Goal: Communication & Community: Ask a question

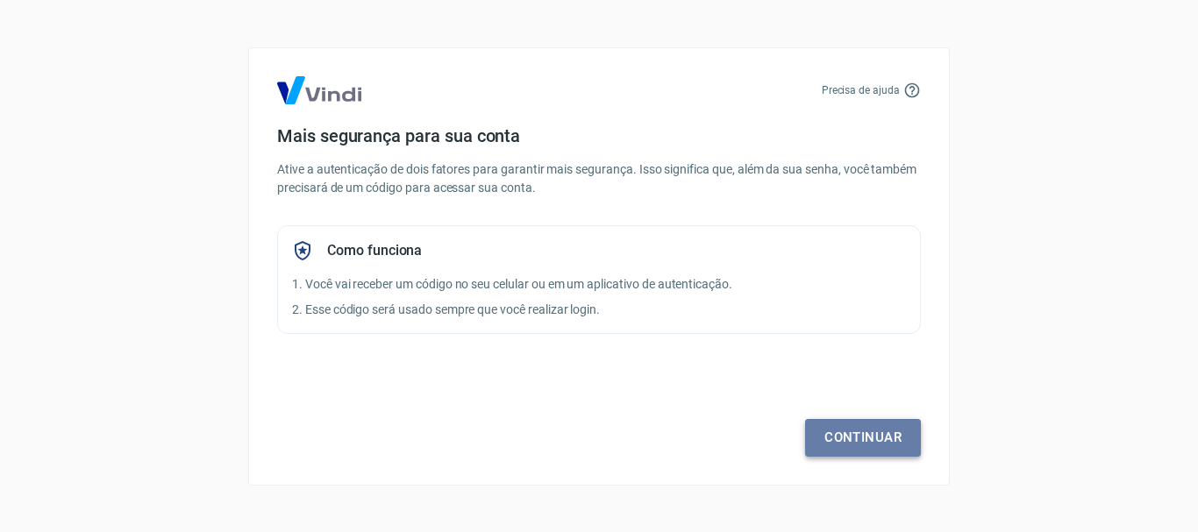
click at [830, 429] on link "Continuar" at bounding box center [863, 437] width 116 height 37
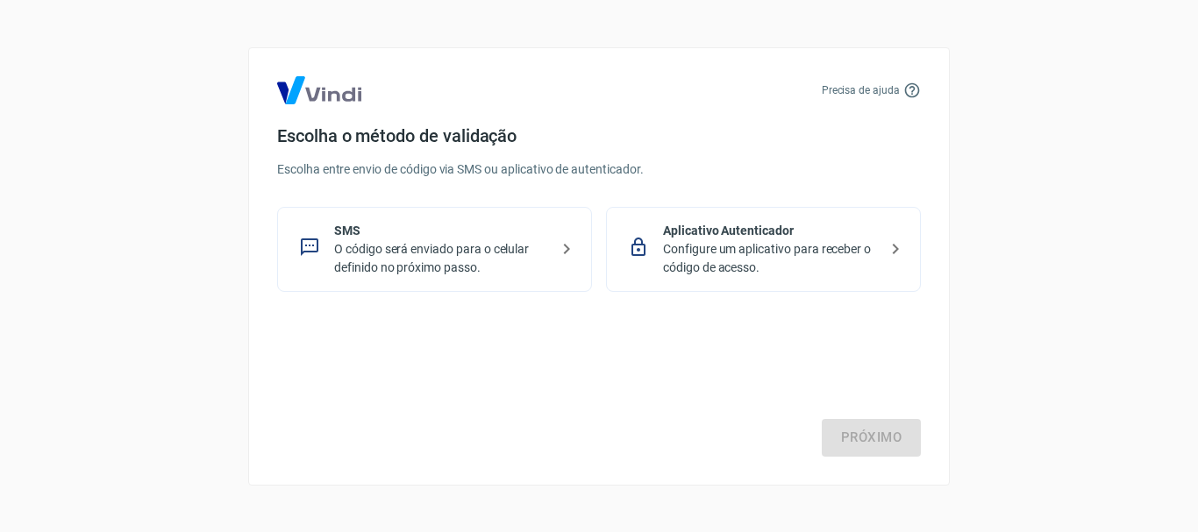
click at [478, 257] on p "O código será enviado para o celular definido no próximo passo." at bounding box center [441, 258] width 215 height 37
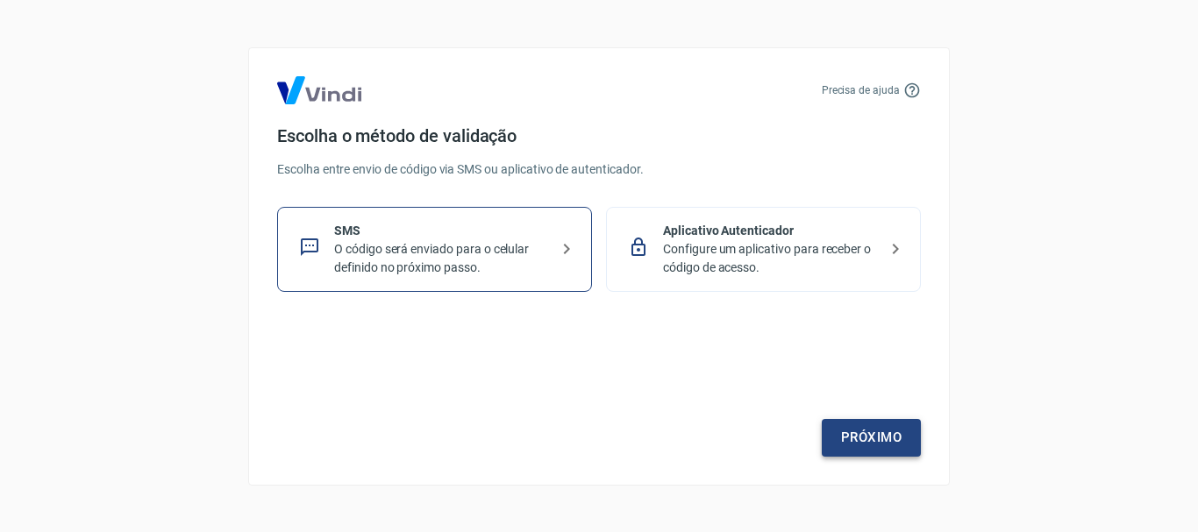
click at [839, 423] on link "Próximo" at bounding box center [871, 437] width 99 height 37
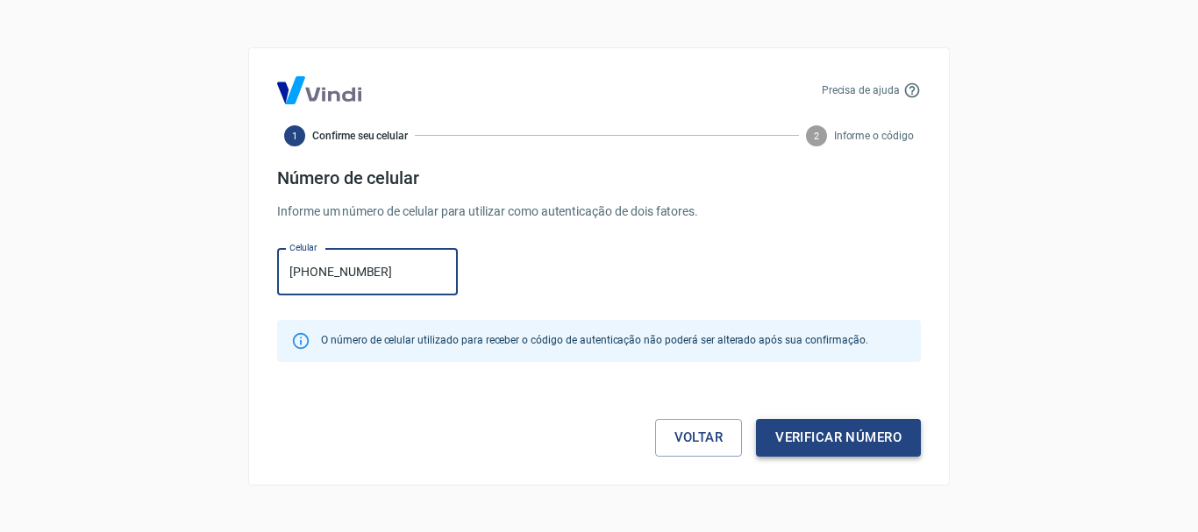
type input "[PHONE_NUMBER]"
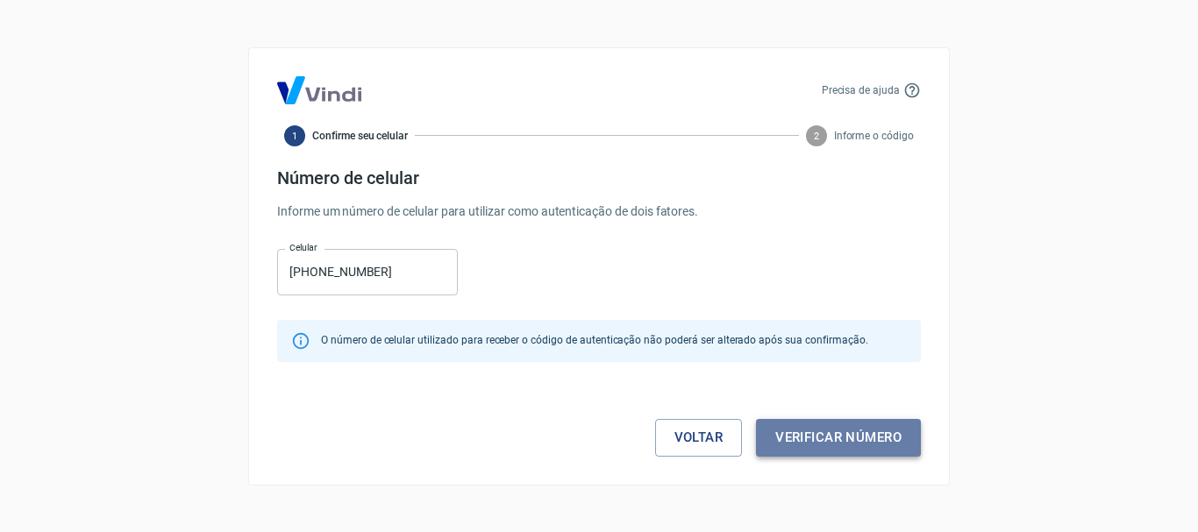
click at [853, 430] on button "Verificar número" at bounding box center [838, 437] width 165 height 37
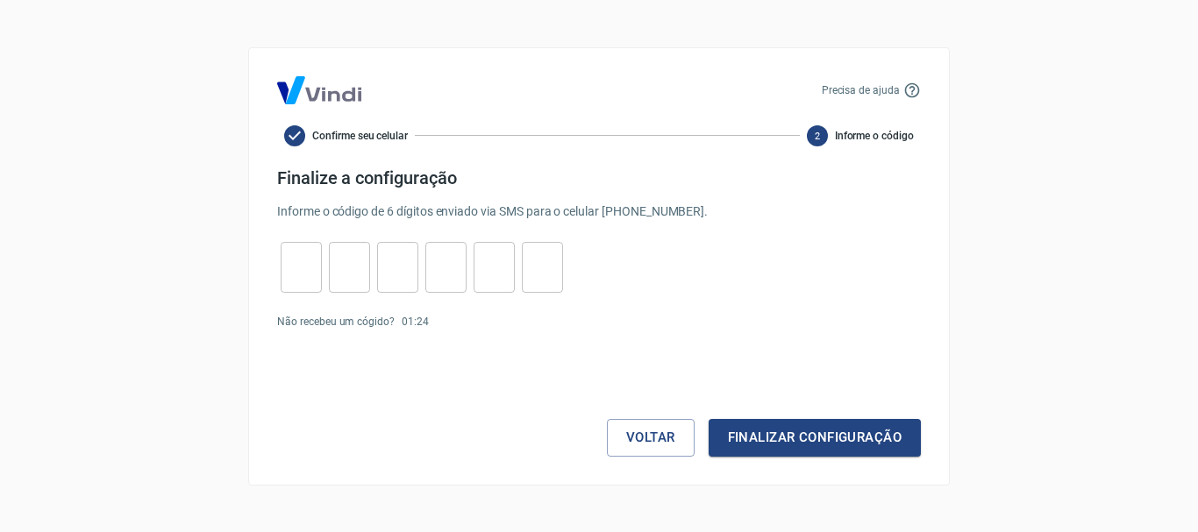
click at [295, 274] on input "tel" at bounding box center [301, 267] width 41 height 38
type input "6"
type input "7"
type input "8"
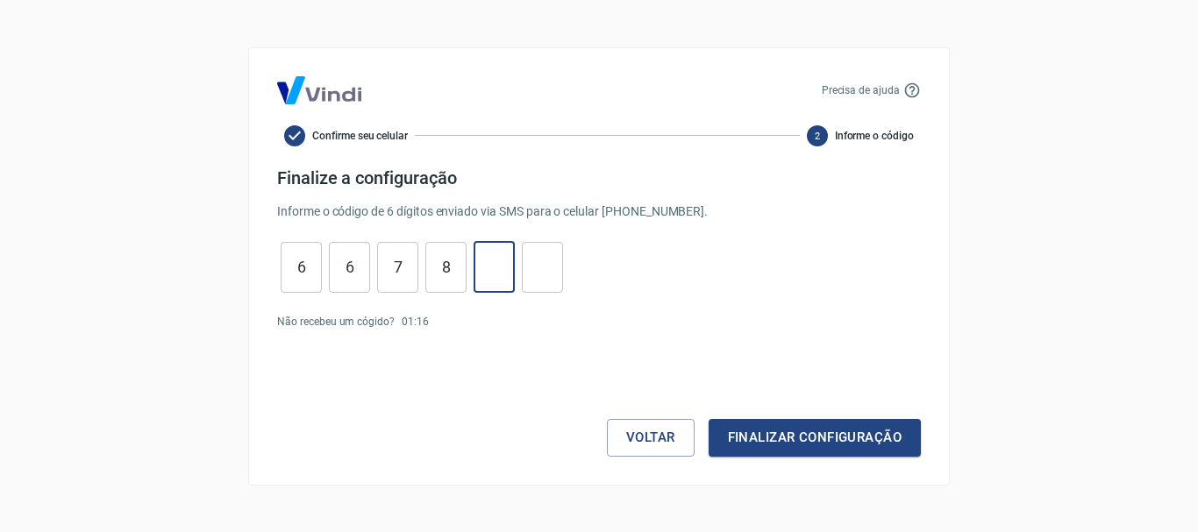
type input "6"
type input "0"
click at [908, 436] on button "Finalizar configuração" at bounding box center [814, 437] width 212 height 37
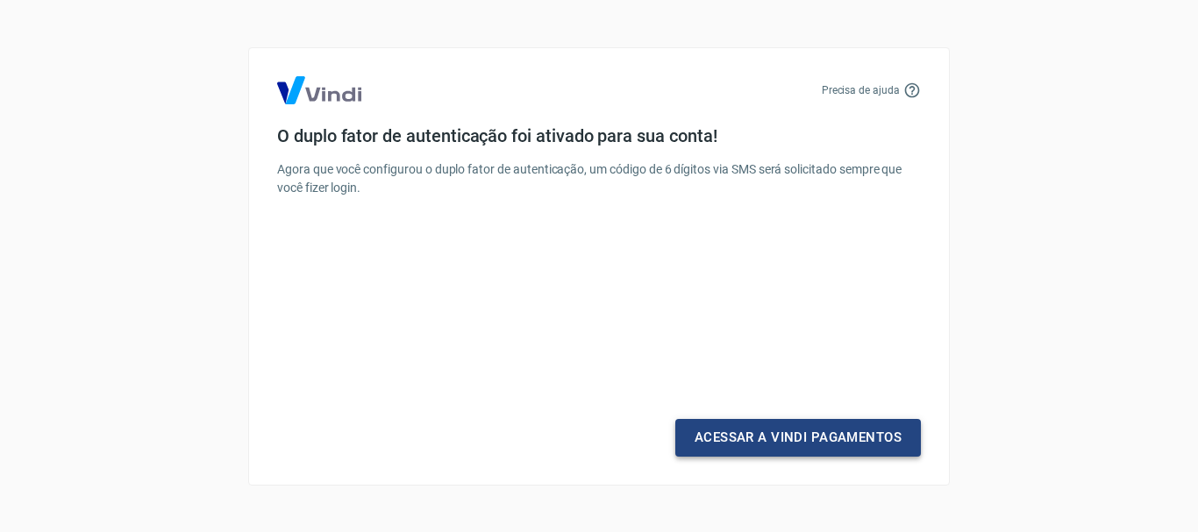
click at [790, 433] on link "Acessar a Vindi Pagamentos" at bounding box center [798, 437] width 246 height 37
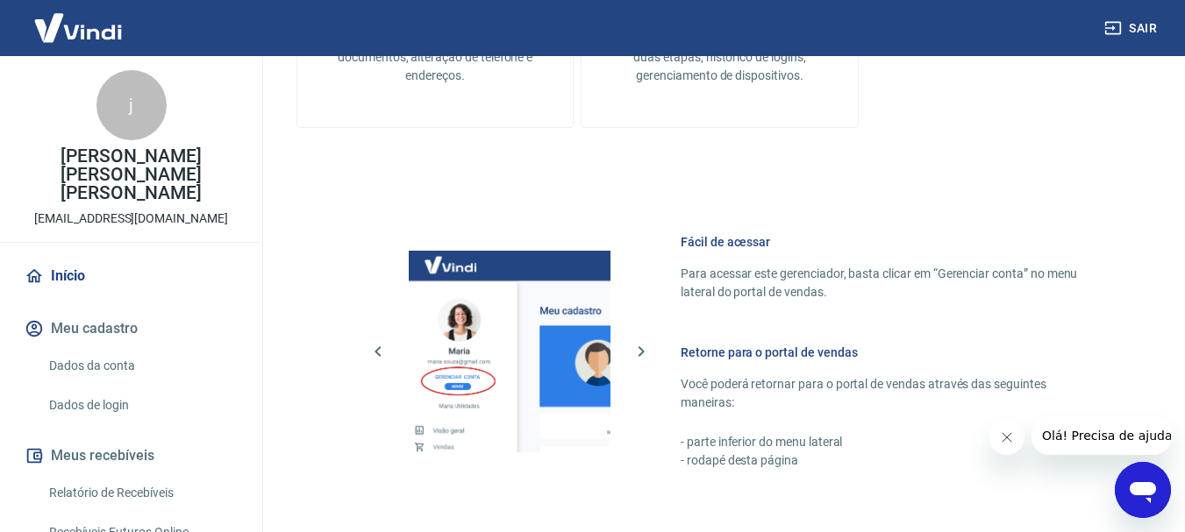
scroll to position [438, 0]
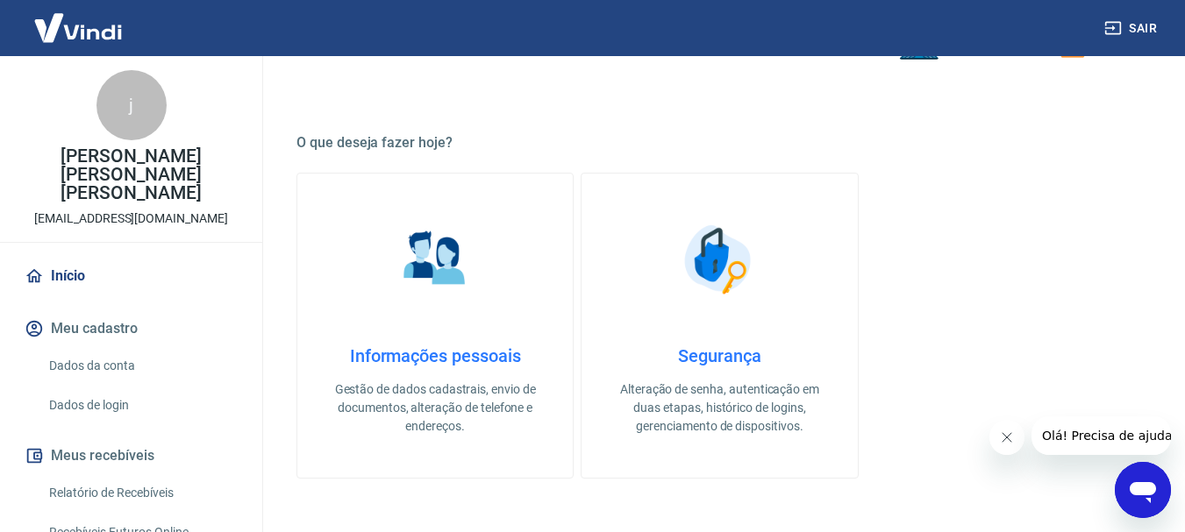
click at [108, 348] on link "Dados da conta" at bounding box center [141, 366] width 199 height 36
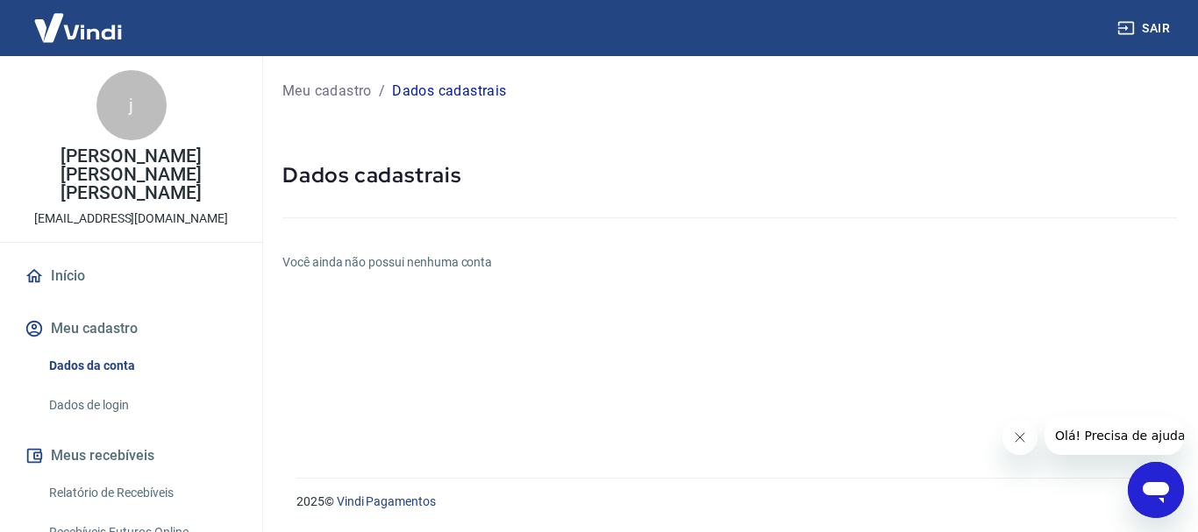
click at [1033, 439] on button "Fechar mensagem da empresa" at bounding box center [1018, 437] width 35 height 35
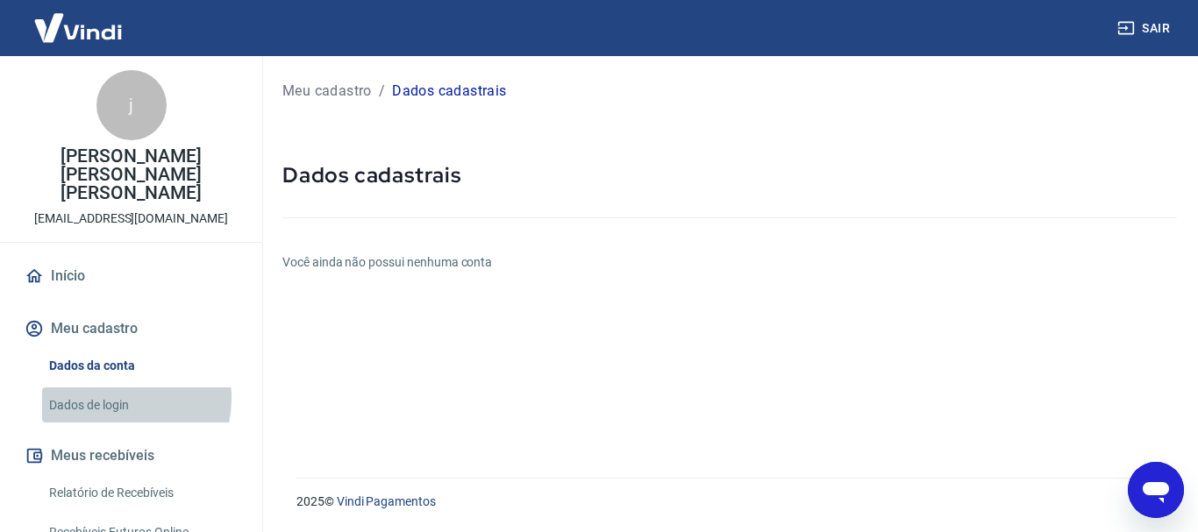
click at [114, 388] on link "Dados de login" at bounding box center [141, 406] width 199 height 36
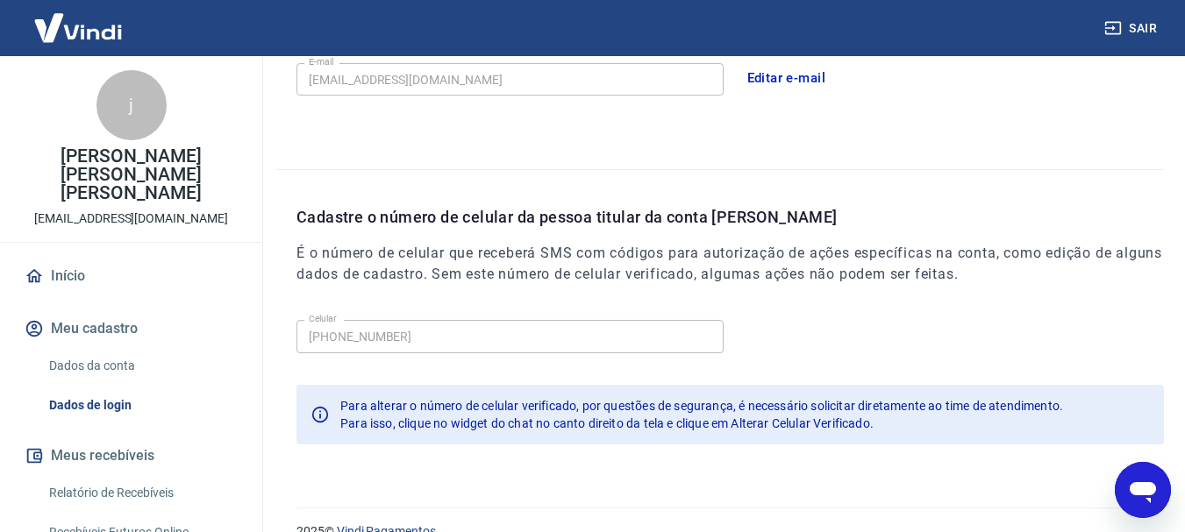
scroll to position [591, 0]
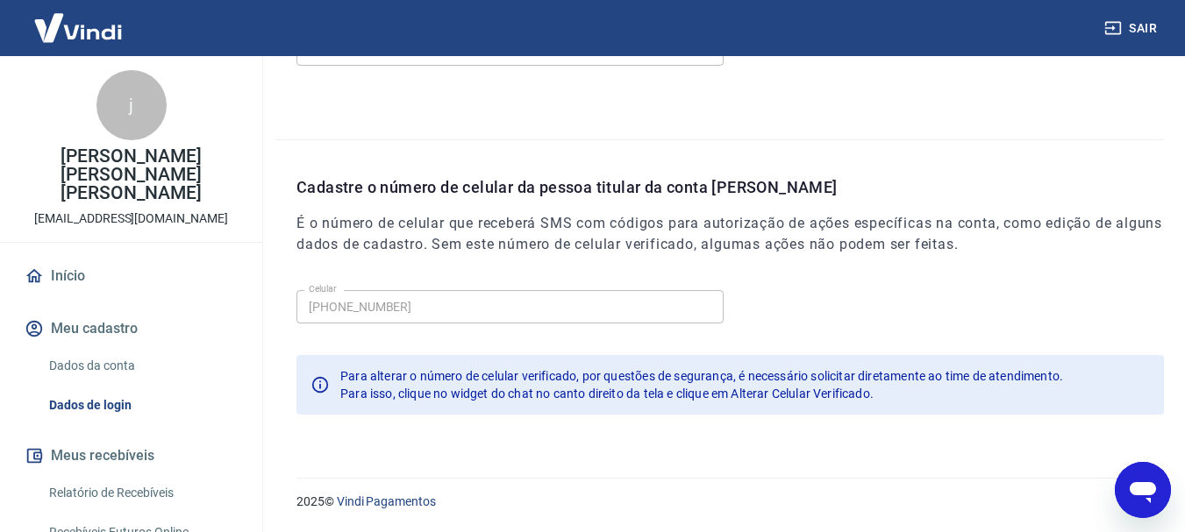
click at [68, 257] on link "Início" at bounding box center [131, 276] width 220 height 39
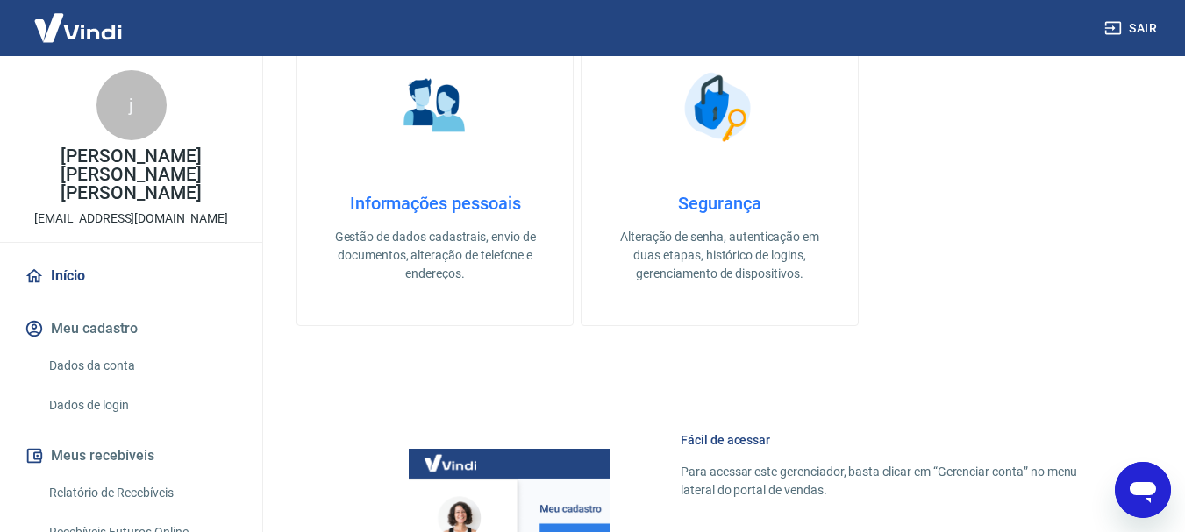
scroll to position [1088, 0]
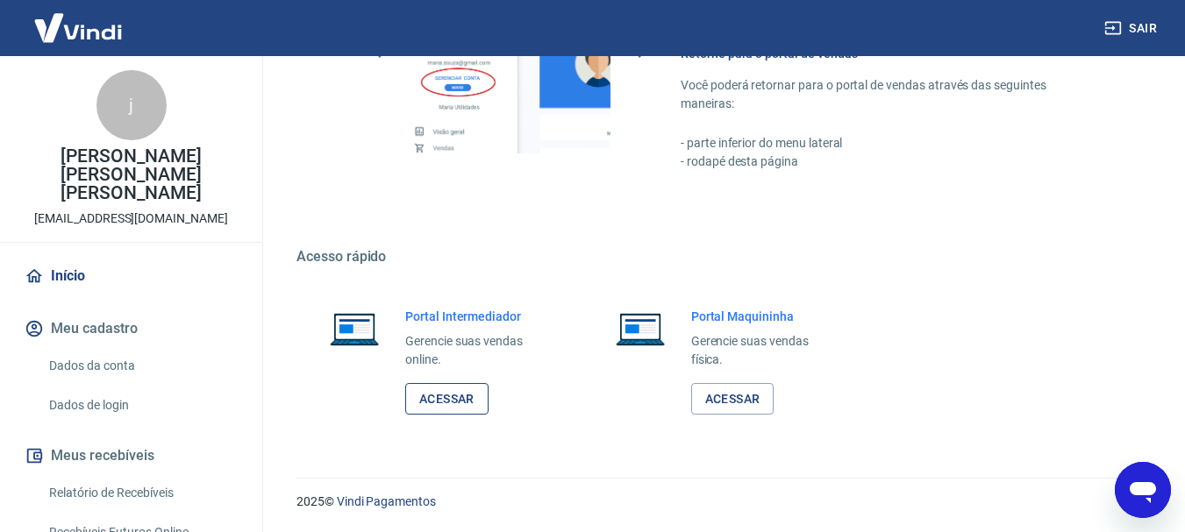
click at [451, 395] on link "Acessar" at bounding box center [446, 399] width 83 height 32
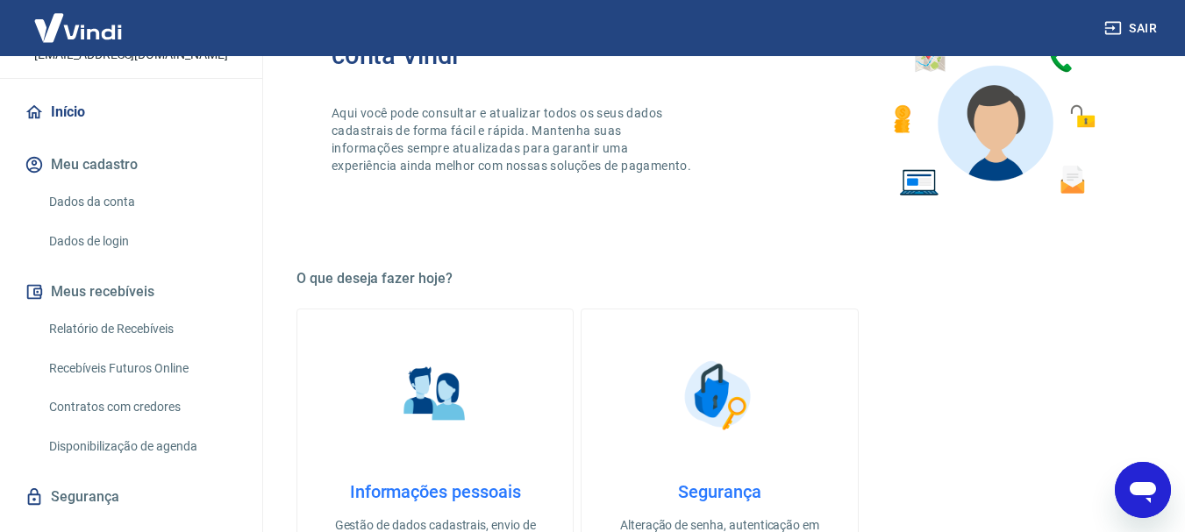
scroll to position [387, 0]
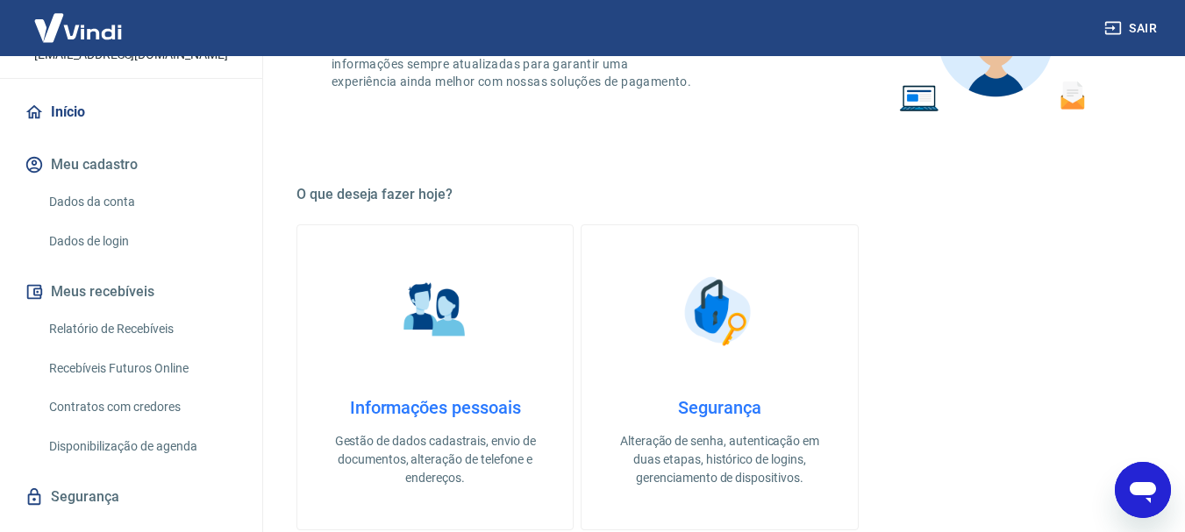
click at [468, 343] on img at bounding box center [435, 311] width 88 height 88
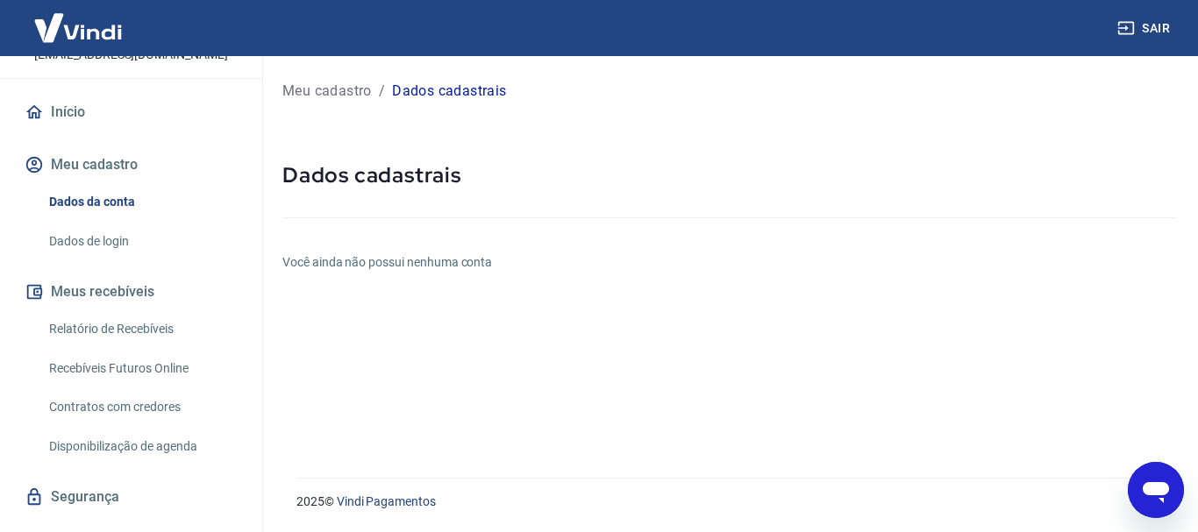
click at [367, 269] on h6 "Você ainda não possui nenhuma conta" at bounding box center [729, 262] width 894 height 18
click at [419, 186] on h5 "Dados cadastrais" at bounding box center [729, 175] width 894 height 28
click at [454, 91] on p "Dados cadastrais" at bounding box center [449, 91] width 114 height 21
click at [300, 105] on div "Meu cadastro / Dados cadastrais Dados cadastrais Você ainda não possui nenhuma …" at bounding box center [729, 256] width 936 height 401
click at [320, 94] on p "Meu cadastro" at bounding box center [326, 91] width 89 height 21
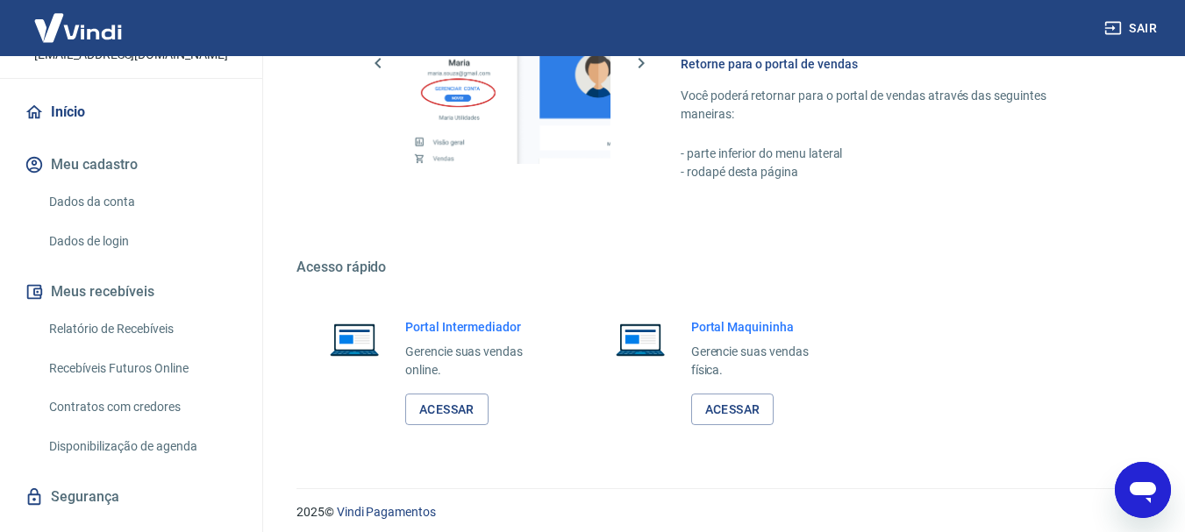
scroll to position [1088, 0]
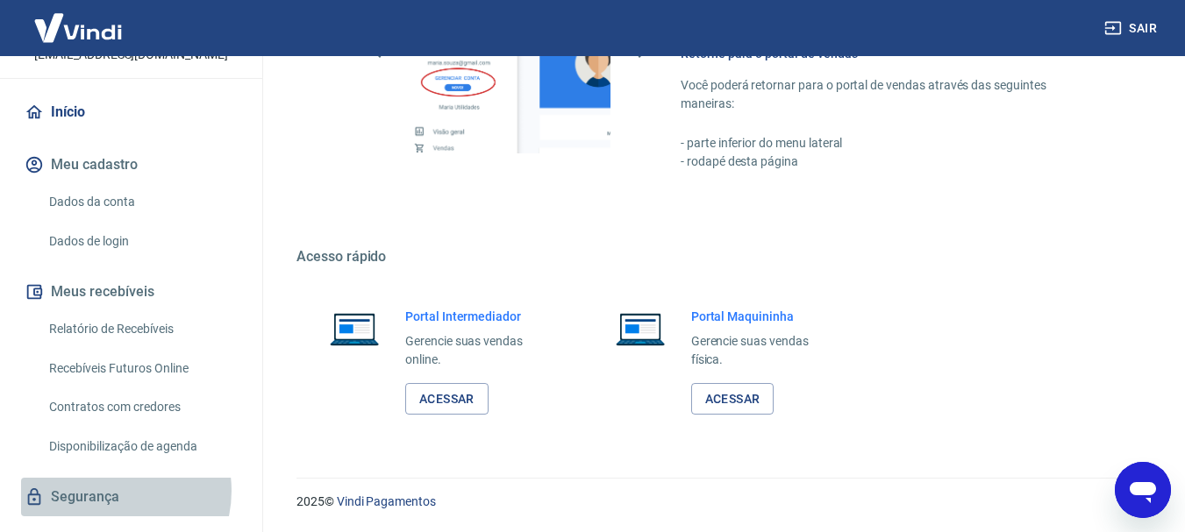
click at [108, 478] on link "Segurança" at bounding box center [131, 497] width 220 height 39
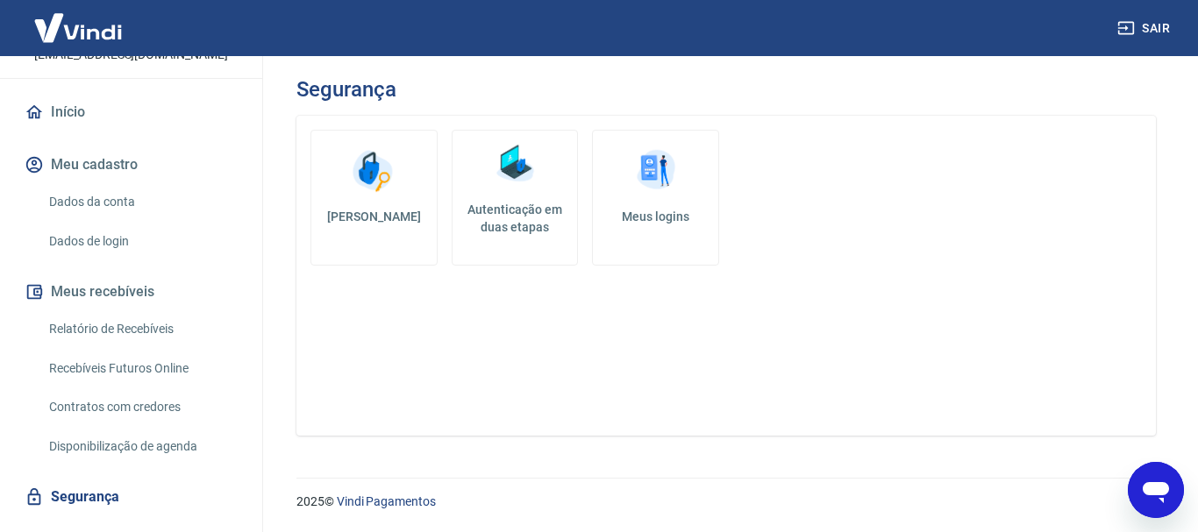
click at [110, 184] on link "Dados da conta" at bounding box center [141, 202] width 199 height 36
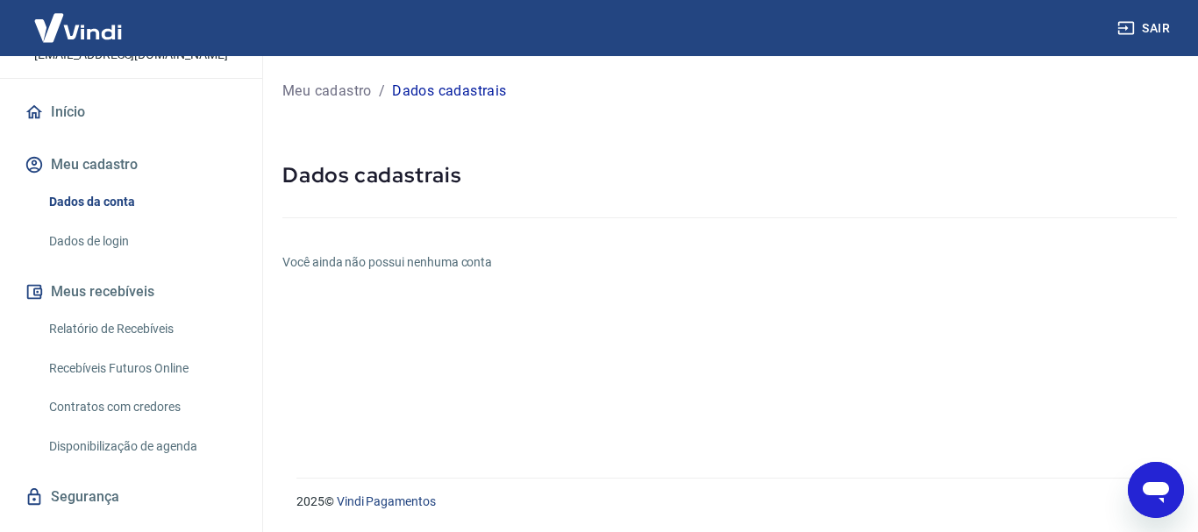
click at [130, 146] on button "Meu cadastro" at bounding box center [131, 165] width 220 height 39
click at [83, 93] on link "Início" at bounding box center [131, 112] width 220 height 39
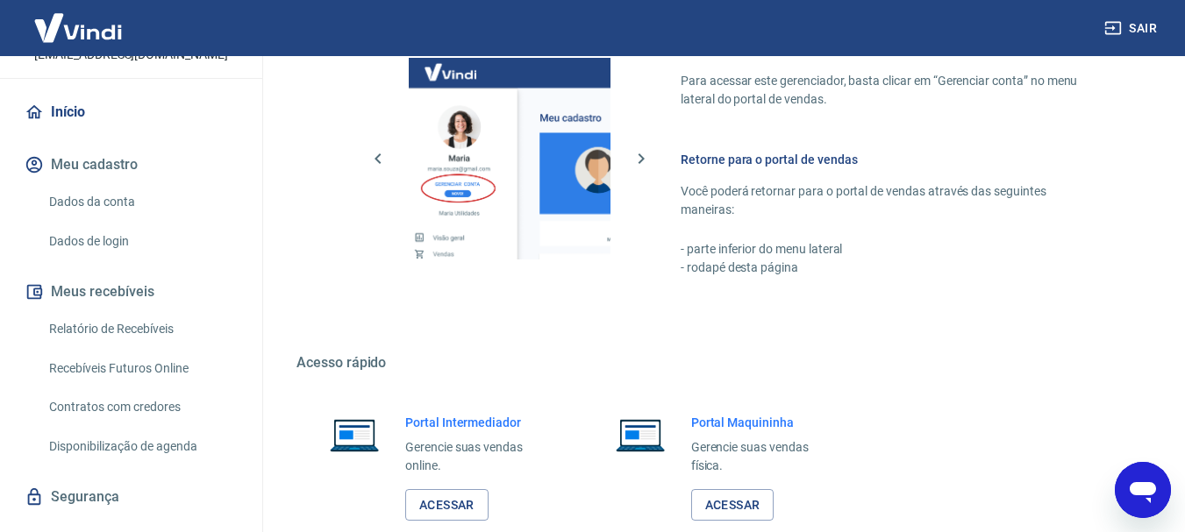
scroll to position [1088, 0]
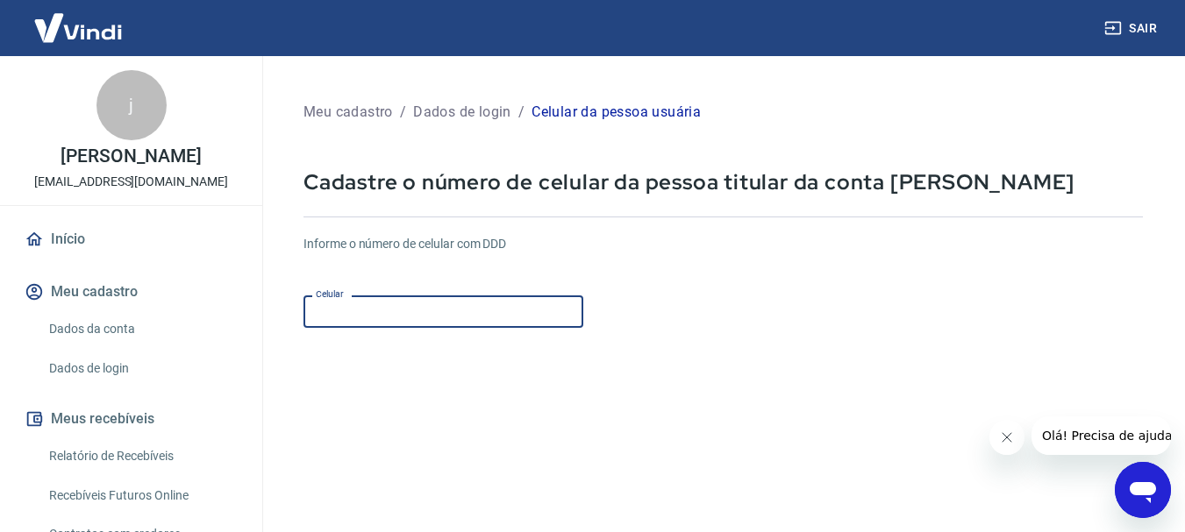
click at [492, 315] on input "Celular" at bounding box center [443, 311] width 280 height 32
type input "[PHONE_NUMBER]"
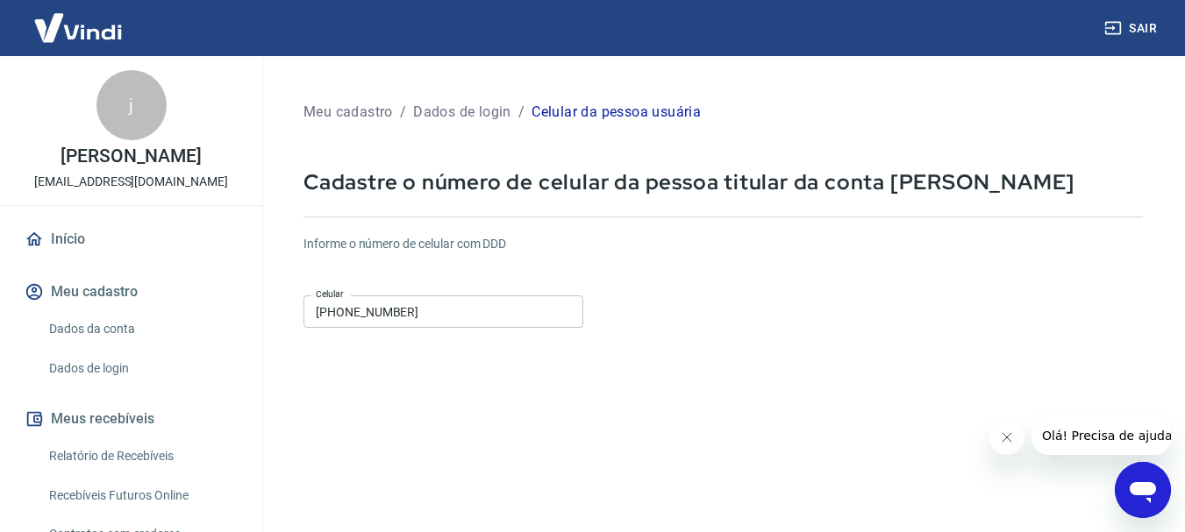
click at [816, 347] on form "Informe o número de celular com DDD Celular [PHONE_NUMBER] Celular Continuar Ca…" at bounding box center [722, 477] width 839 height 513
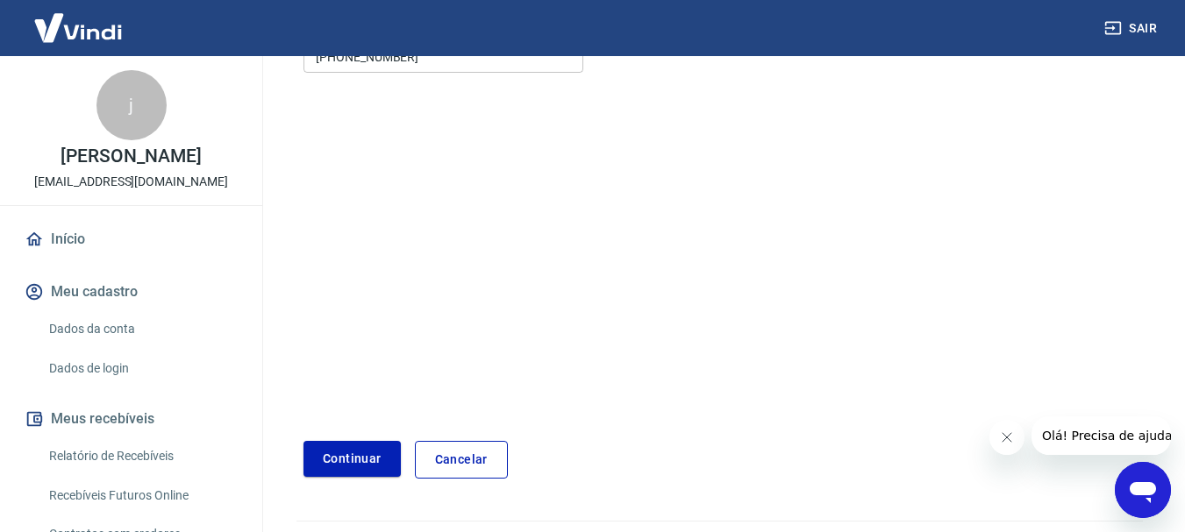
scroll to position [263, 0]
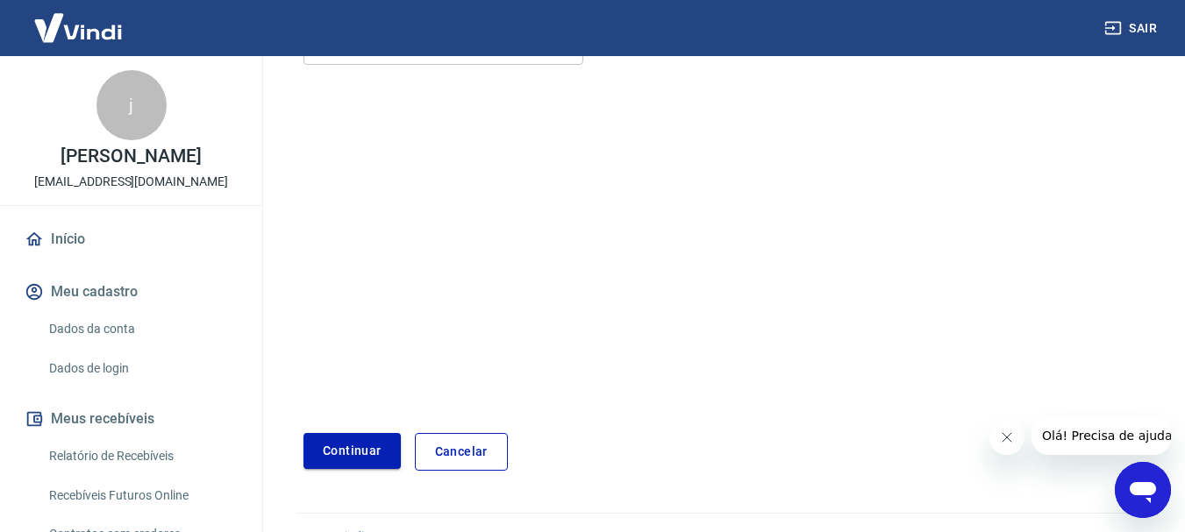
click at [379, 454] on button "Continuar" at bounding box center [351, 451] width 97 height 36
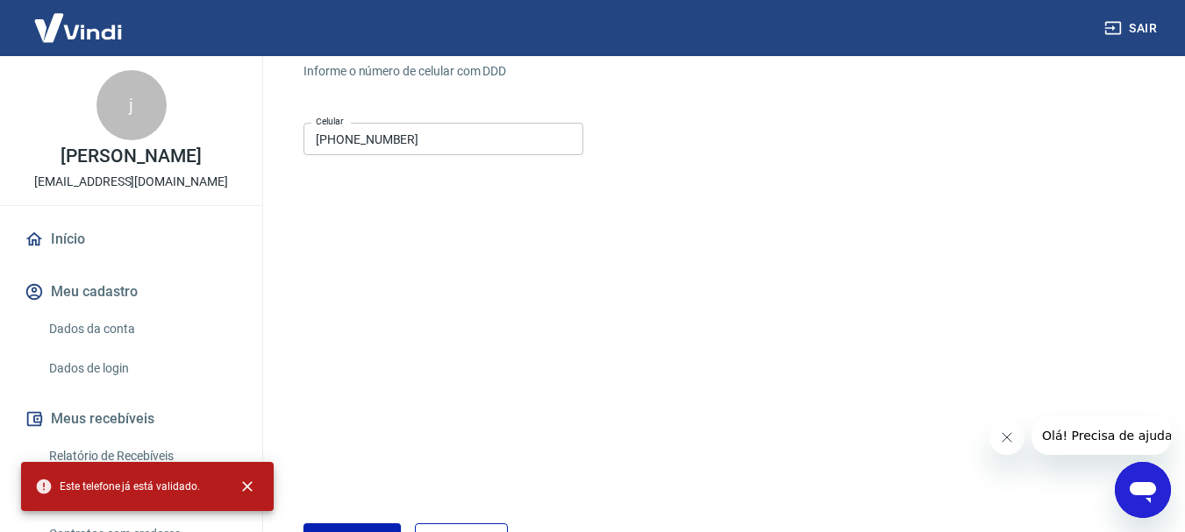
scroll to position [0, 0]
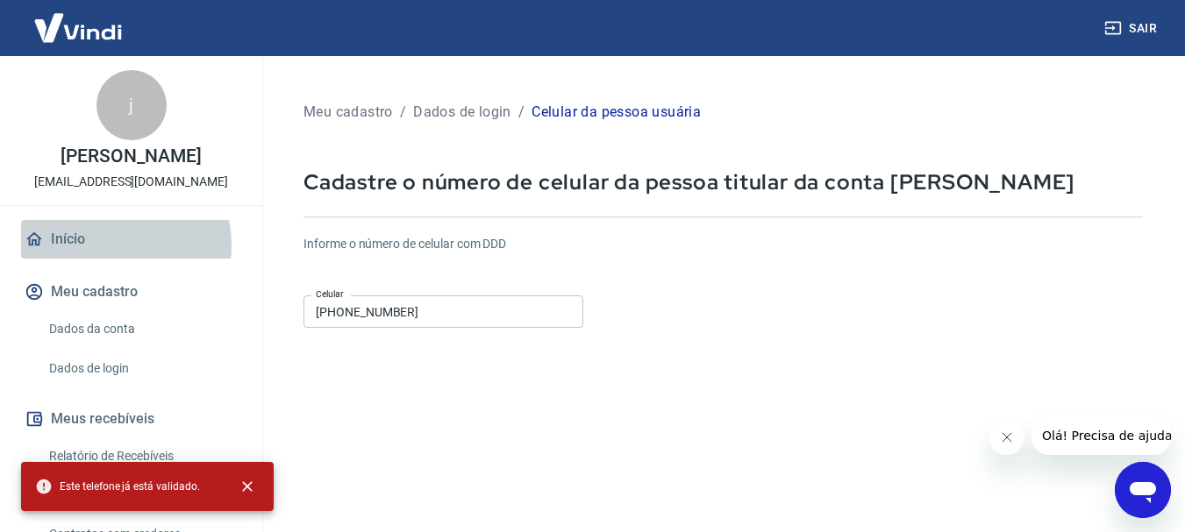
click at [100, 246] on link "Início" at bounding box center [131, 239] width 220 height 39
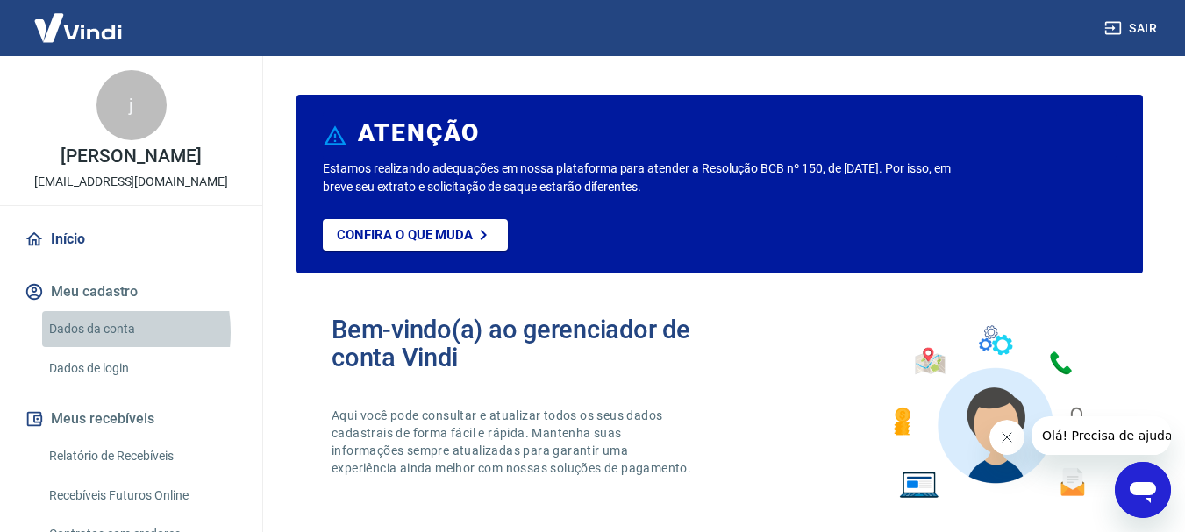
click at [84, 332] on link "Dados da conta" at bounding box center [141, 329] width 199 height 36
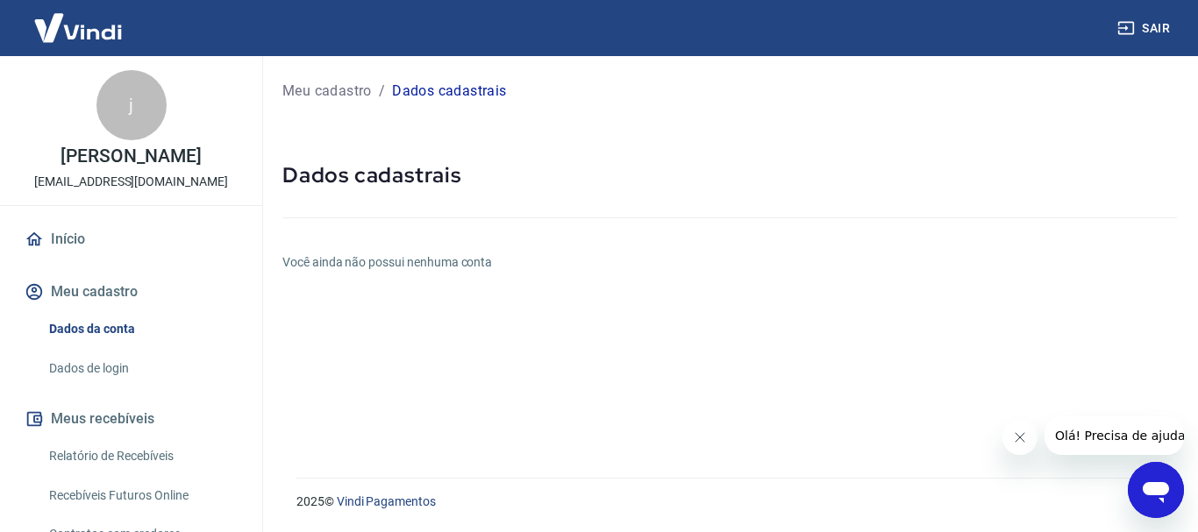
click at [352, 265] on h6 "Você ainda não possui nenhuma conta" at bounding box center [729, 262] width 894 height 18
click at [1026, 427] on button "Fechar mensagem da empresa" at bounding box center [1018, 437] width 35 height 35
click at [107, 372] on link "Dados de login" at bounding box center [141, 369] width 199 height 36
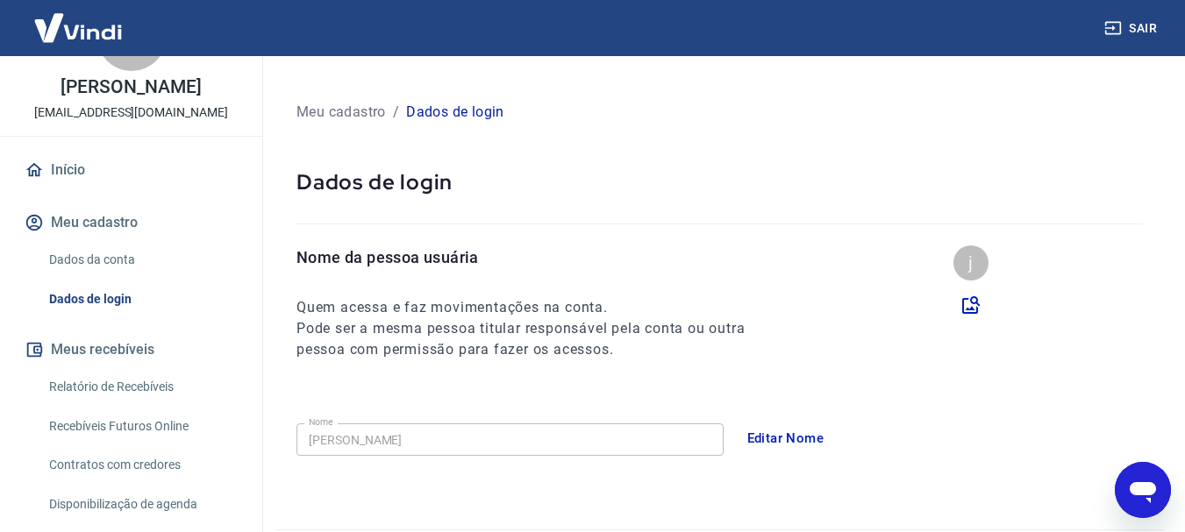
scroll to position [164, 0]
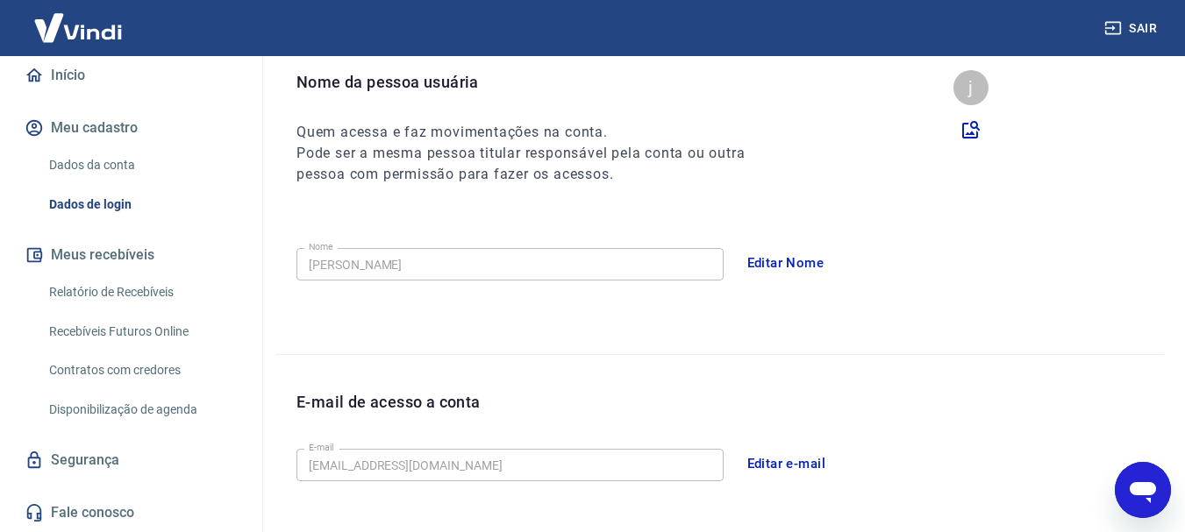
click at [124, 501] on link "Fale conosco" at bounding box center [131, 513] width 220 height 39
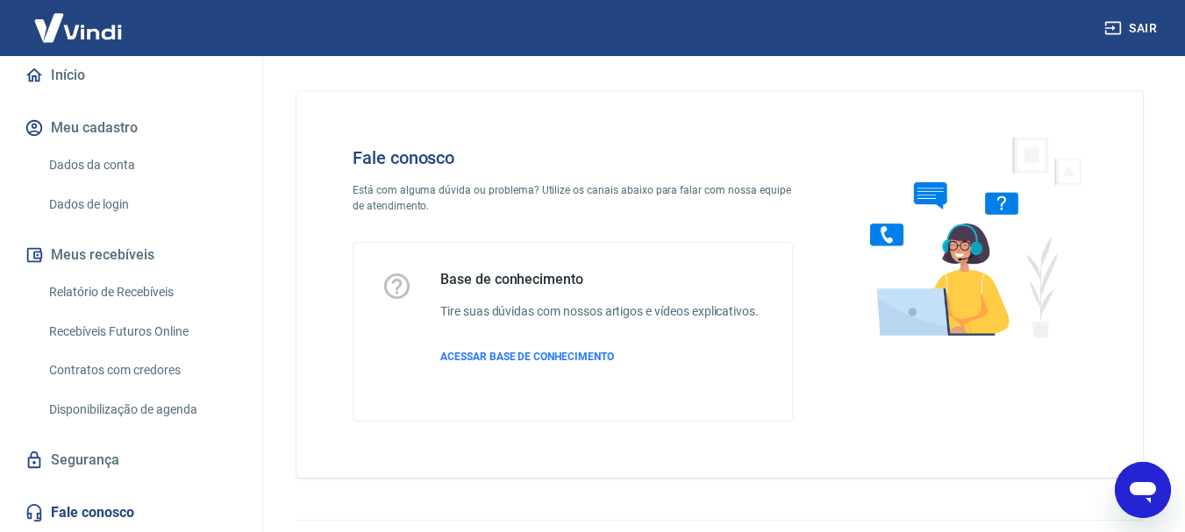
click at [1112, 32] on icon "button" at bounding box center [1113, 28] width 18 height 18
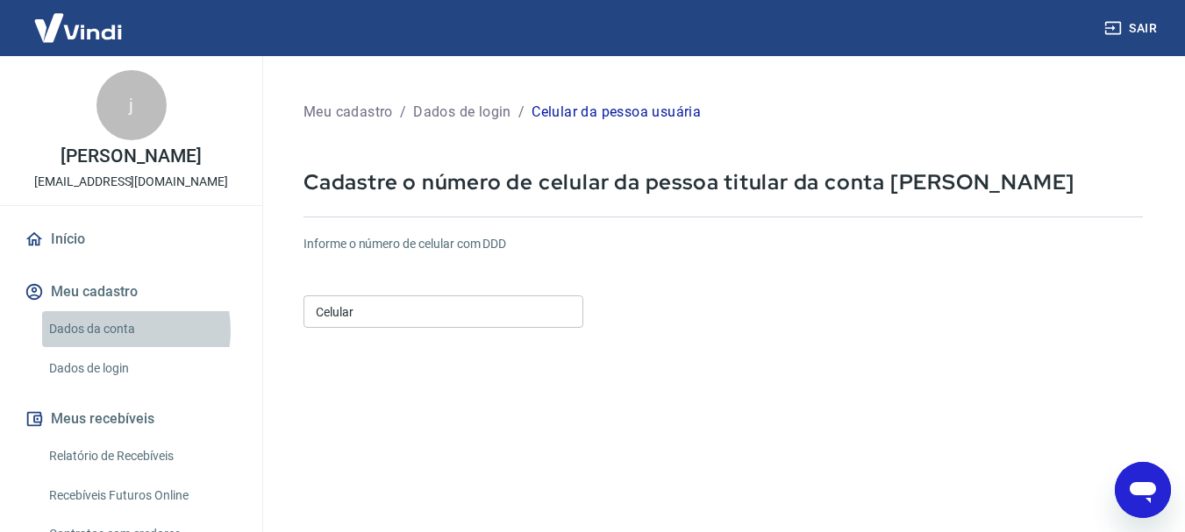
click at [108, 331] on link "Dados da conta" at bounding box center [141, 329] width 199 height 36
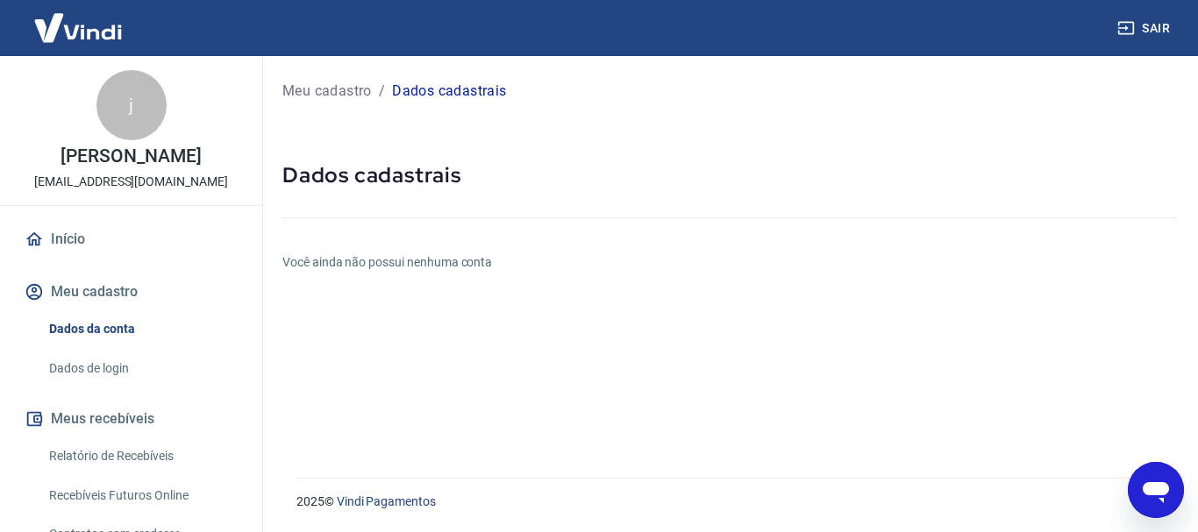
click at [1161, 488] on icon "Abrir janela de mensagens" at bounding box center [1155, 492] width 26 height 21
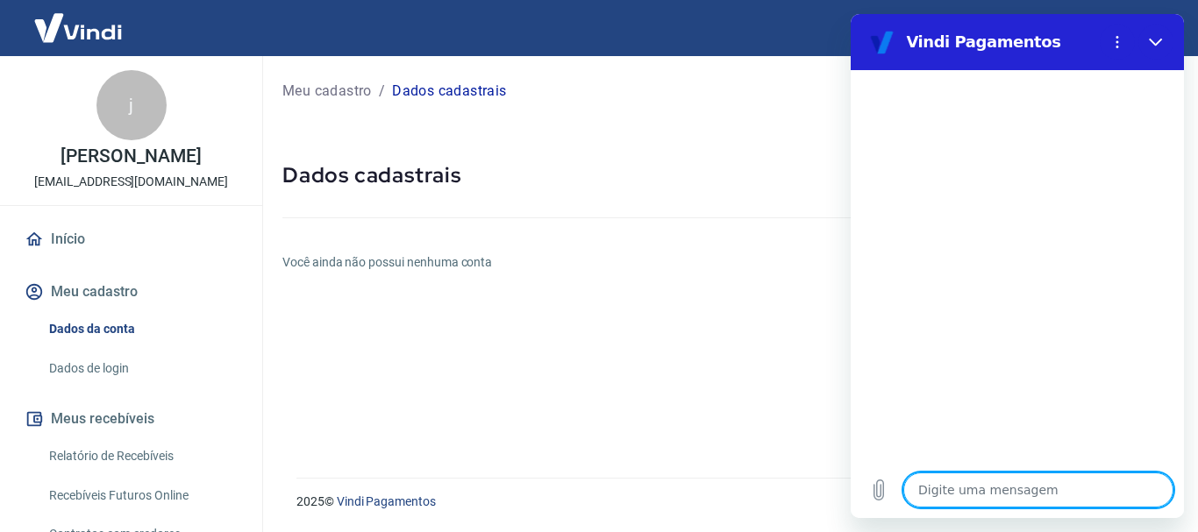
click at [993, 495] on textarea at bounding box center [1038, 490] width 270 height 35
type textarea "b"
type textarea "x"
type textarea "bo"
type textarea "x"
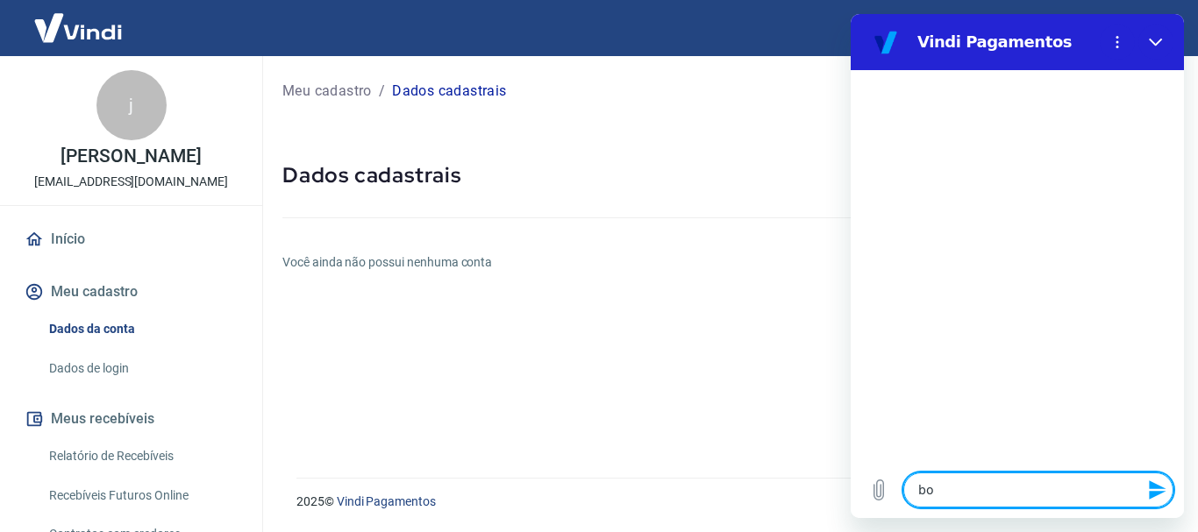
type textarea "boa"
type textarea "x"
type textarea "boa"
type textarea "x"
type textarea "boa t"
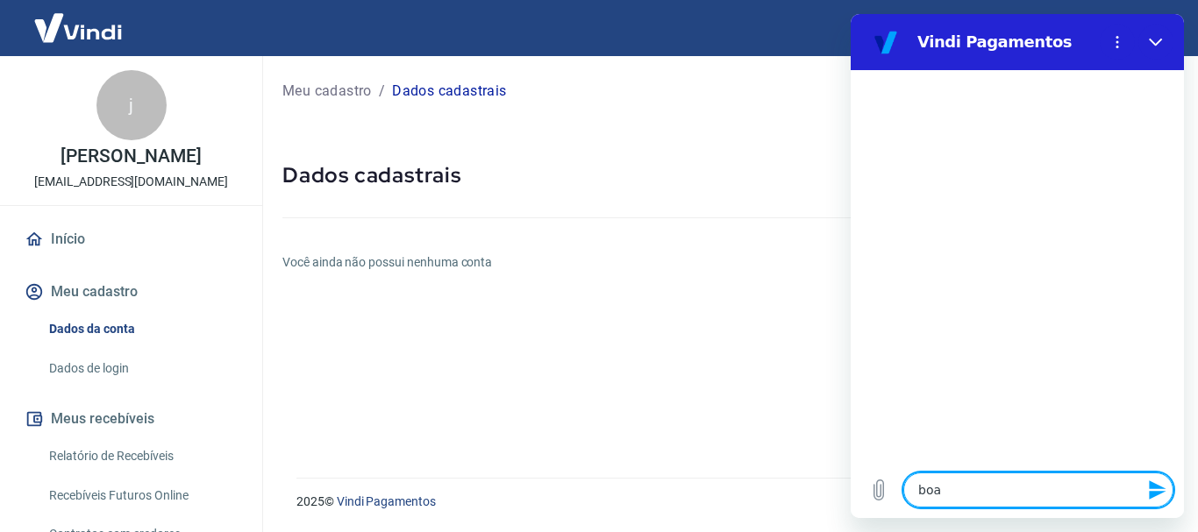
type textarea "x"
type textarea "boa ta"
type textarea "x"
type textarea "boa tar"
type textarea "x"
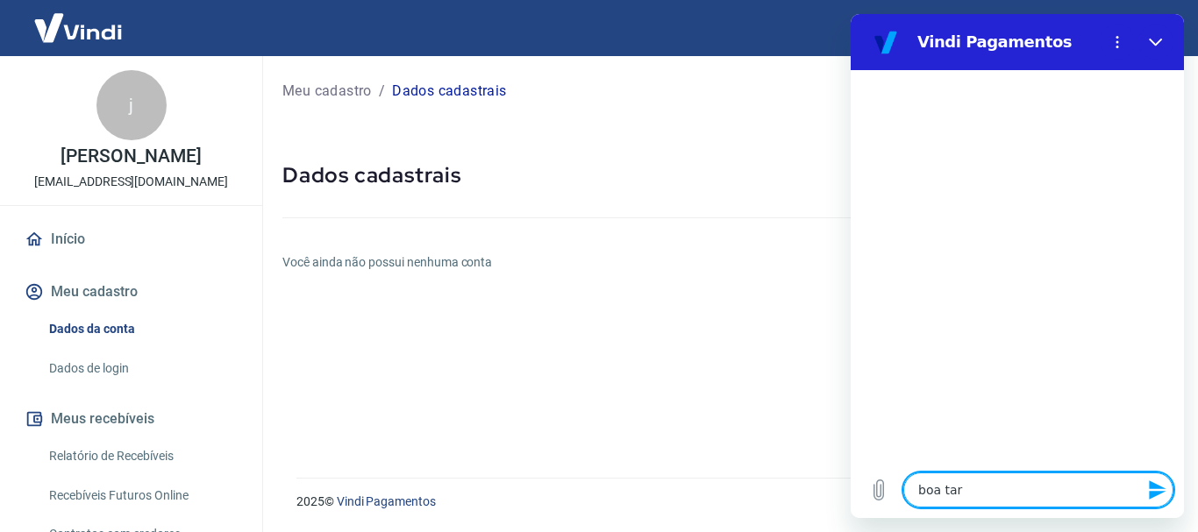
type textarea "boa tard"
type textarea "x"
type textarea "boa tarde"
type textarea "x"
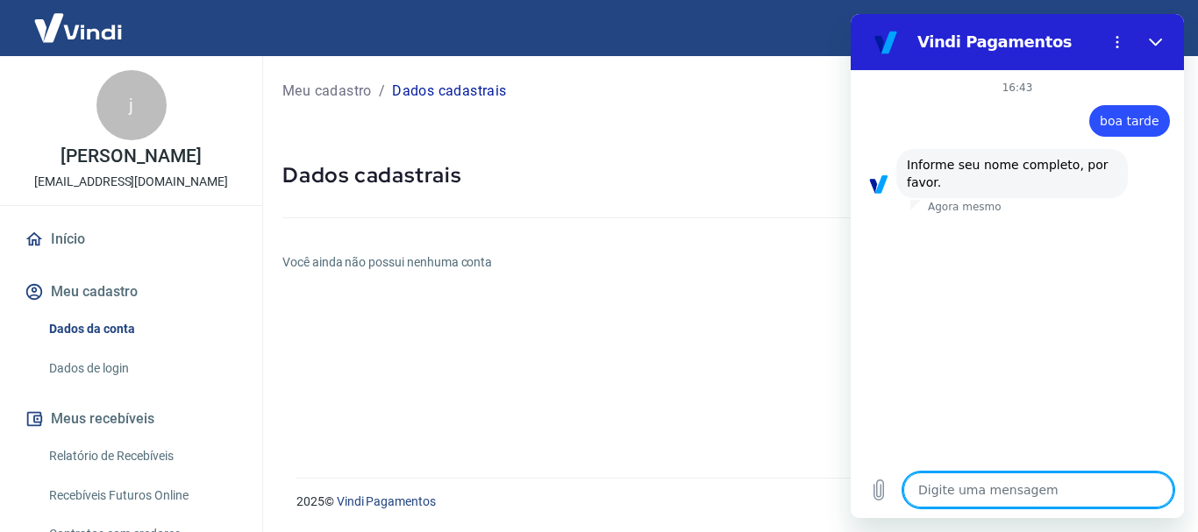
type textarea "j"
type textarea "x"
type textarea "jo"
type textarea "x"
type textarea "joa"
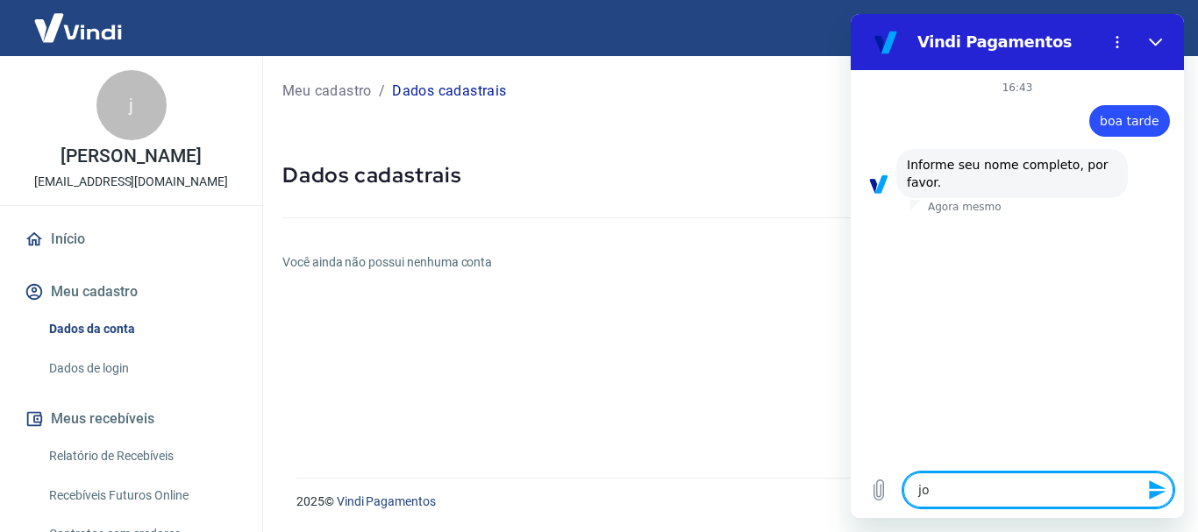
type textarea "x"
type textarea "joao"
type textarea "x"
type textarea "joao"
type textarea "x"
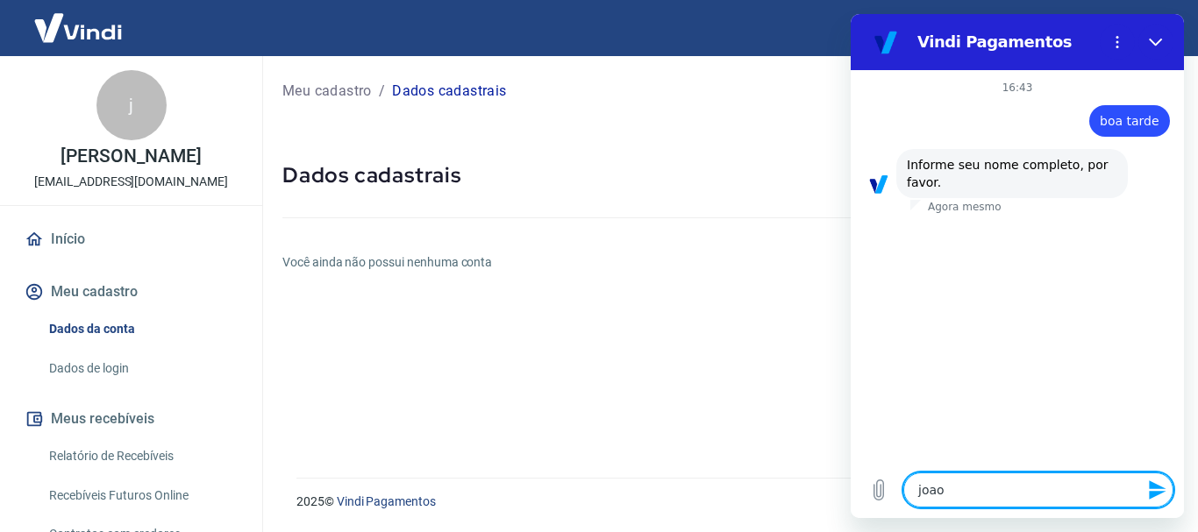
type textarea "[PERSON_NAME]"
type textarea "x"
type textarea "[PERSON_NAME]"
type textarea "x"
type textarea "[PERSON_NAME]"
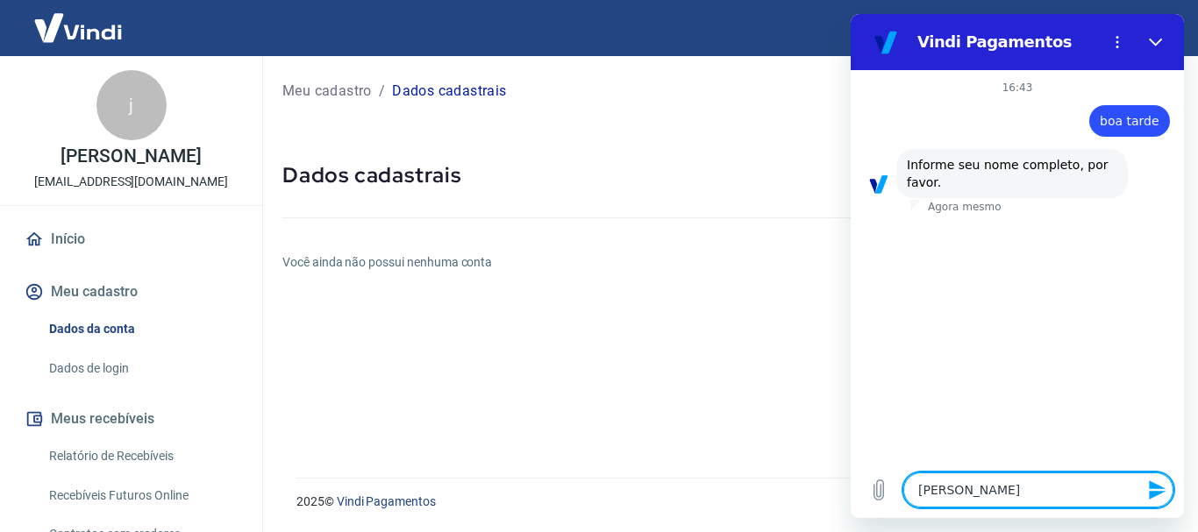
type textarea "x"
type textarea "[PERSON_NAME]"
type textarea "x"
type textarea "[PERSON_NAME]"
type textarea "x"
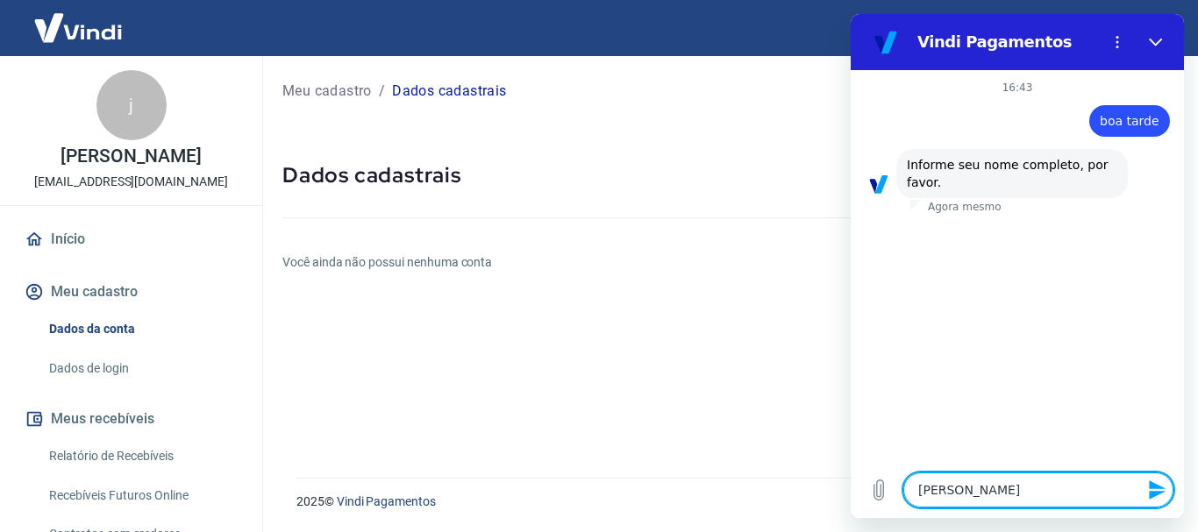
type textarea "[PERSON_NAME]"
type textarea "x"
type textarea "[PERSON_NAME]"
type textarea "x"
type textarea "[PERSON_NAME]"
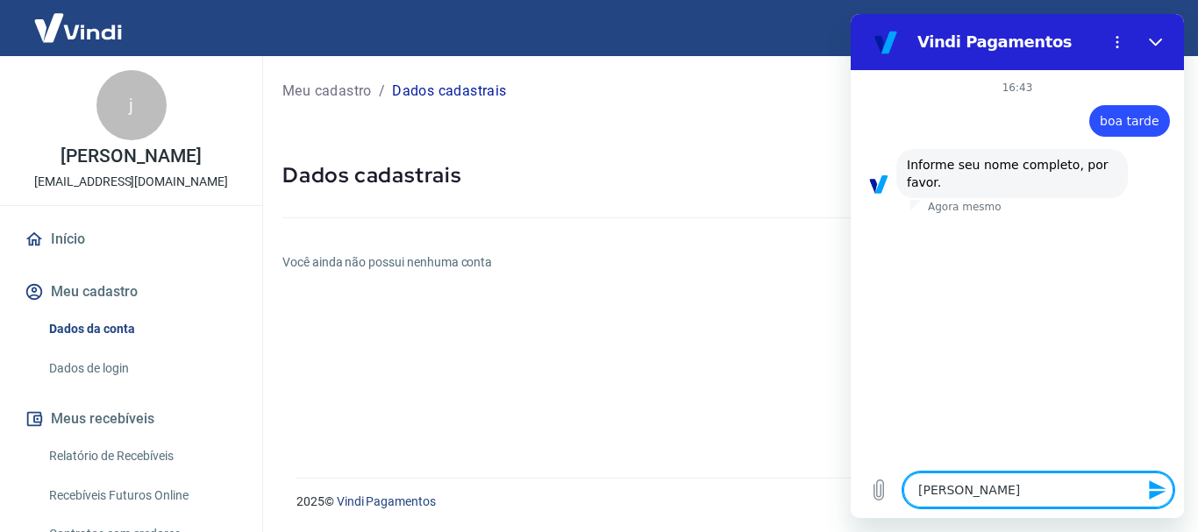
type textarea "x"
type textarea "[PERSON_NAME]"
type textarea "x"
type textarea "[PERSON_NAME]"
type textarea "x"
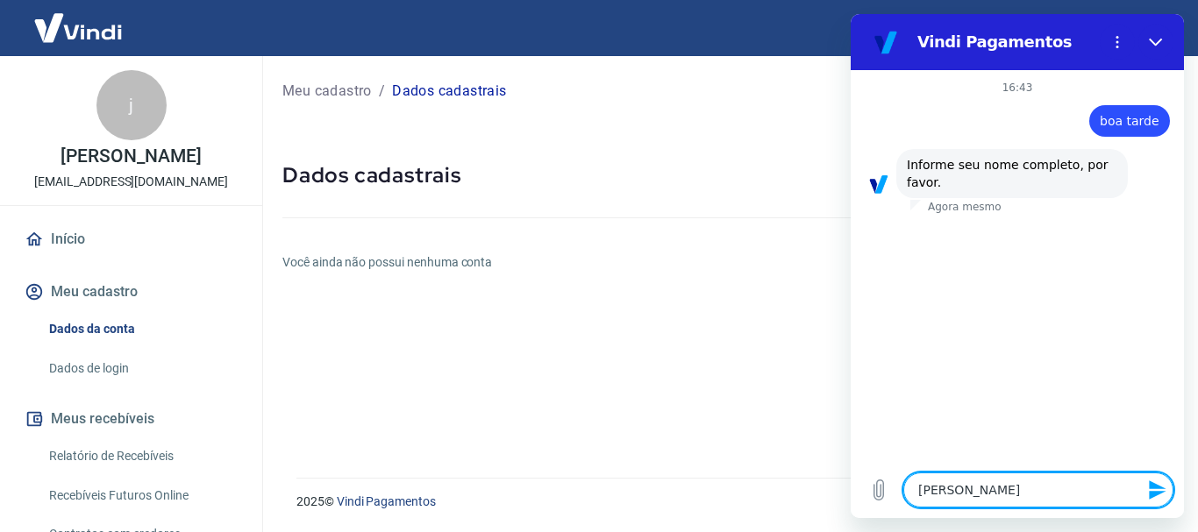
type textarea "[PERSON_NAME]"
type textarea "x"
type textarea "[PERSON_NAME]"
type textarea "x"
type textarea "[PERSON_NAME]"
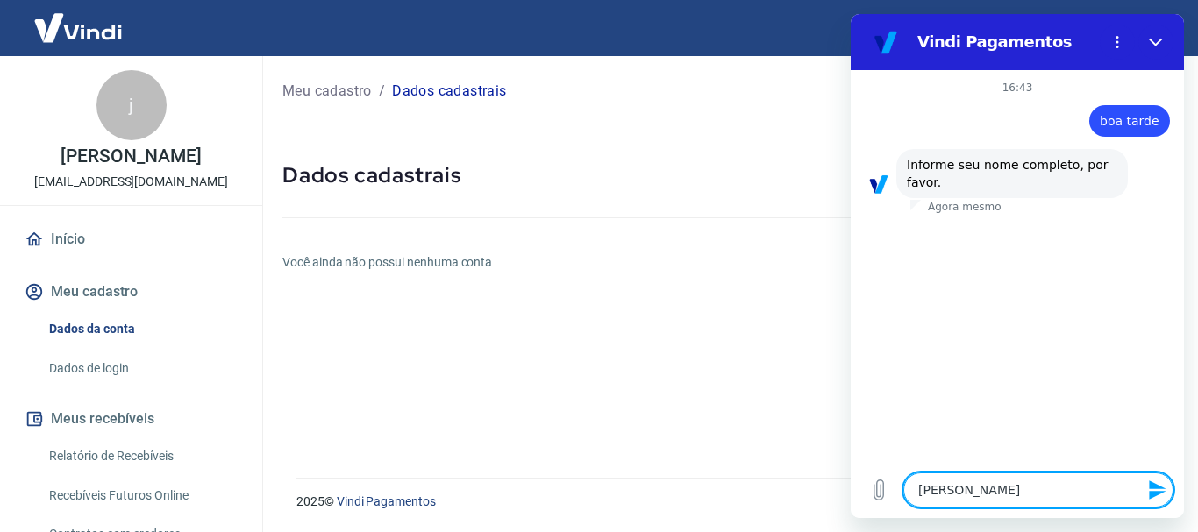
type textarea "x"
type textarea "[PERSON_NAME]"
type textarea "x"
type textarea "[PERSON_NAME]"
type textarea "x"
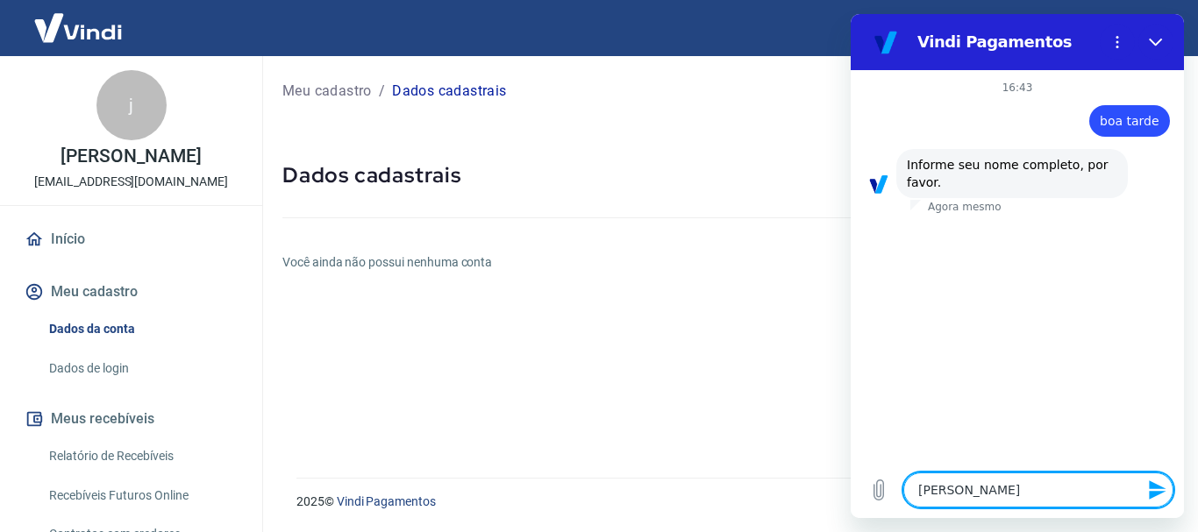
type textarea "[PERSON_NAME]"
type textarea "x"
type textarea "[PERSON_NAME] gre"
type textarea "x"
type textarea "[PERSON_NAME]"
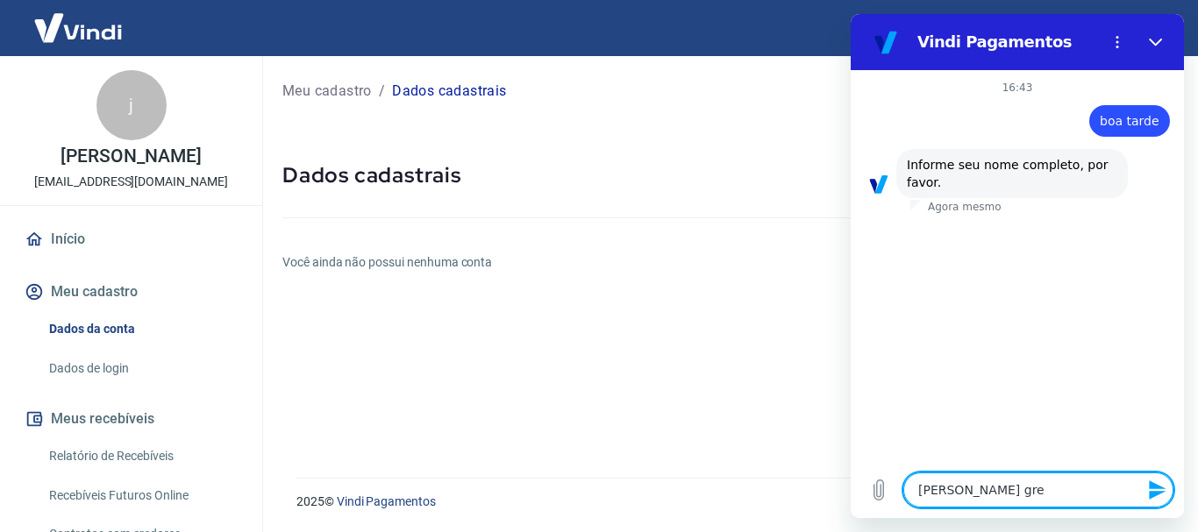
type textarea "x"
type textarea "[PERSON_NAME]"
type textarea "x"
type textarea "[PERSON_NAME]"
type textarea "x"
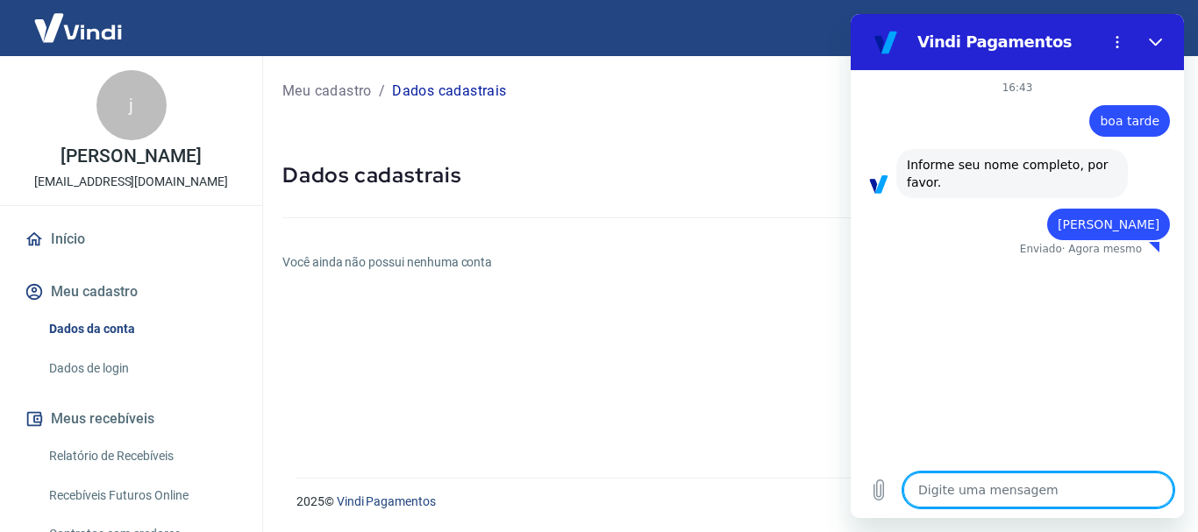
type textarea "x"
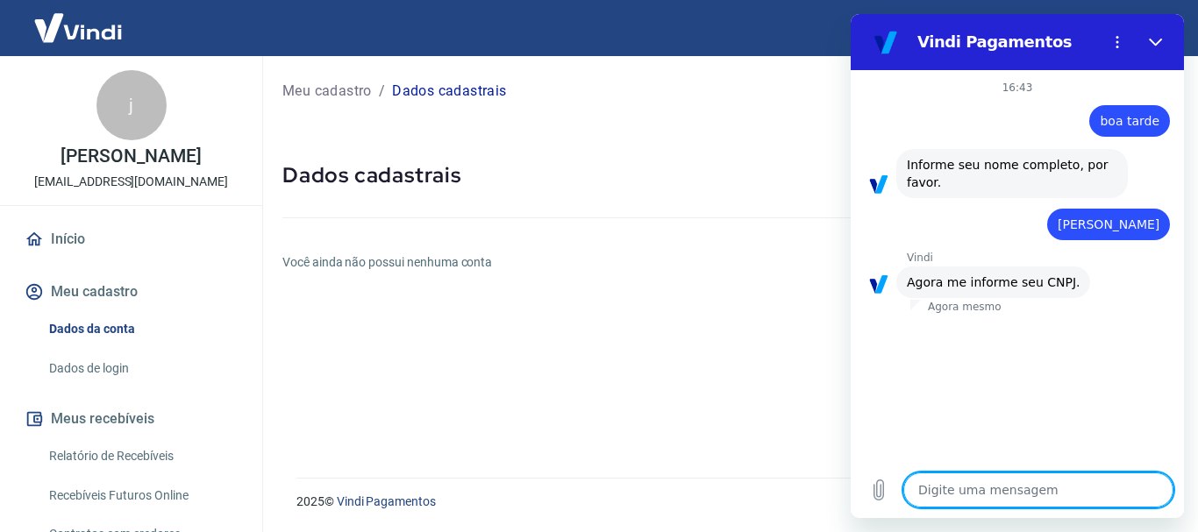
type textarea "6"
type textarea "x"
type textarea "64"
type textarea "x"
type textarea "640"
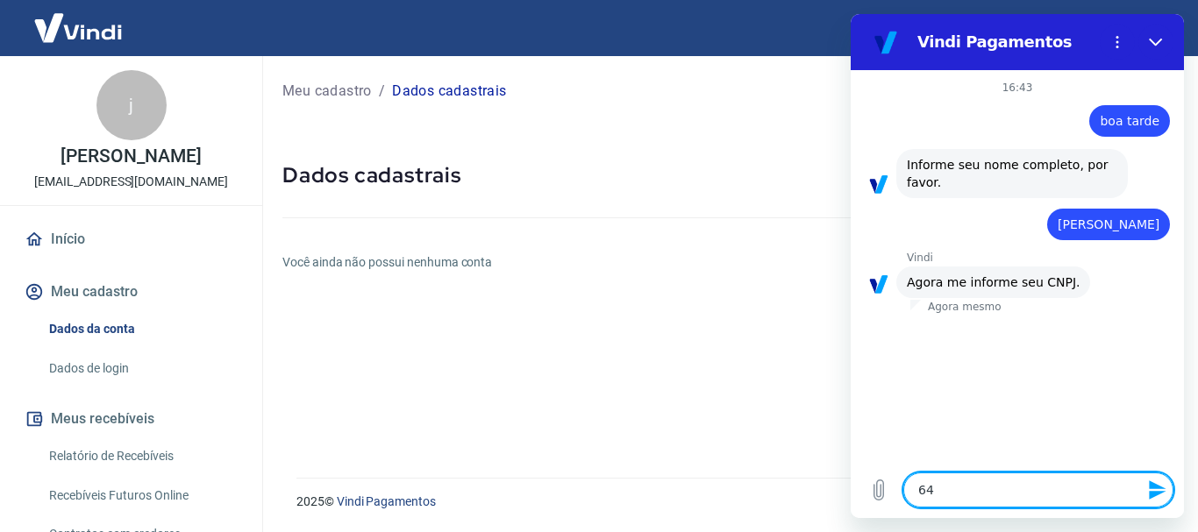
type textarea "x"
type textarea "6401"
type textarea "x"
type textarea "64011"
type textarea "x"
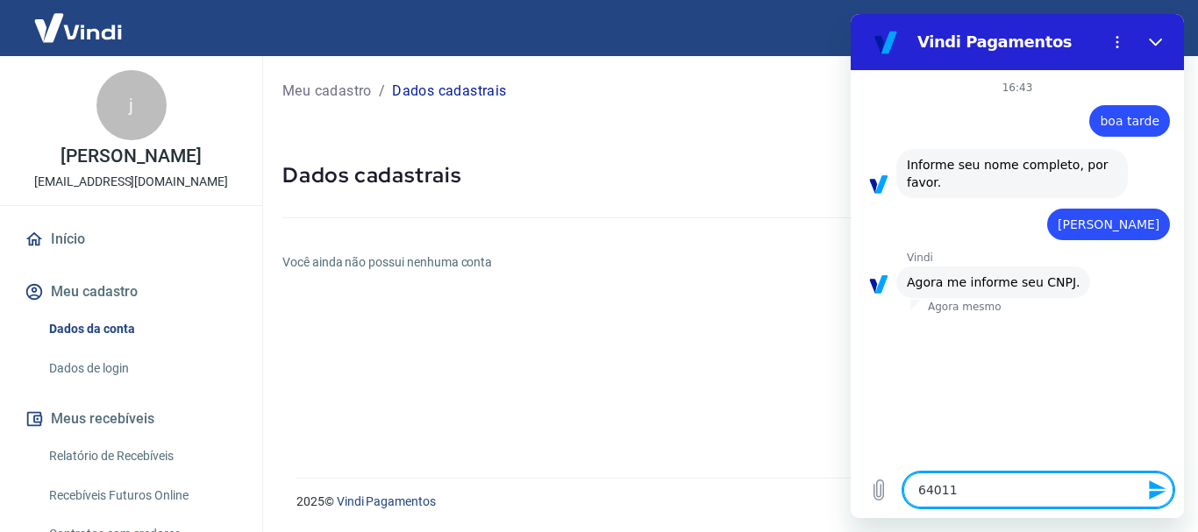
type textarea "640119"
type textarea "x"
type textarea "6401191"
type textarea "x"
type textarea "64011919"
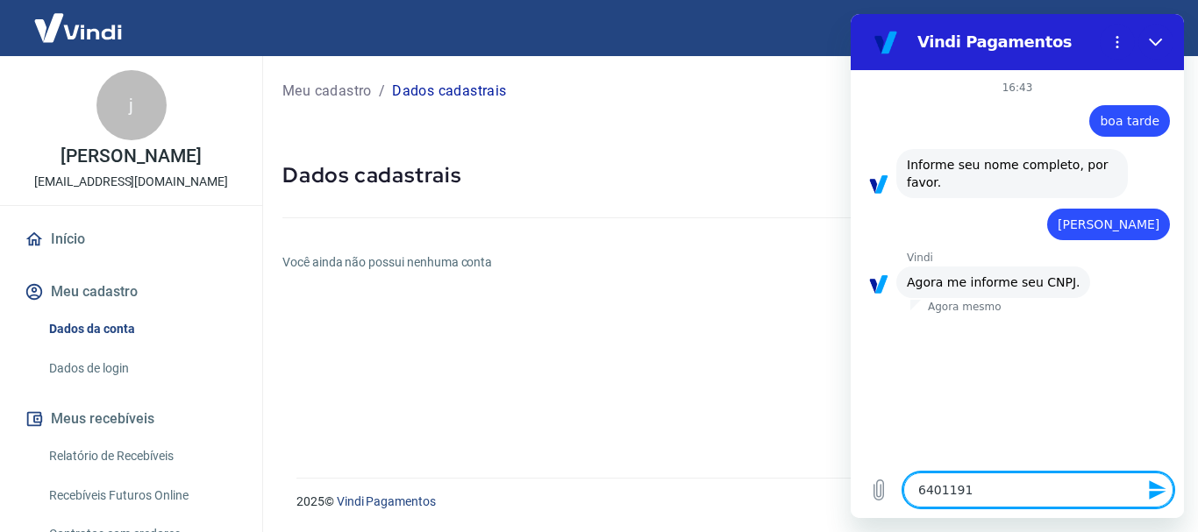
type textarea "x"
type textarea "640119190"
type textarea "x"
type textarea "6401191900"
type textarea "x"
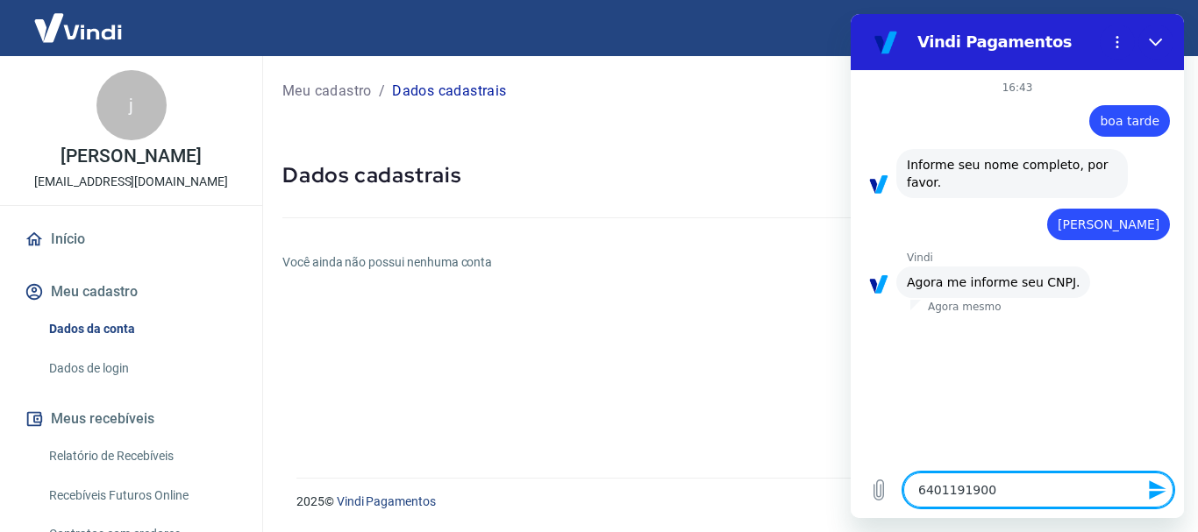
type textarea "64011919000"
type textarea "x"
type textarea "640119190001"
type textarea "x"
type textarea "6401191900016"
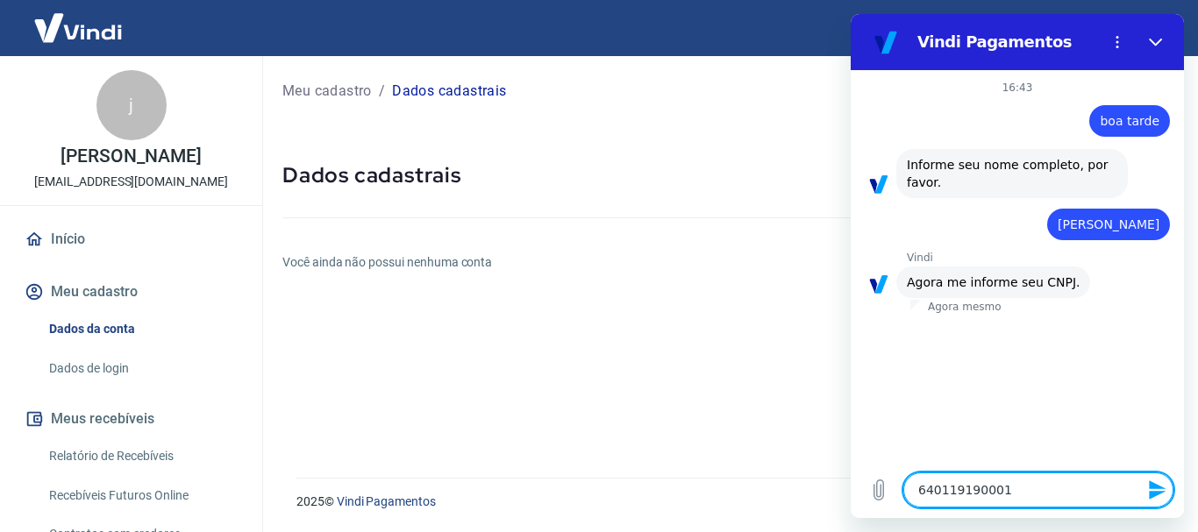
type textarea "x"
type textarea "64011919000163"
type textarea "x"
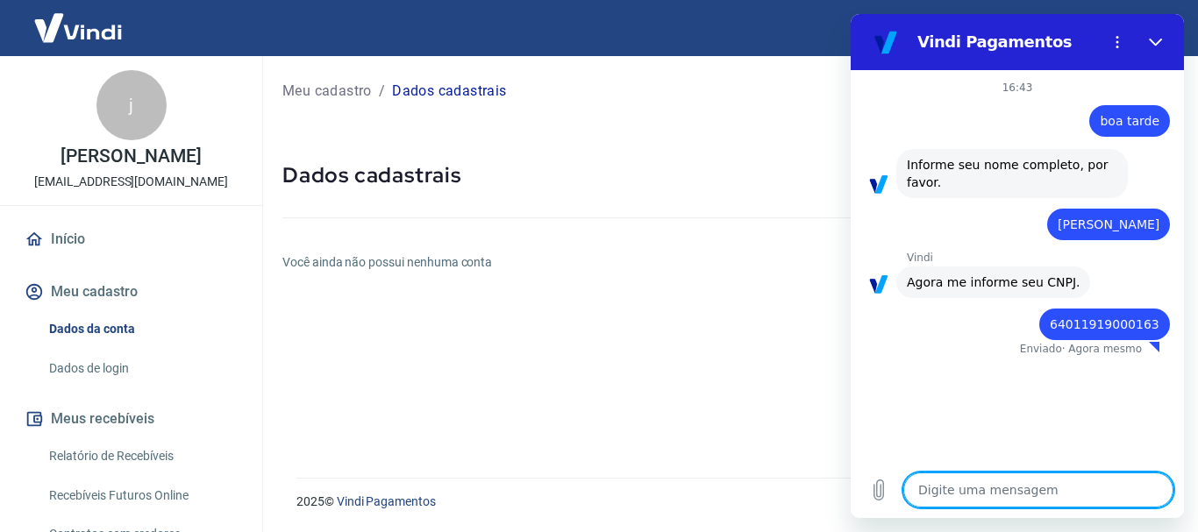
type textarea "x"
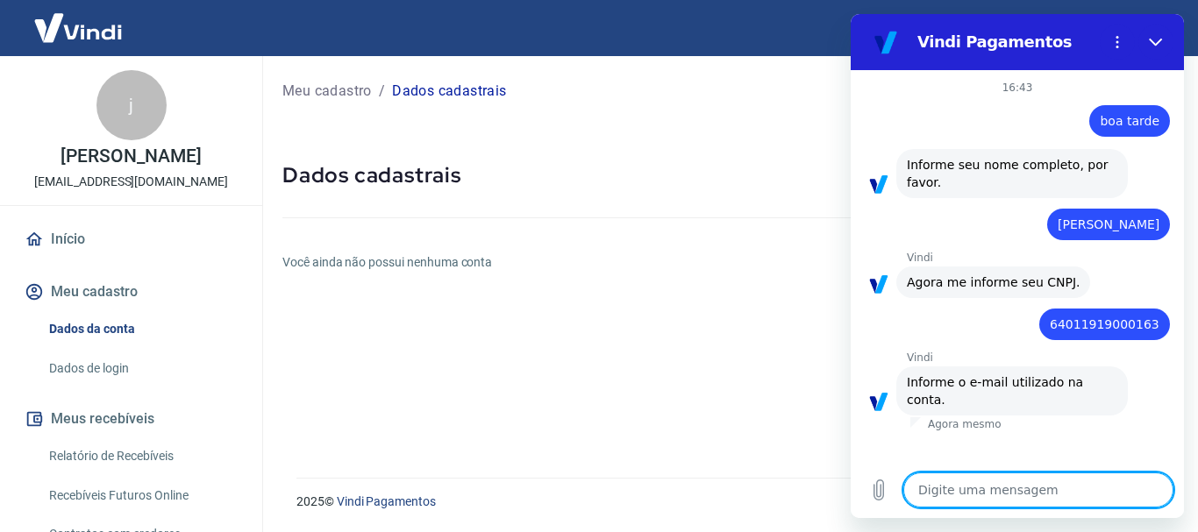
type textarea "j"
type textarea "x"
type textarea "jo"
type textarea "x"
type textarea "joa"
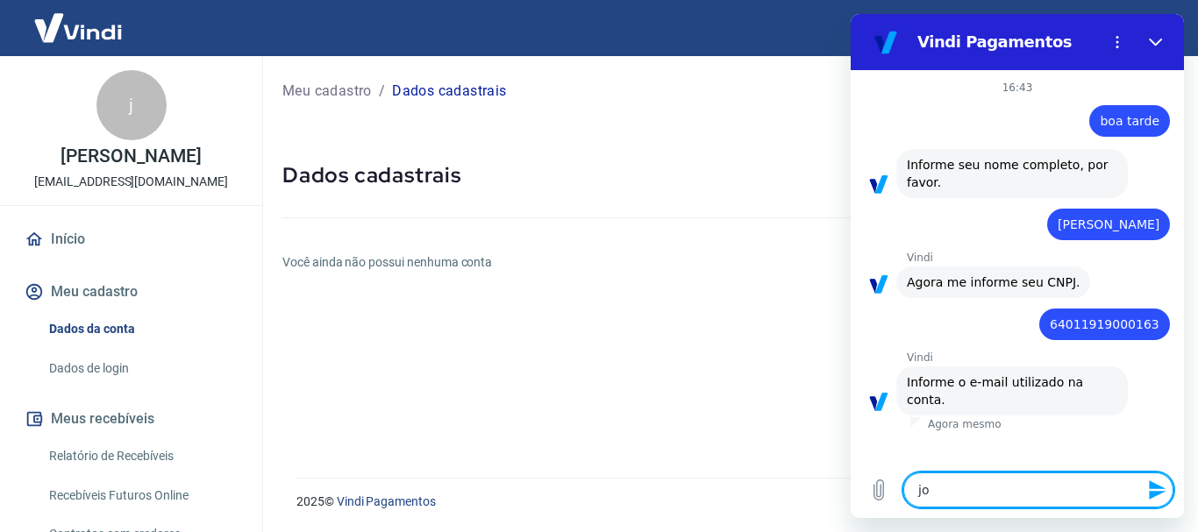
type textarea "x"
type textarea "joao"
type textarea "x"
type textarea "joao."
type textarea "x"
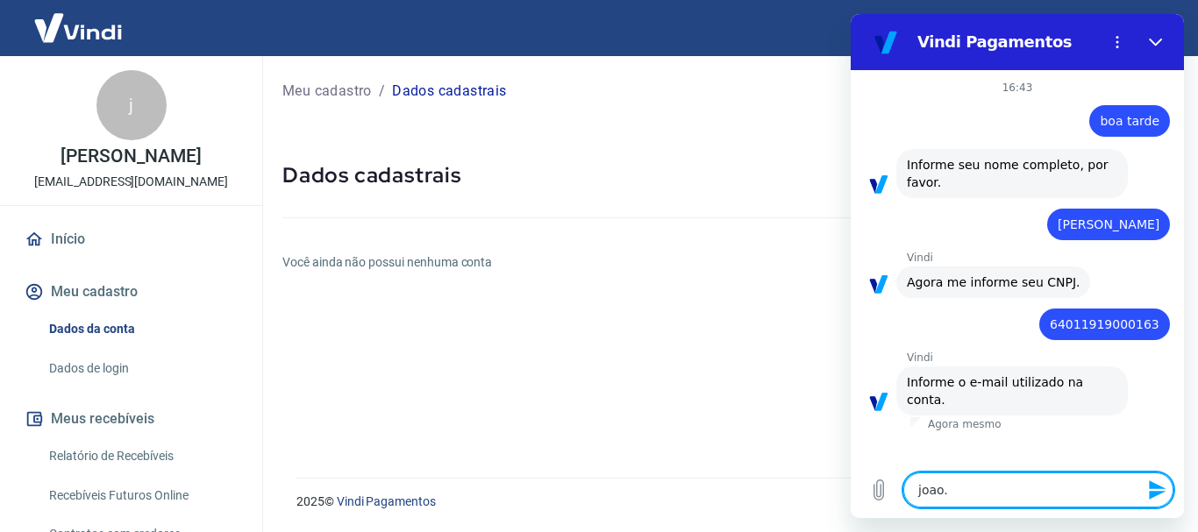
type textarea "joao.a"
type textarea "x"
type textarea "joao.an"
type textarea "x"
type textarea "joao.ane"
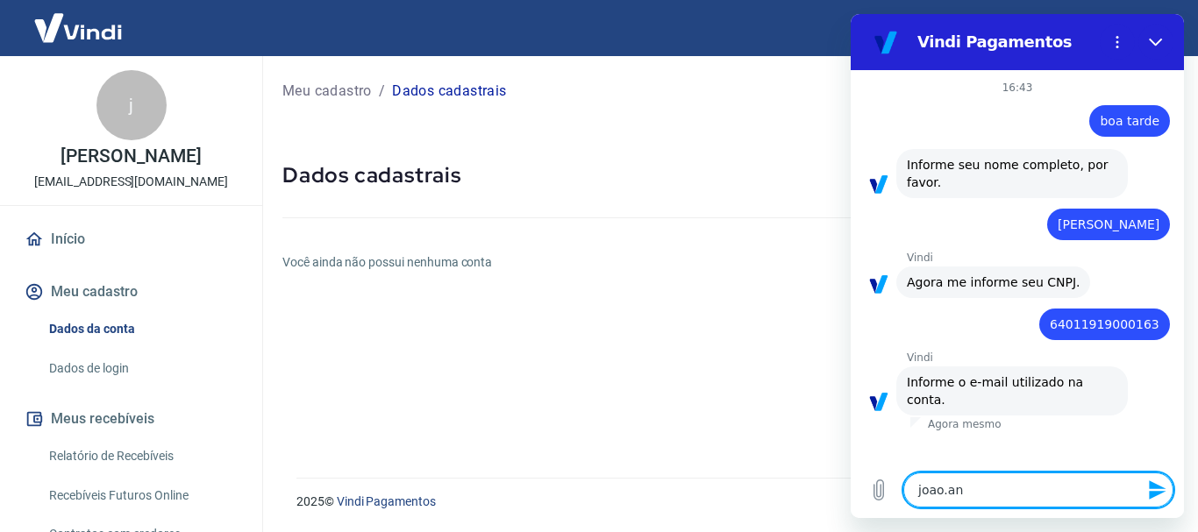
type textarea "x"
type textarea "joao.anex"
type textarea "x"
type textarea "joao.anexo"
type textarea "x"
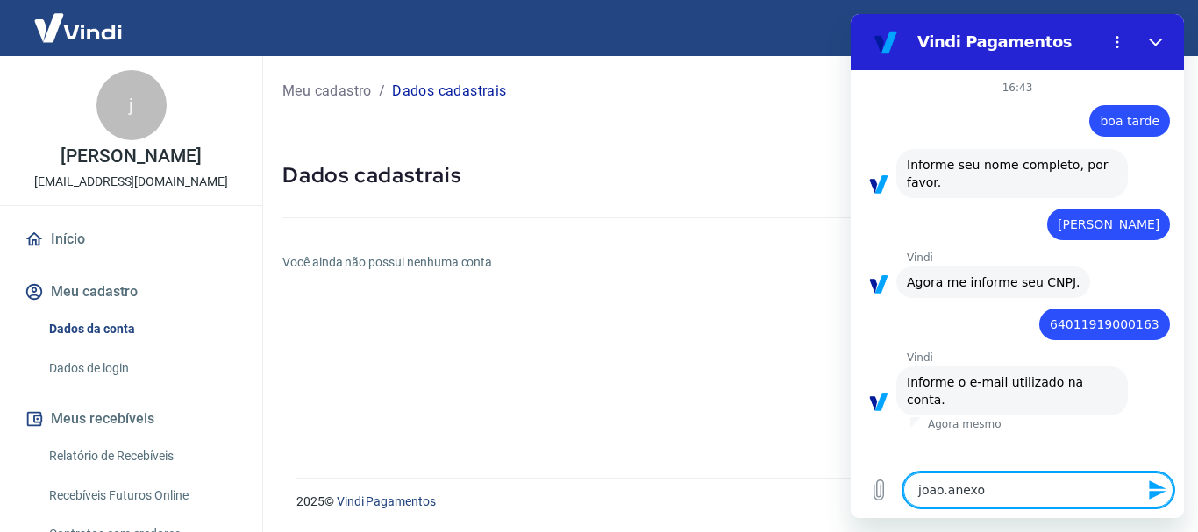
type textarea "joao.anexo5"
type textarea "x"
type textarea "joao.anexo51"
type textarea "x"
type textarea "joao.anexo513"
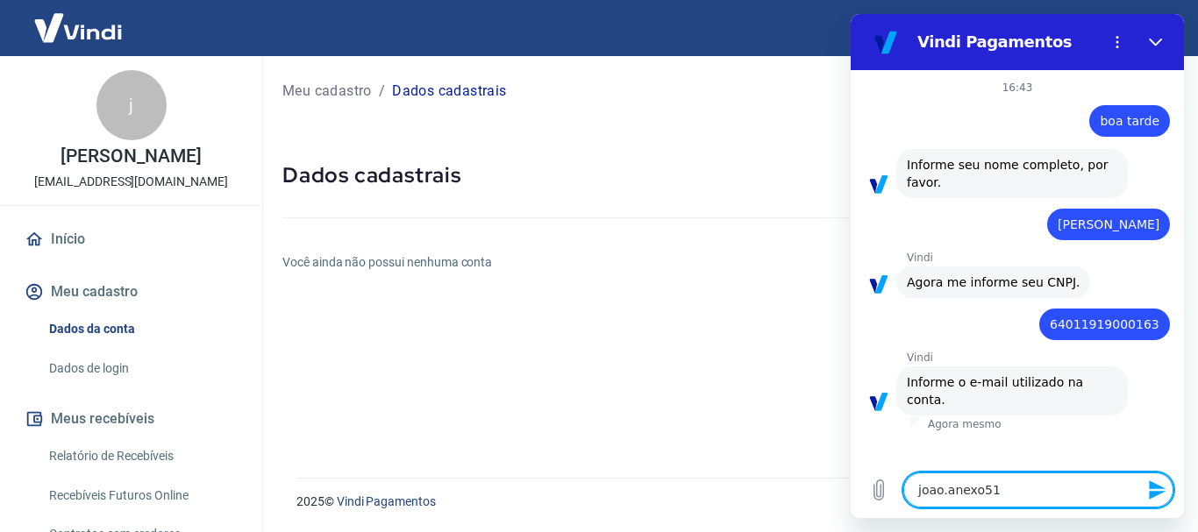
type textarea "x"
type textarea "joao.anexo513@"
type textarea "x"
type textarea "joao.anexo513@g"
type textarea "x"
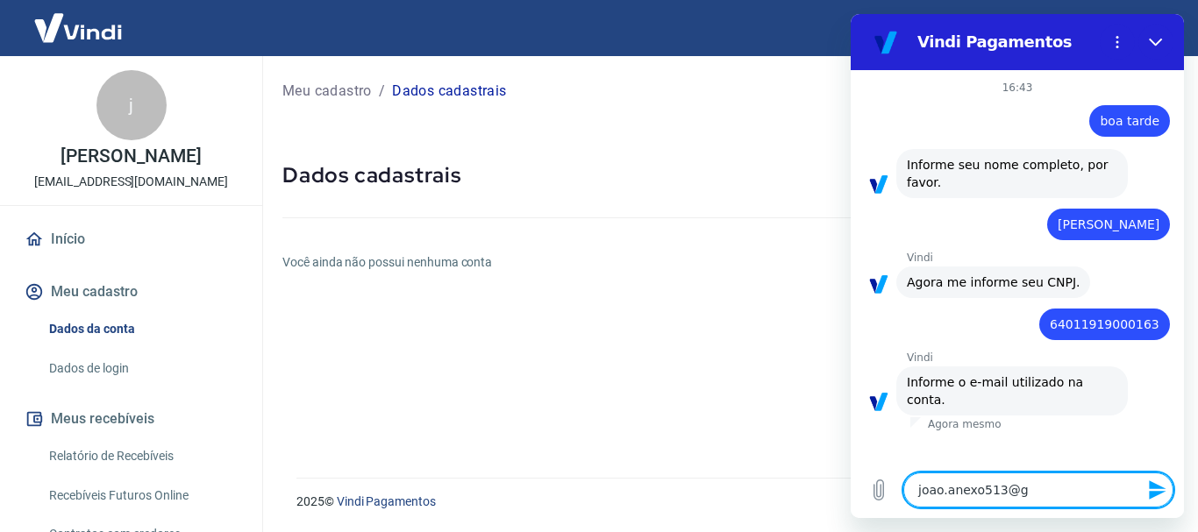
type textarea "joao.anexo513@gm"
type textarea "x"
type textarea "joao.anexo513@gma"
type textarea "x"
type textarea "joao.anexo513@gmai"
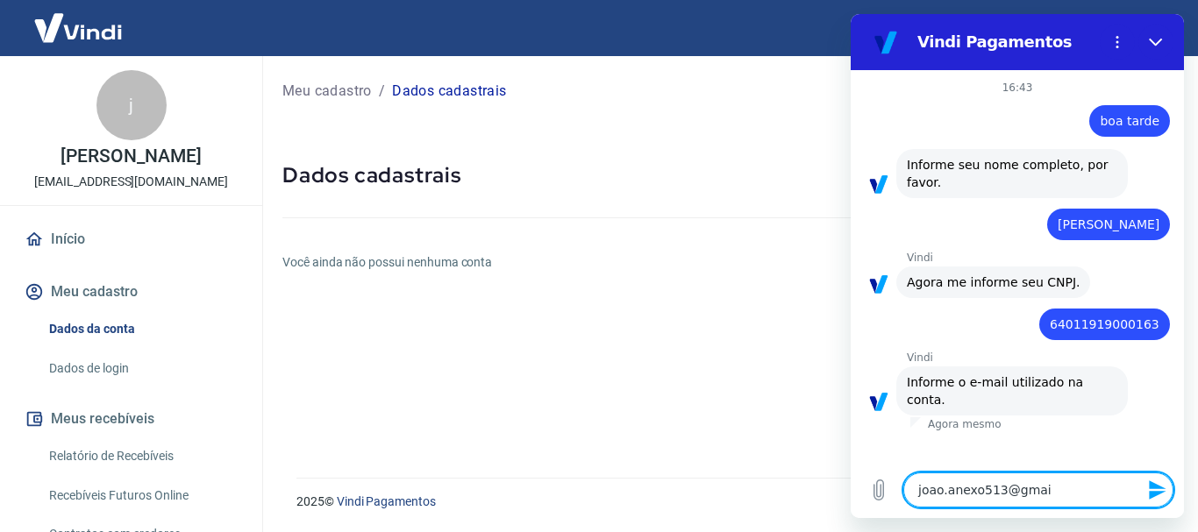
type textarea "x"
type textarea "joao.anexo513@gmail"
type textarea "x"
type textarea "joao.anexo513@gmail."
type textarea "x"
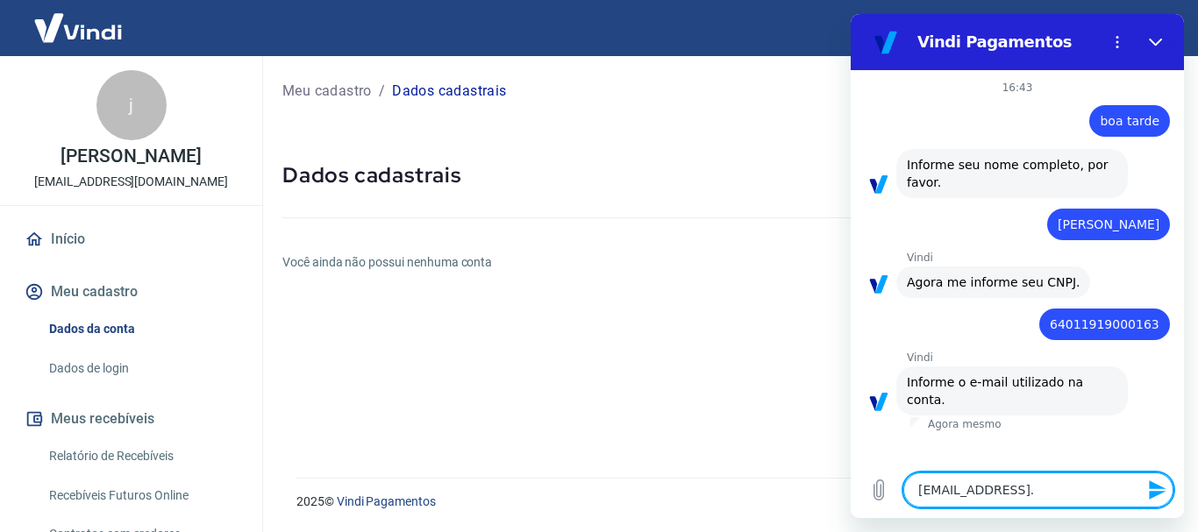
type textarea "joao.anexo513@gmail.c"
type textarea "x"
type textarea "joao.anexo513@gmail.co"
type textarea "x"
type textarea "[EMAIL_ADDRESS][DOMAIN_NAME]"
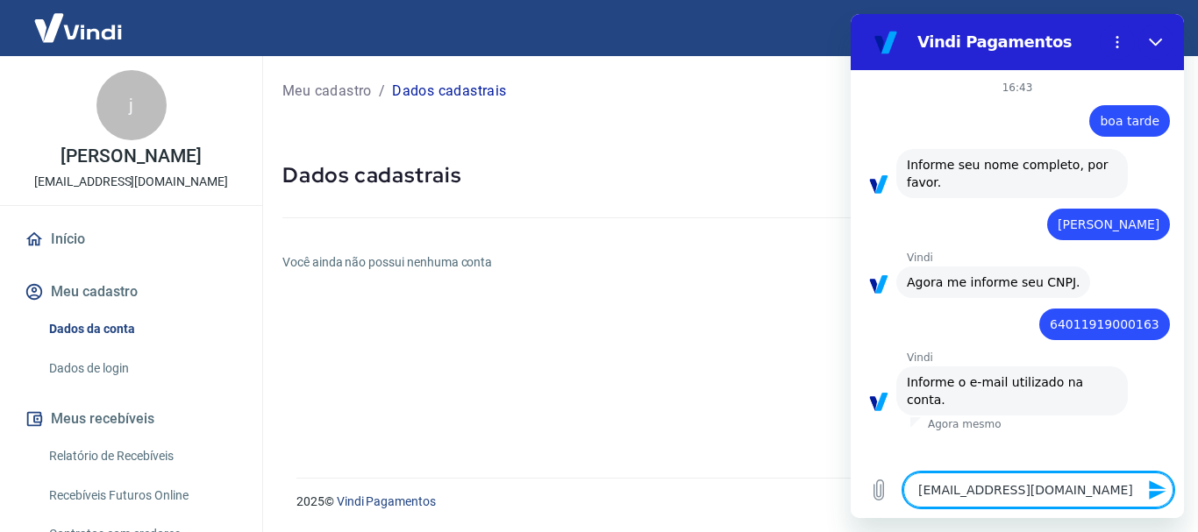
type textarea "x"
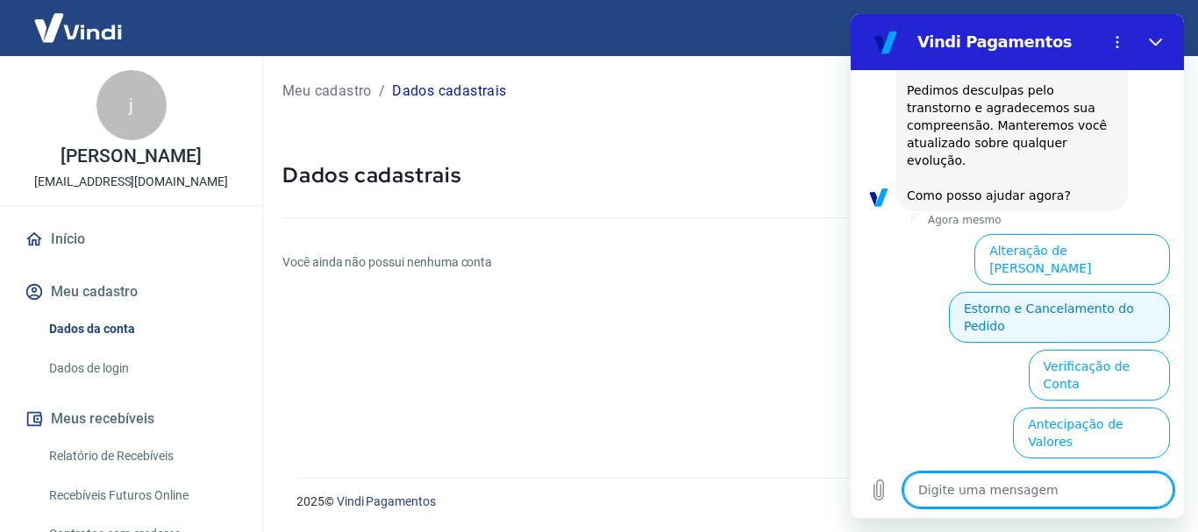
scroll to position [858, 0]
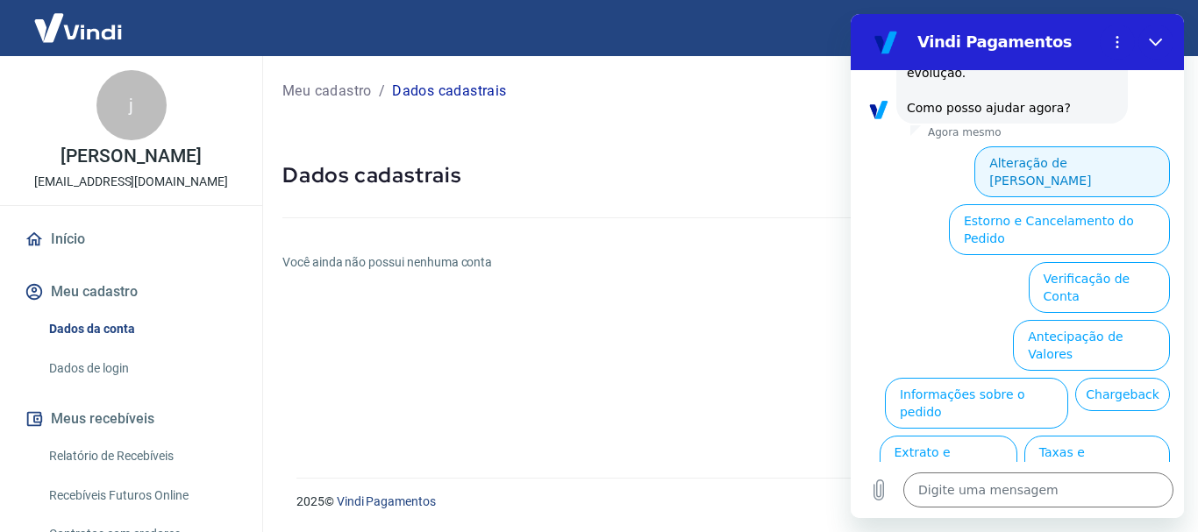
click at [1076, 146] on button "Alteração de Dados Cadastrais" at bounding box center [1072, 171] width 196 height 51
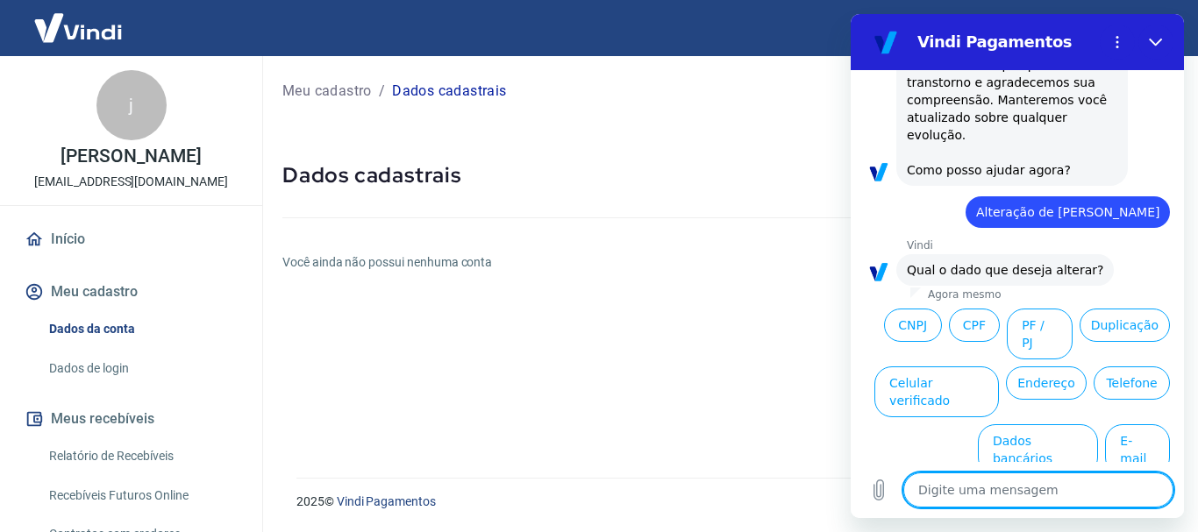
scroll to position [796, 0]
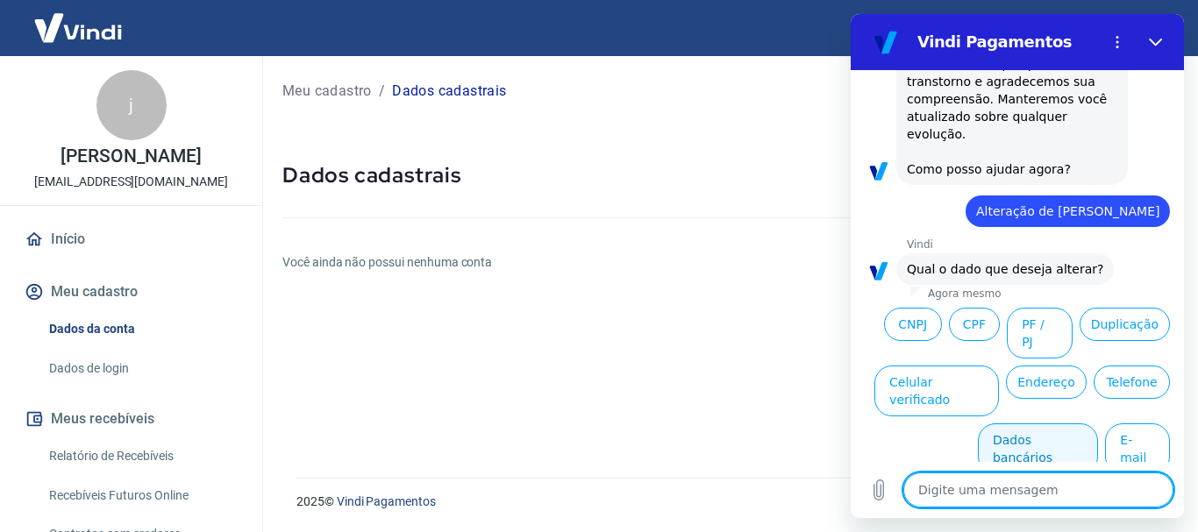
click at [992, 423] on button "Dados bancários" at bounding box center [1038, 448] width 120 height 51
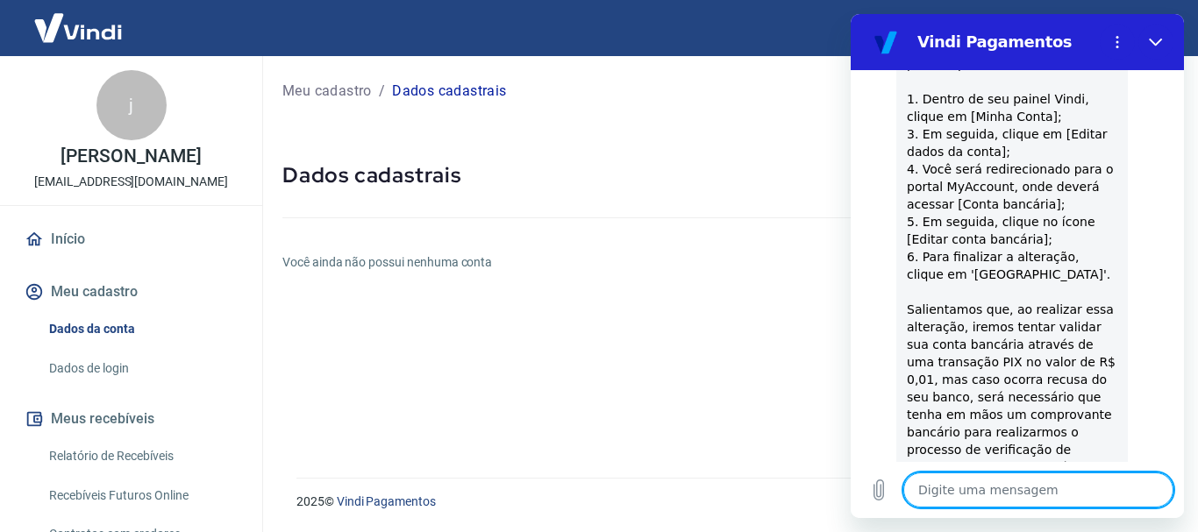
scroll to position [1242, 0]
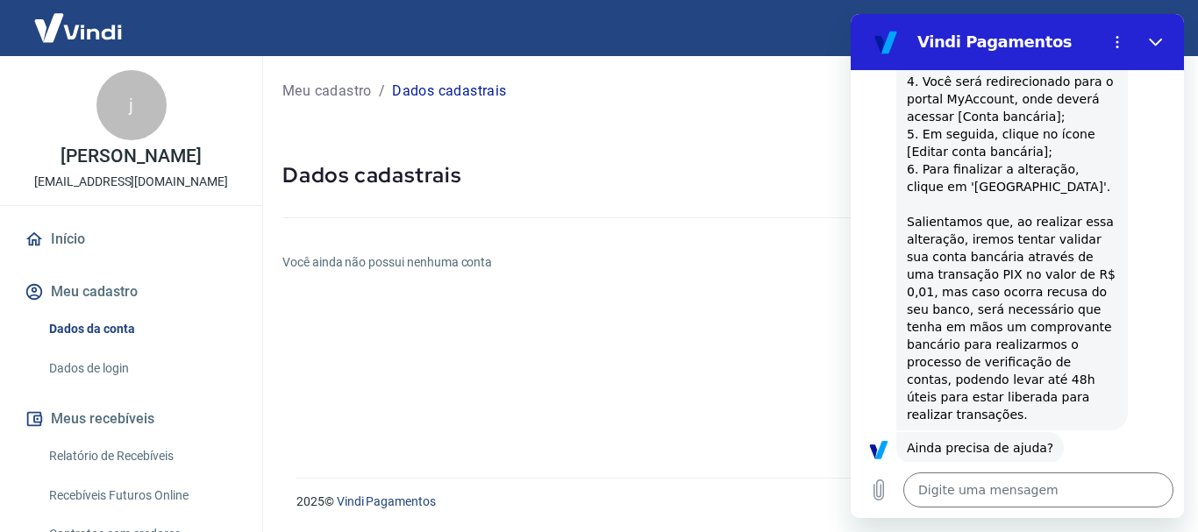
click at [1083, 487] on button "Sim" at bounding box center [1083, 503] width 51 height 33
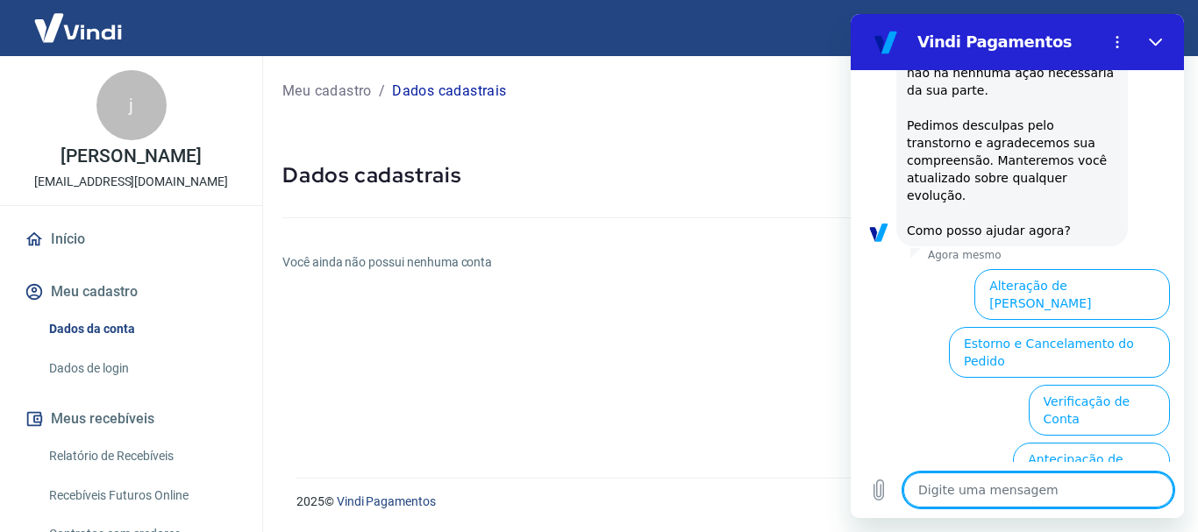
scroll to position [2103, 0]
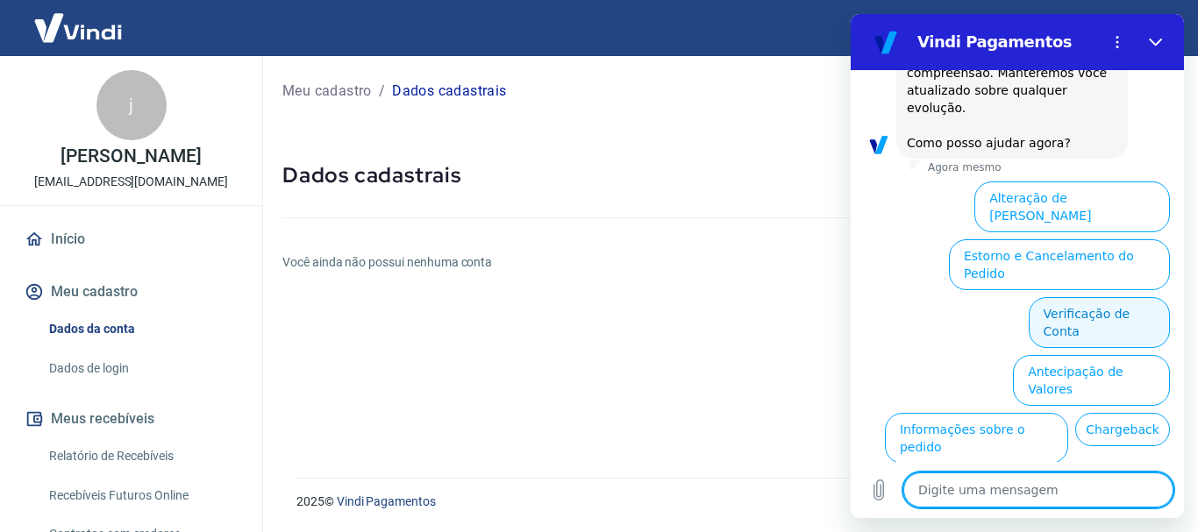
click at [1043, 297] on button "Verificação de Conta" at bounding box center [1098, 322] width 141 height 51
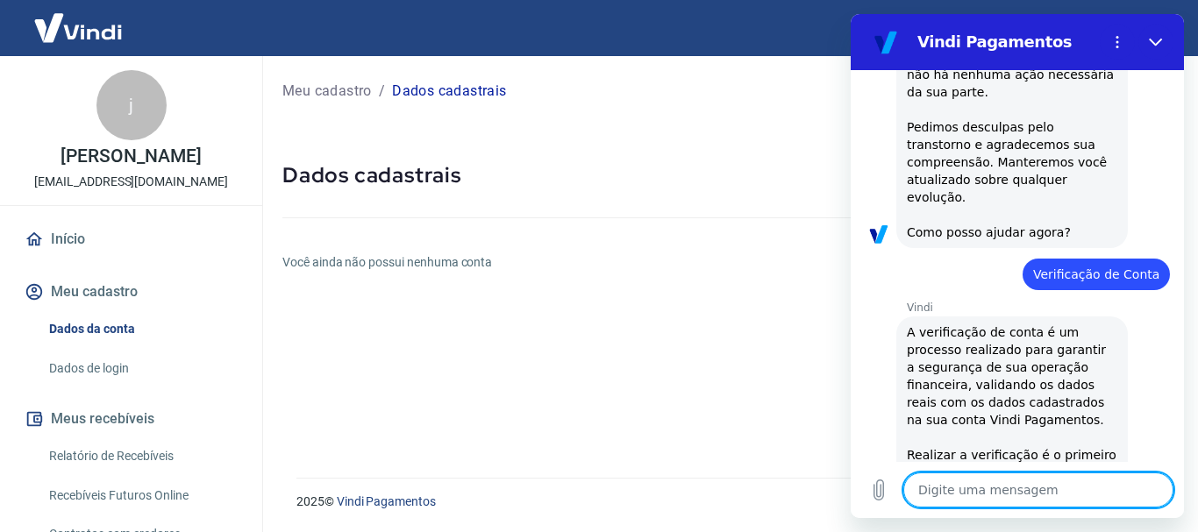
scroll to position [2276, 0]
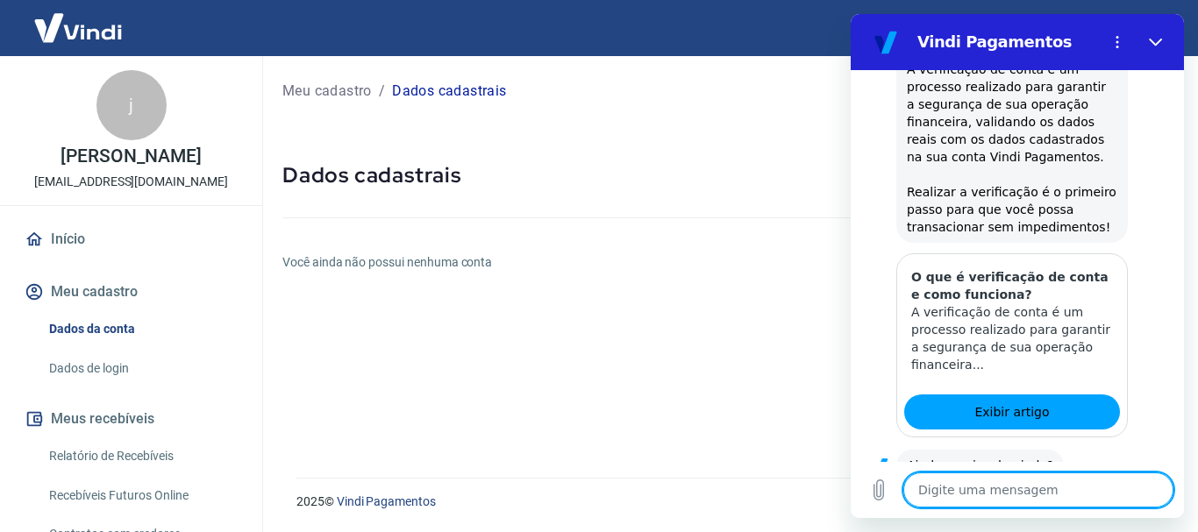
click at [1058, 504] on button "Sim" at bounding box center [1083, 520] width 51 height 33
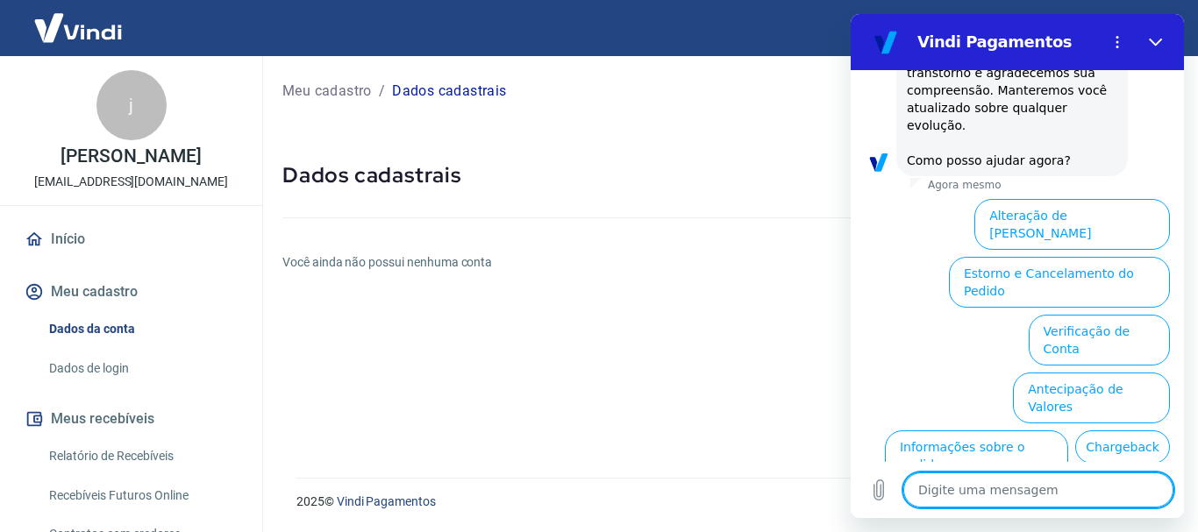
scroll to position [3050, 0]
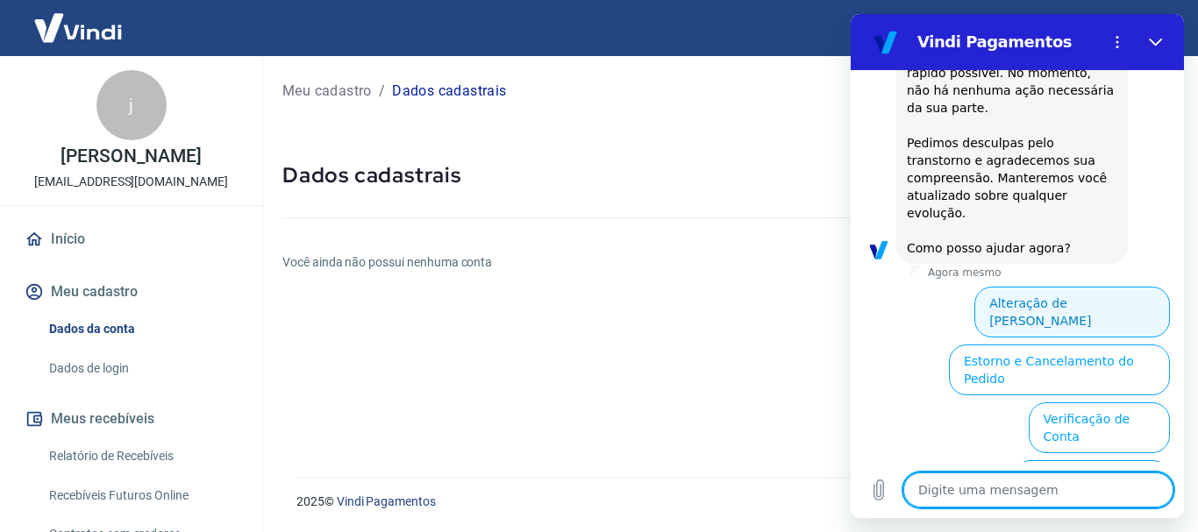
click at [1001, 287] on button "Alteração de Dados Cadastrais" at bounding box center [1072, 312] width 196 height 51
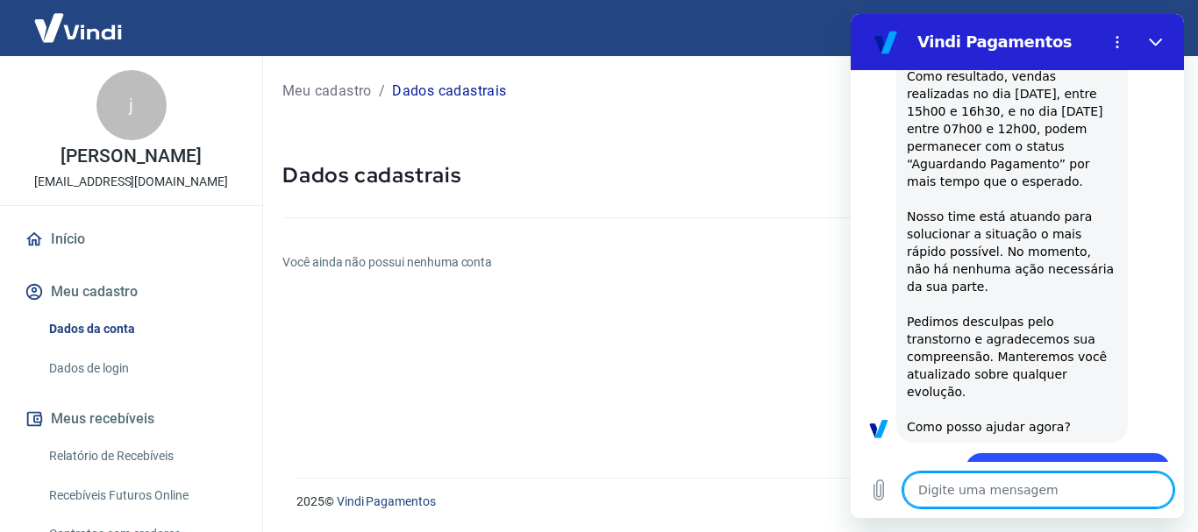
scroll to position [3076, 0]
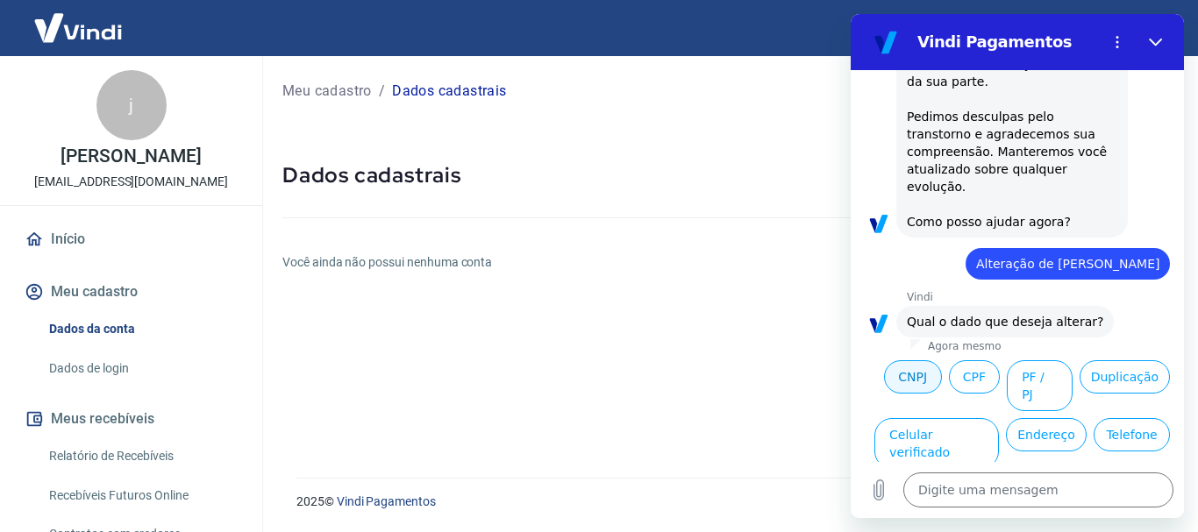
click at [942, 360] on button "CNPJ" at bounding box center [913, 376] width 58 height 33
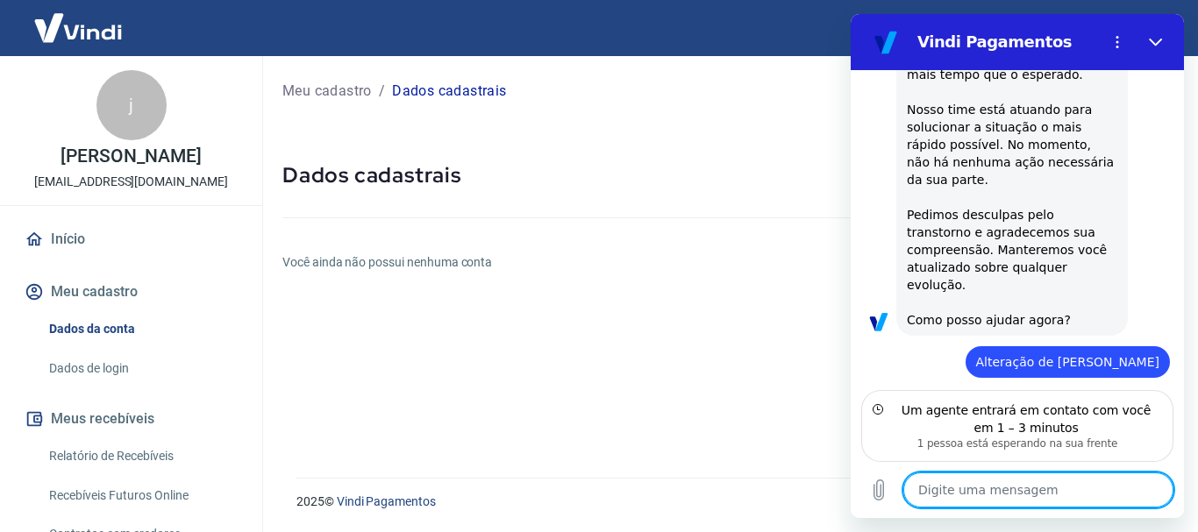
scroll to position [3057, 0]
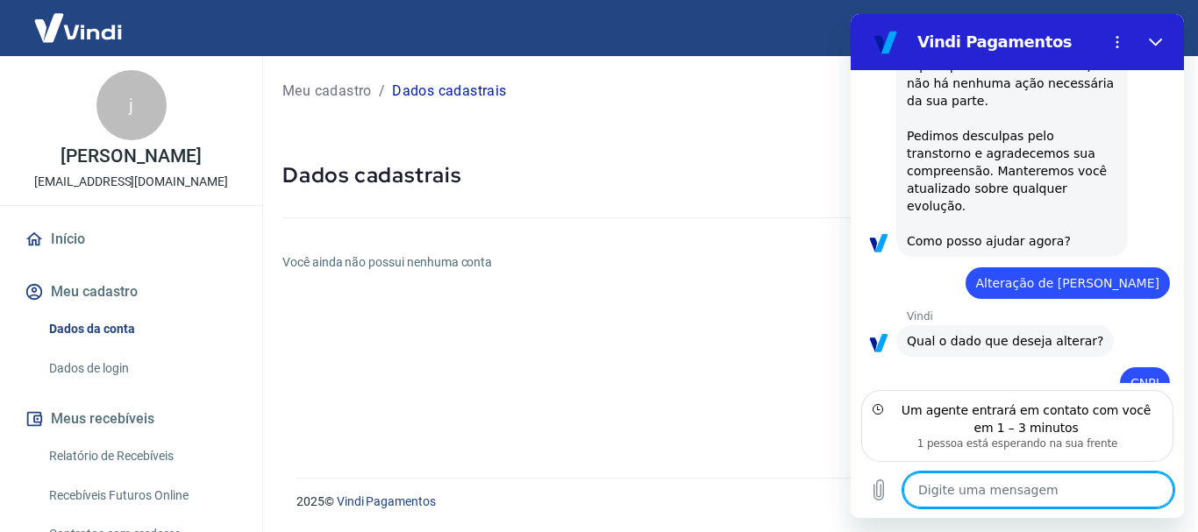
click at [970, 495] on textarea at bounding box center [1038, 490] width 270 height 35
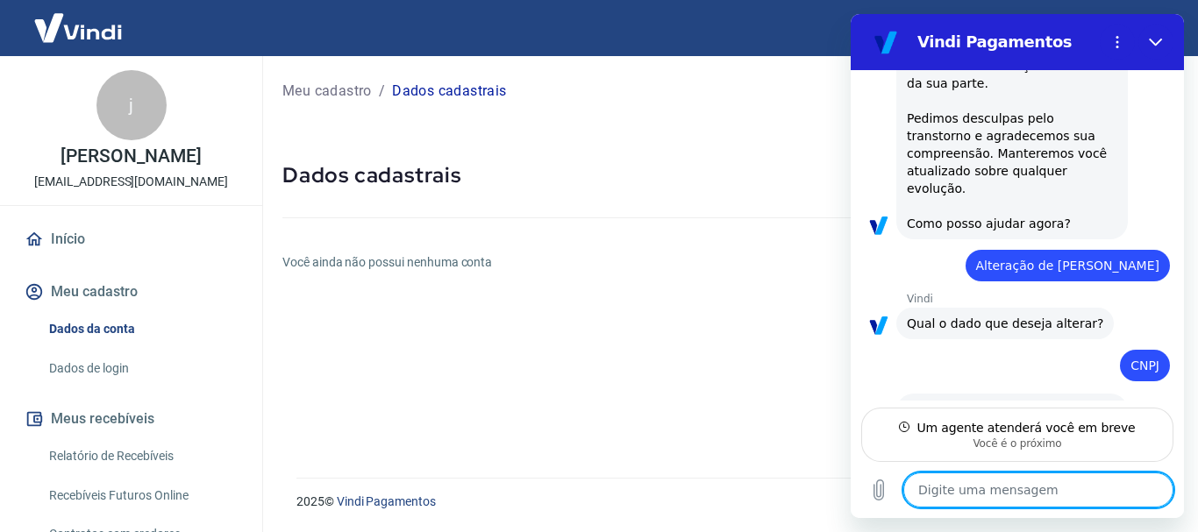
scroll to position [3072, 0]
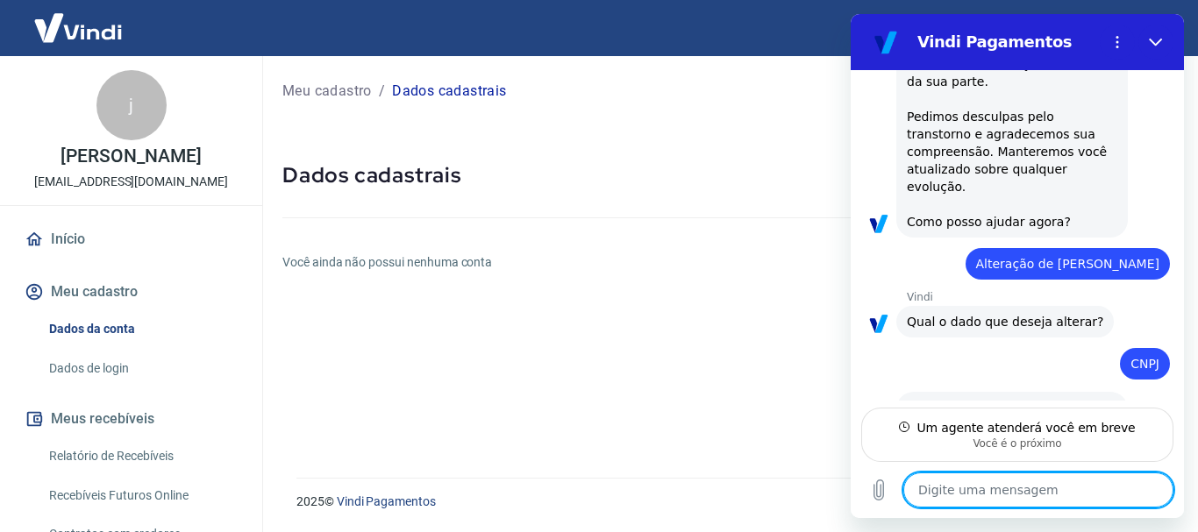
type textarea "x"
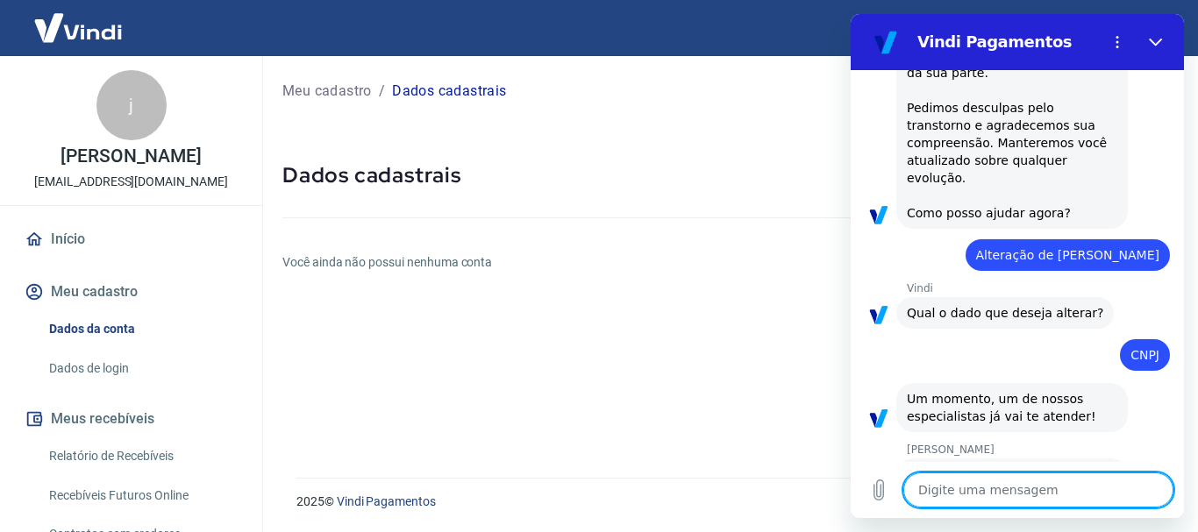
scroll to position [3088, 0]
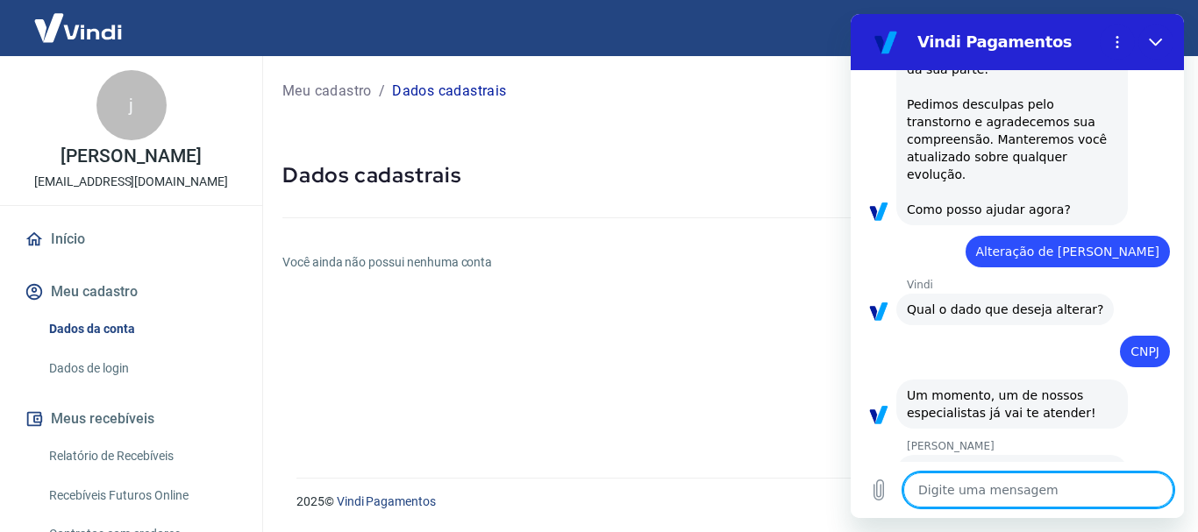
type textarea "O"
type textarea "x"
type textarea "Ol"
type textarea "x"
type textarea "Ola"
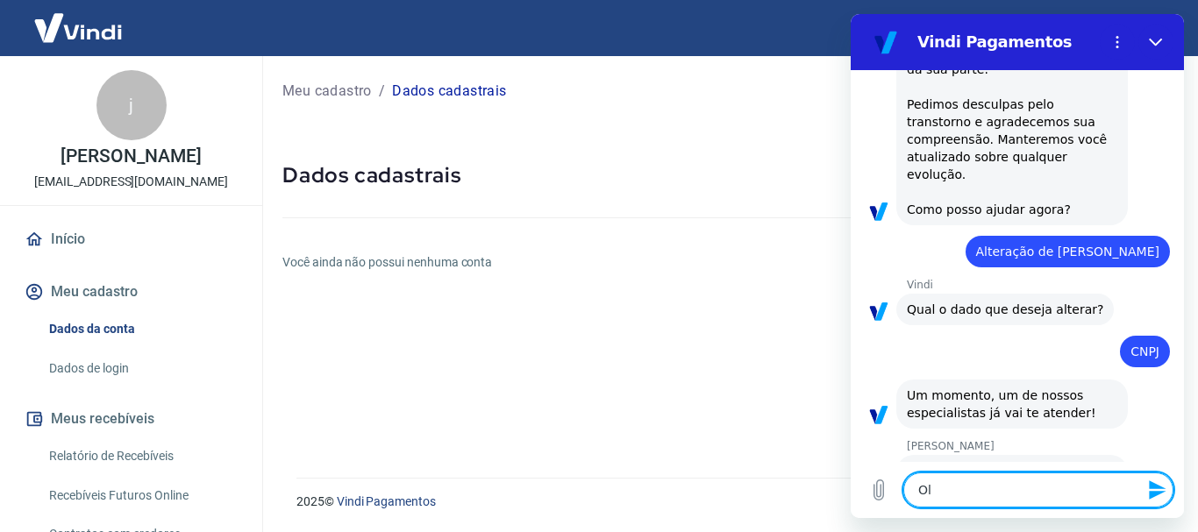
type textarea "x"
type textarea "Ola"
type textarea "x"
type textarea "Ola n"
type textarea "x"
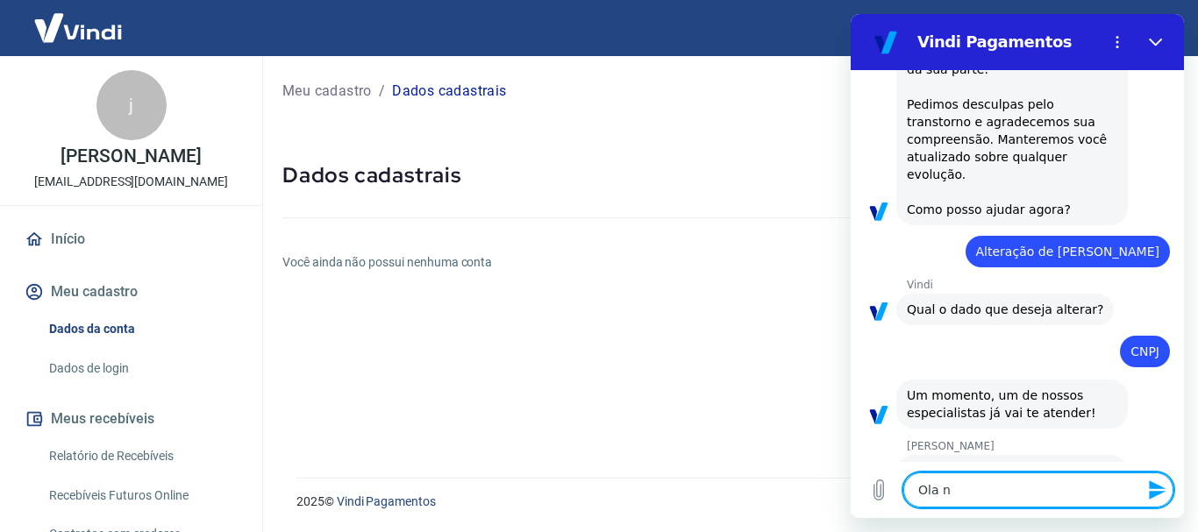
type textarea "Ola na"
type textarea "x"
type textarea "Ola n"
type textarea "x"
type textarea "Ola"
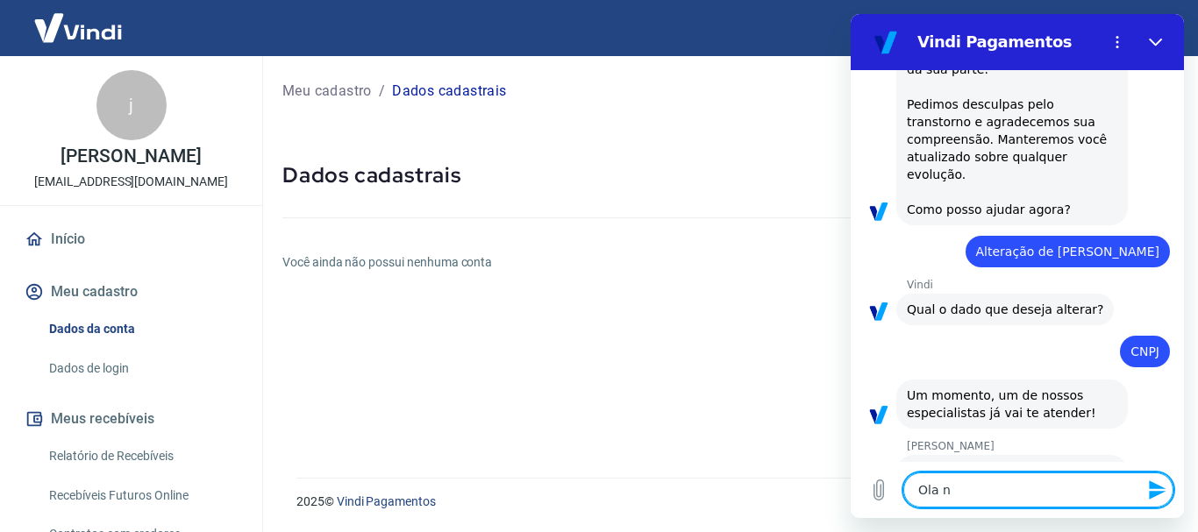
type textarea "x"
type textarea "Ola N"
type textarea "x"
type textarea "Ola Na"
type textarea "x"
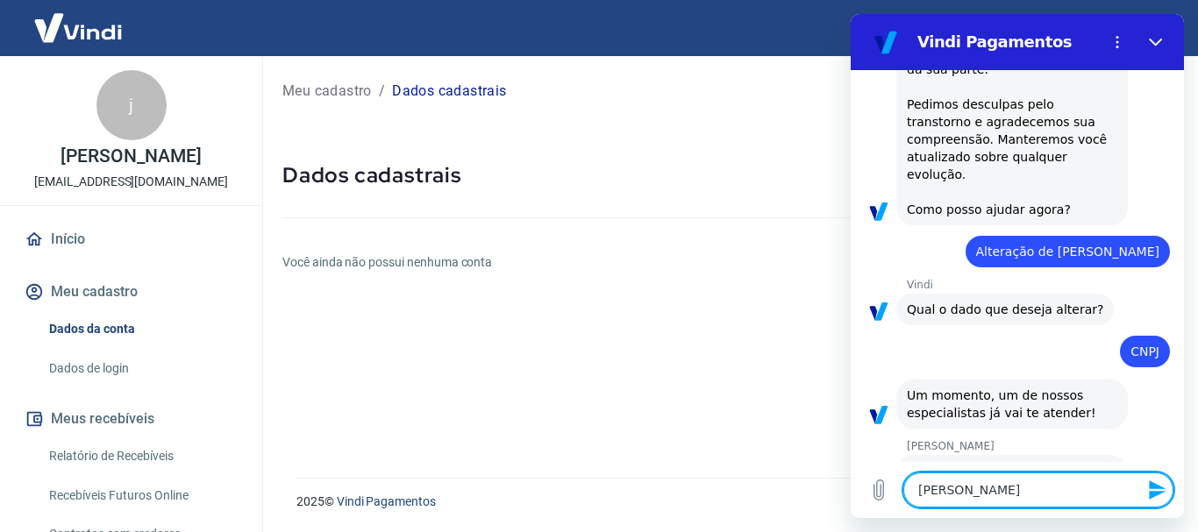
type textarea "Ola Nan"
type textarea "x"
type textarea "Ola Nani"
type textarea "x"
type textarea "Ola Nani,"
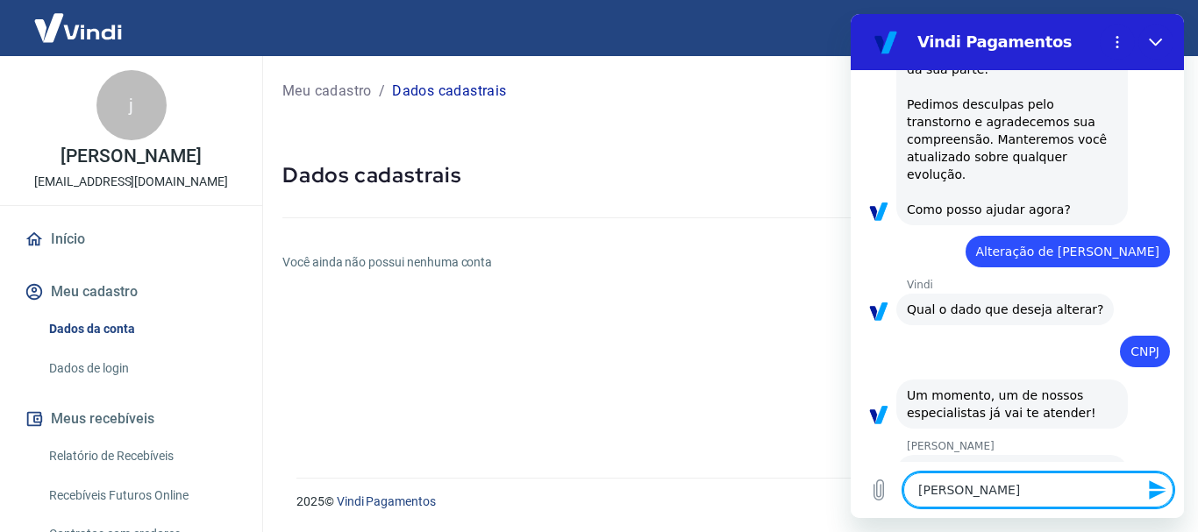
type textarea "x"
type textarea "Ola Nani,"
type textarea "x"
type textarea "Ola Nani, b"
type textarea "x"
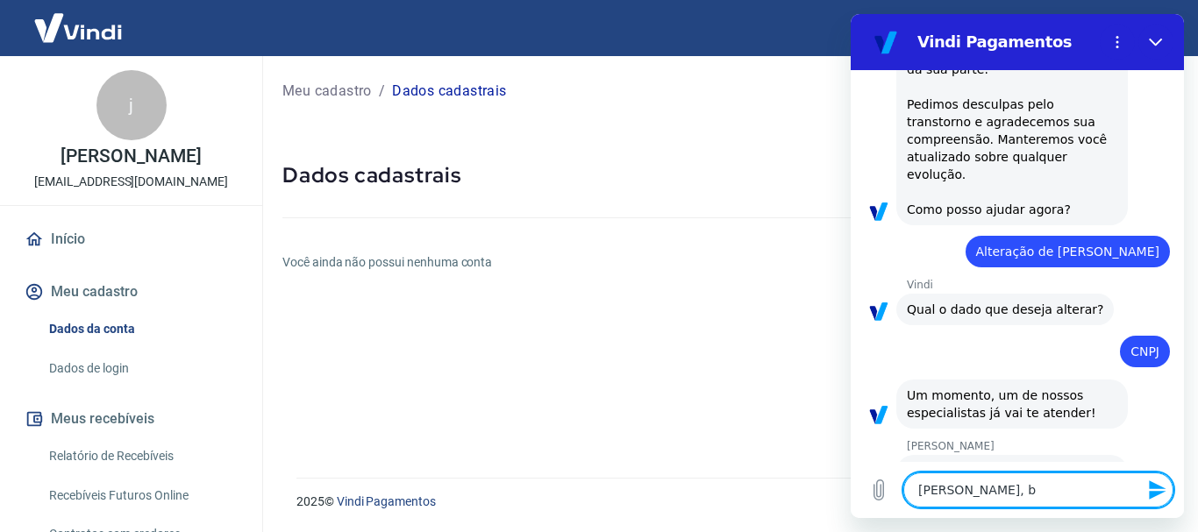
type textarea "Ola Nani, bo"
type textarea "x"
type textarea "Ola Nani, boa"
type textarea "x"
type textarea "Ola Nani, boa"
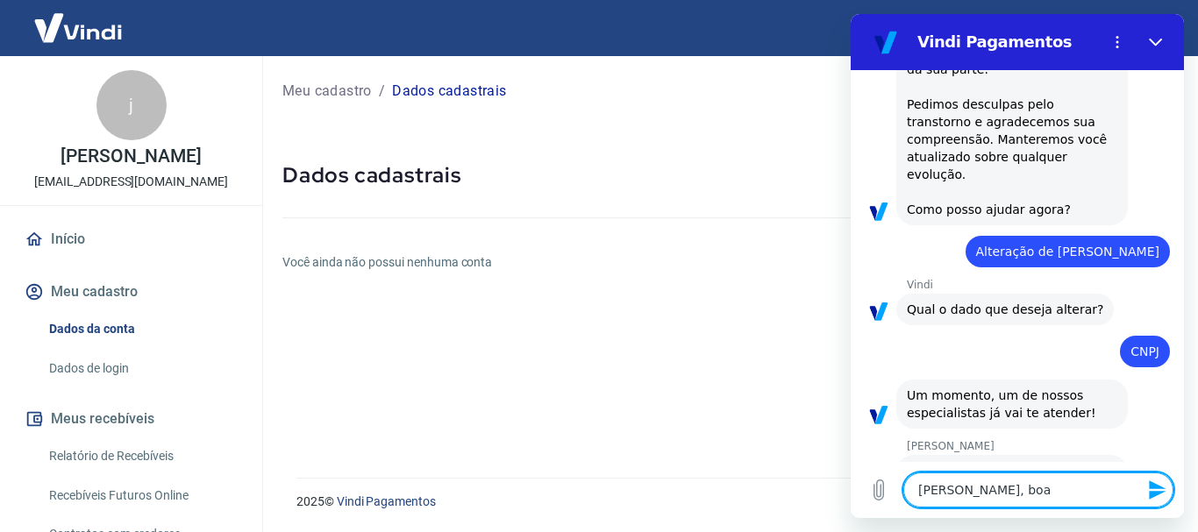
type textarea "x"
type textarea "Ola Nani, boa t"
type textarea "x"
type textarea "Ola Nani, boa ta"
type textarea "x"
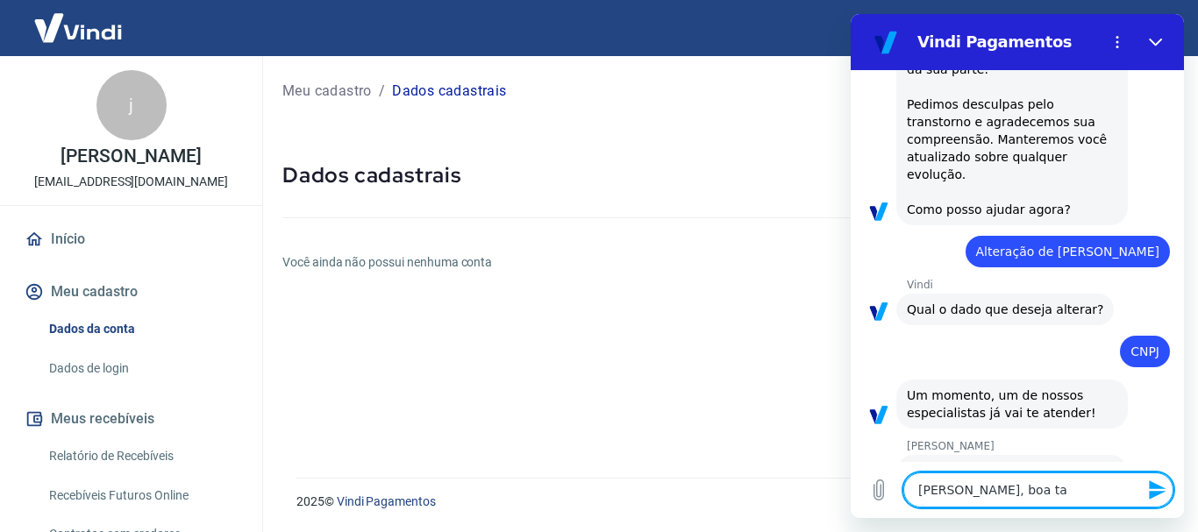
type textarea "Ola Nani, boa tar"
type textarea "x"
type textarea "Ola Nani, boa tard"
type textarea "x"
type textarea "Ola Nani, boa tarde"
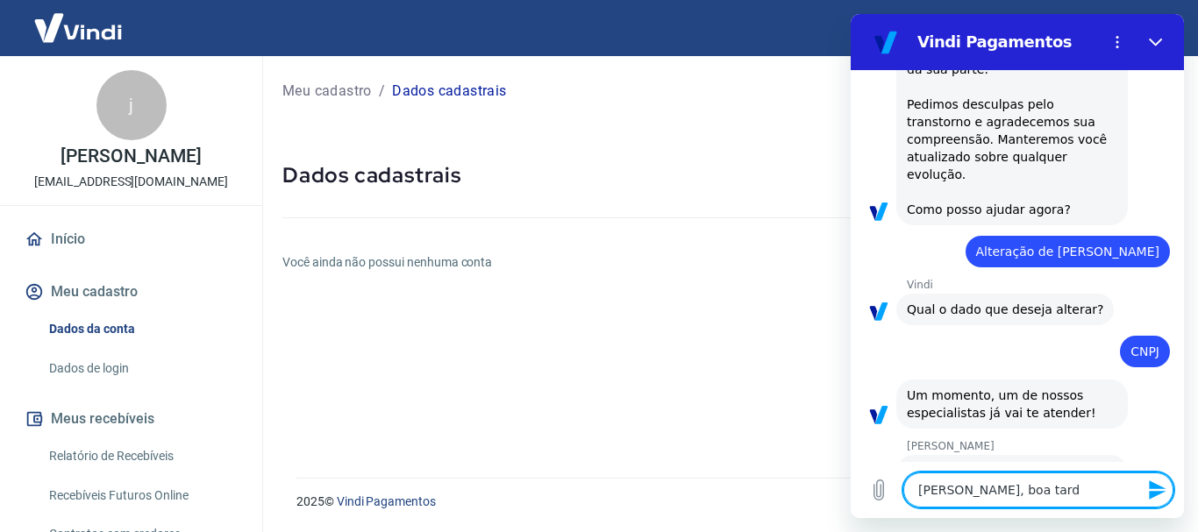
type textarea "x"
type textarea "Ola Nani, boa tarde."
type textarea "x"
type textarea "Ola Nani, boa tarde."
type textarea "x"
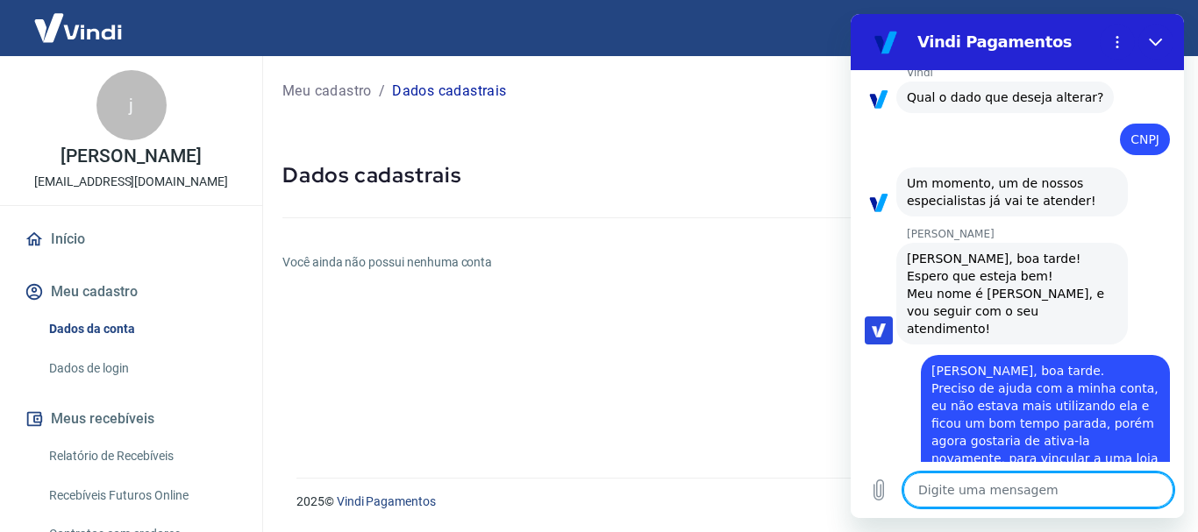
scroll to position [3304, 0]
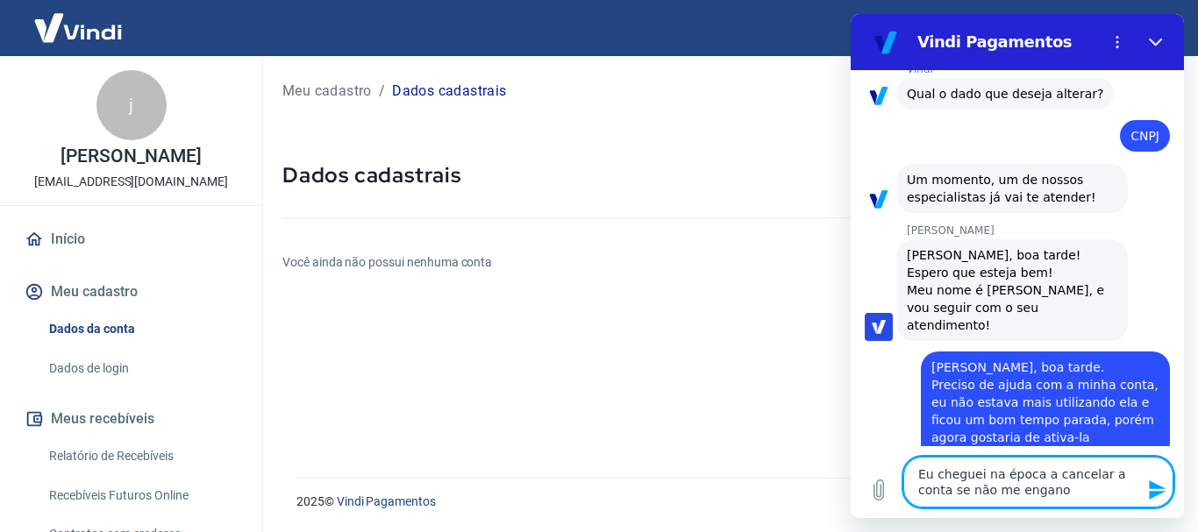
click at [1034, 499] on textarea "Eu cheguei na época a cancelar a conta se não me engano" at bounding box center [1038, 482] width 270 height 51
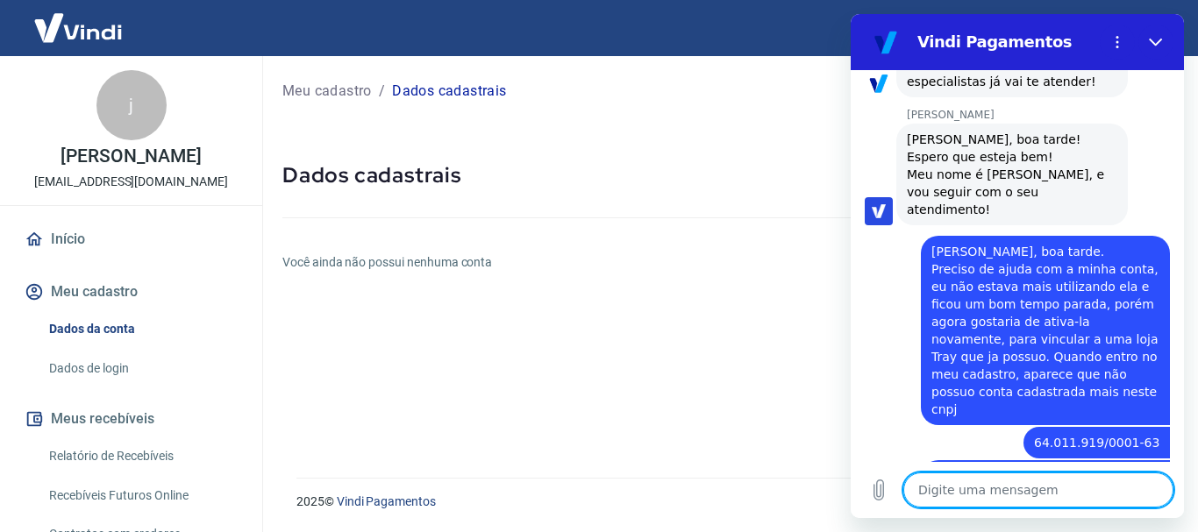
scroll to position [3423, 0]
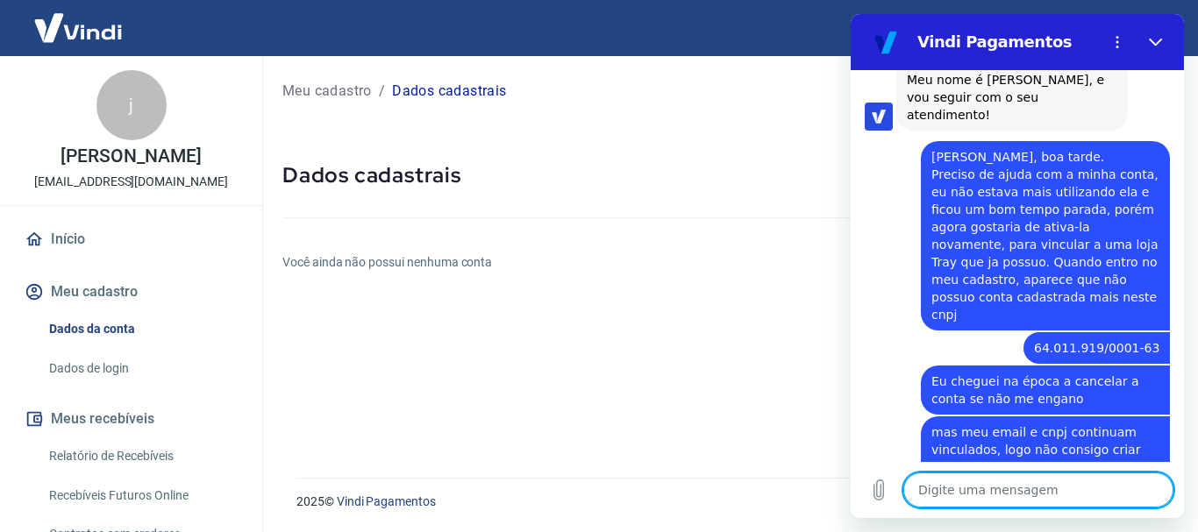
click at [994, 489] on textarea at bounding box center [1038, 490] width 270 height 35
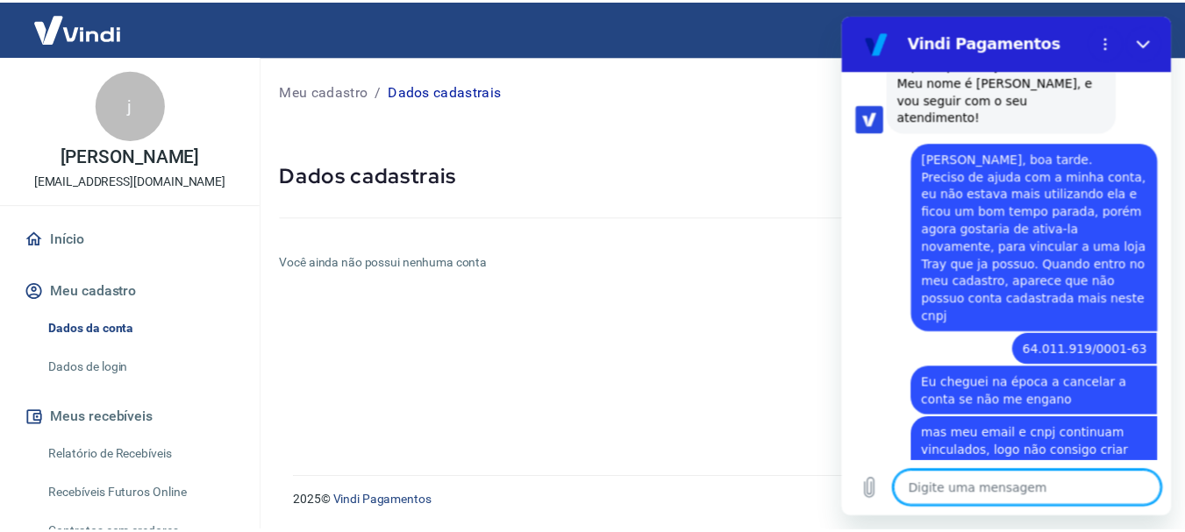
scroll to position [3516, 0]
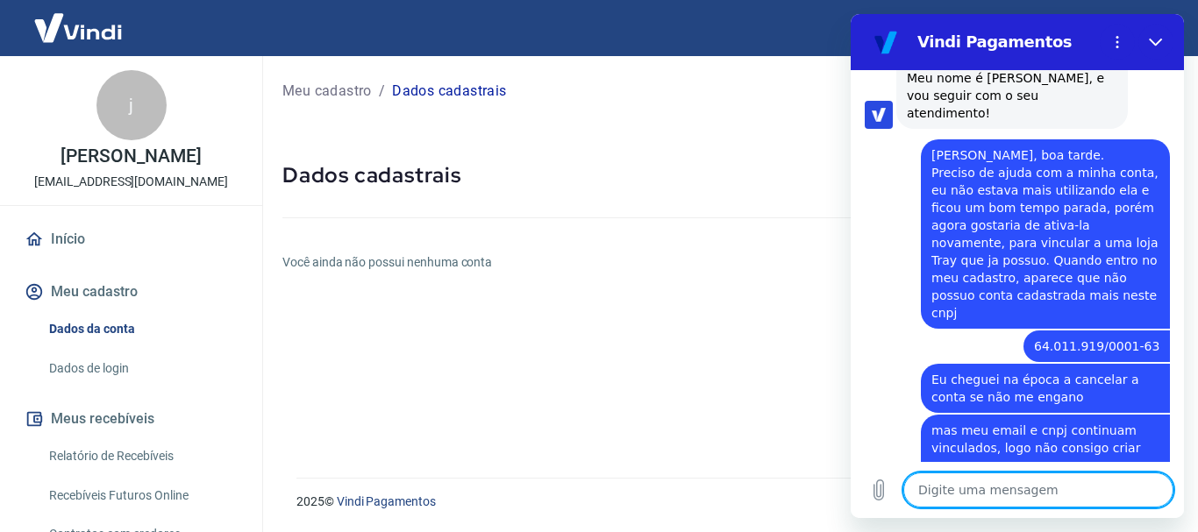
click at [994, 489] on textarea at bounding box center [1038, 490] width 270 height 35
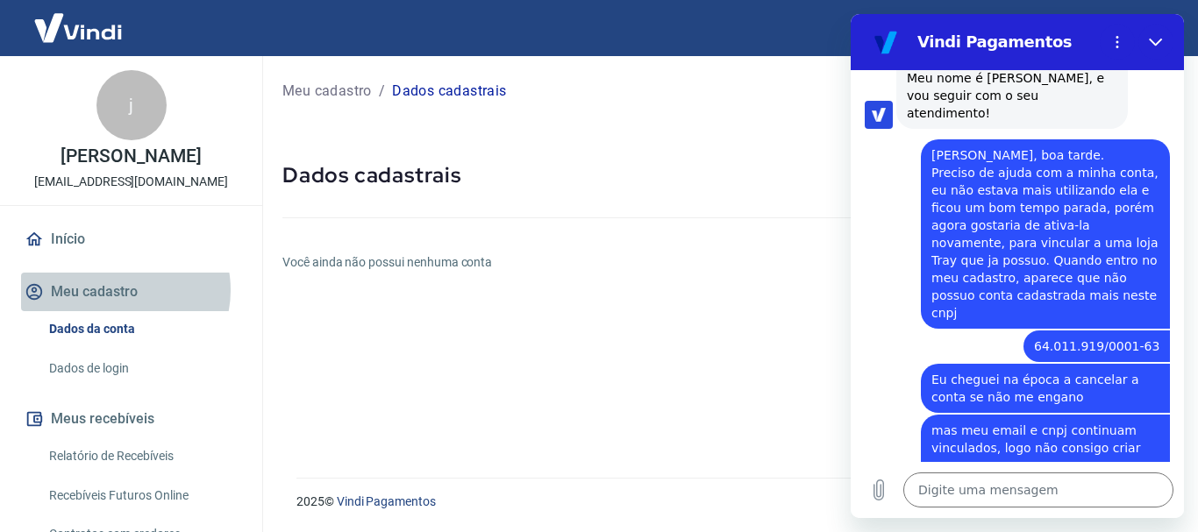
click at [117, 290] on button "Meu cadastro" at bounding box center [131, 292] width 220 height 39
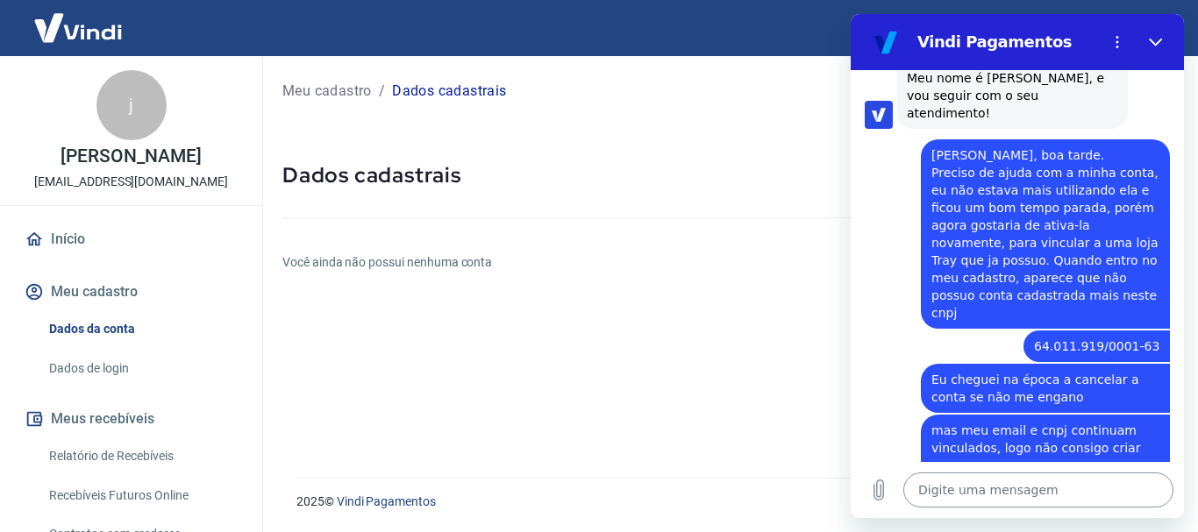
click at [955, 501] on textarea at bounding box center [1038, 490] width 270 height 35
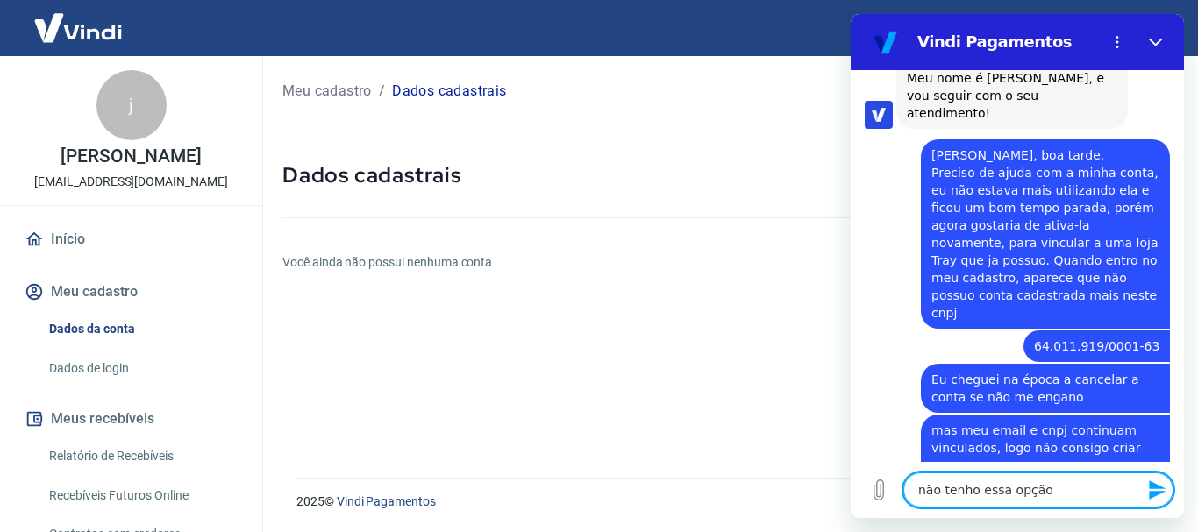
click at [82, 369] on link "Dados de login" at bounding box center [141, 369] width 199 height 36
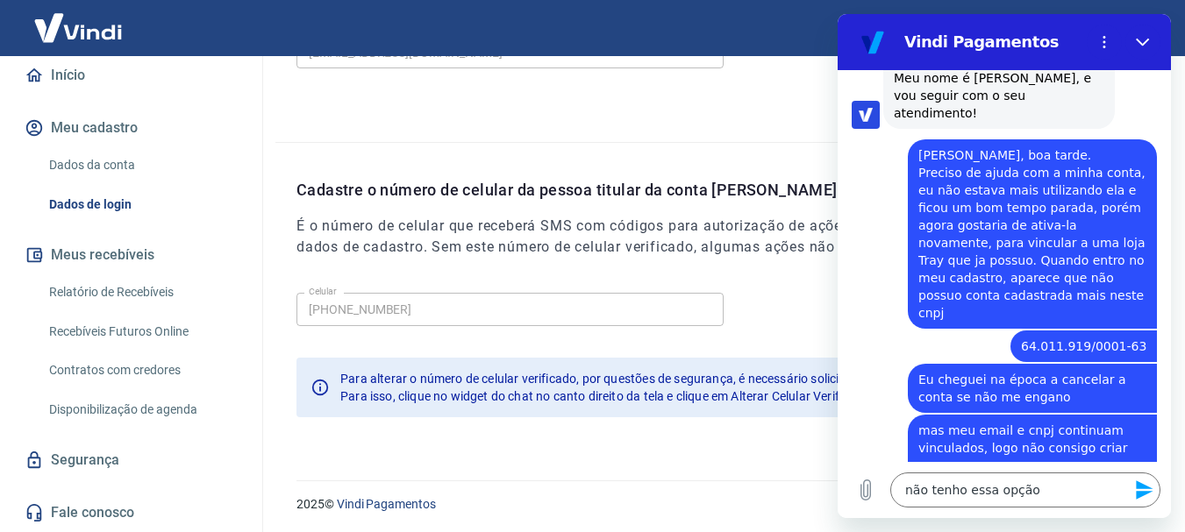
scroll to position [591, 0]
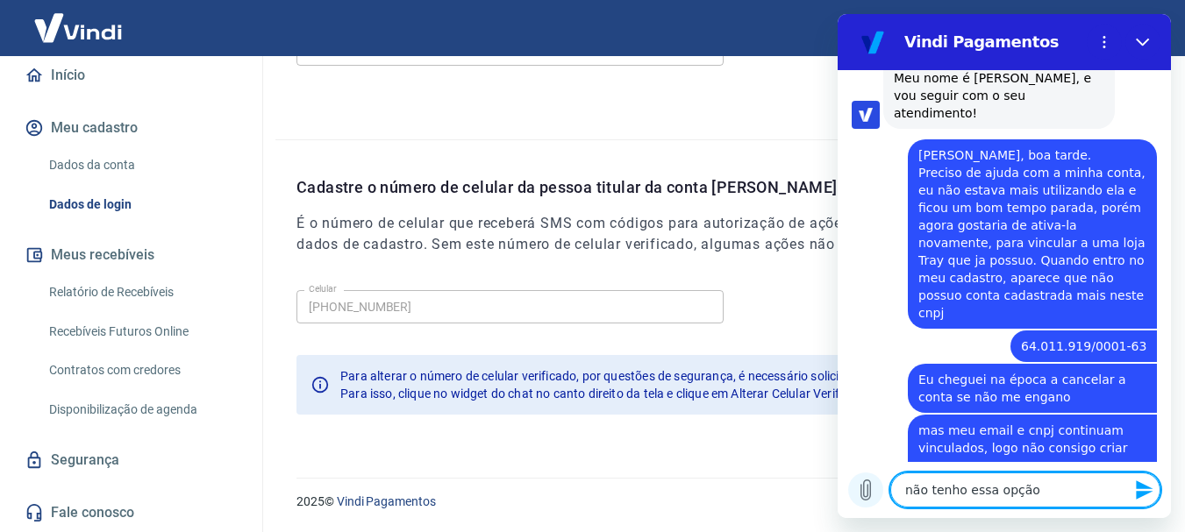
drag, startPoint x: 1067, startPoint y: 493, endPoint x: 872, endPoint y: 496, distance: 195.6
click at [888, 502] on div "Digite uma mensagem não tenho essa opção x" at bounding box center [1003, 490] width 333 height 56
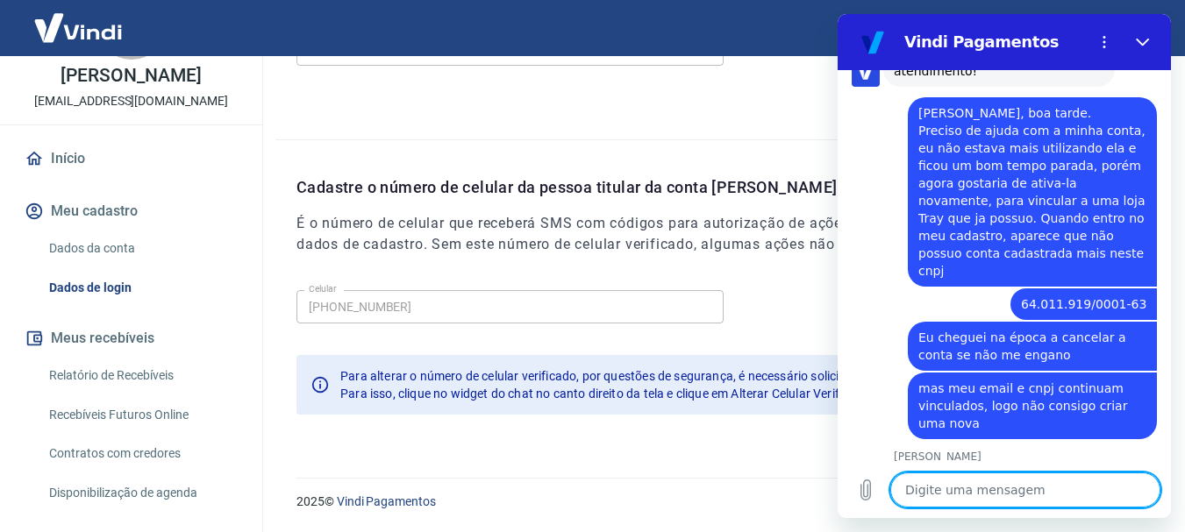
scroll to position [0, 0]
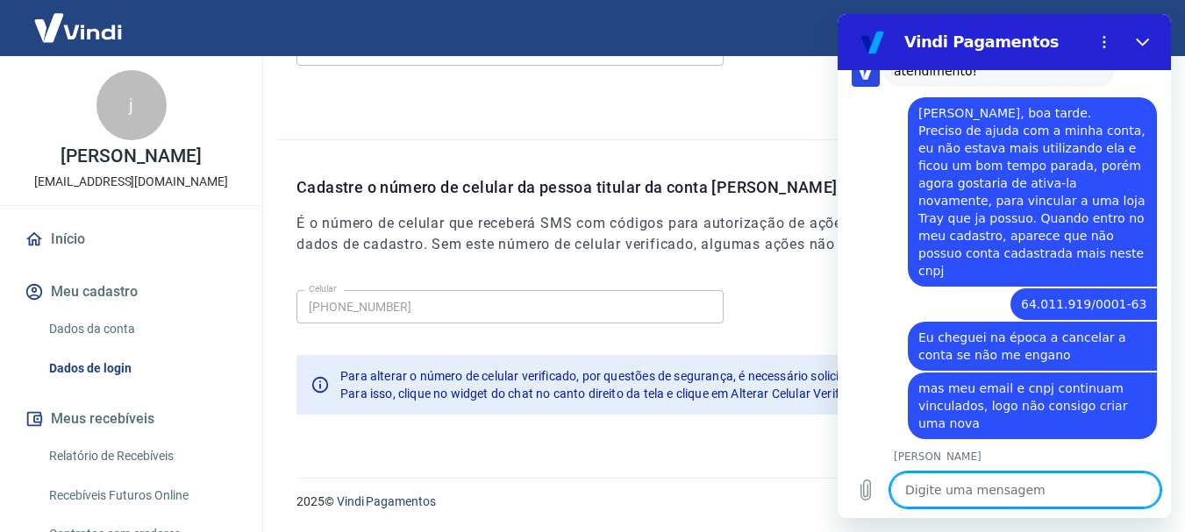
click at [64, 230] on link "Início" at bounding box center [131, 239] width 220 height 39
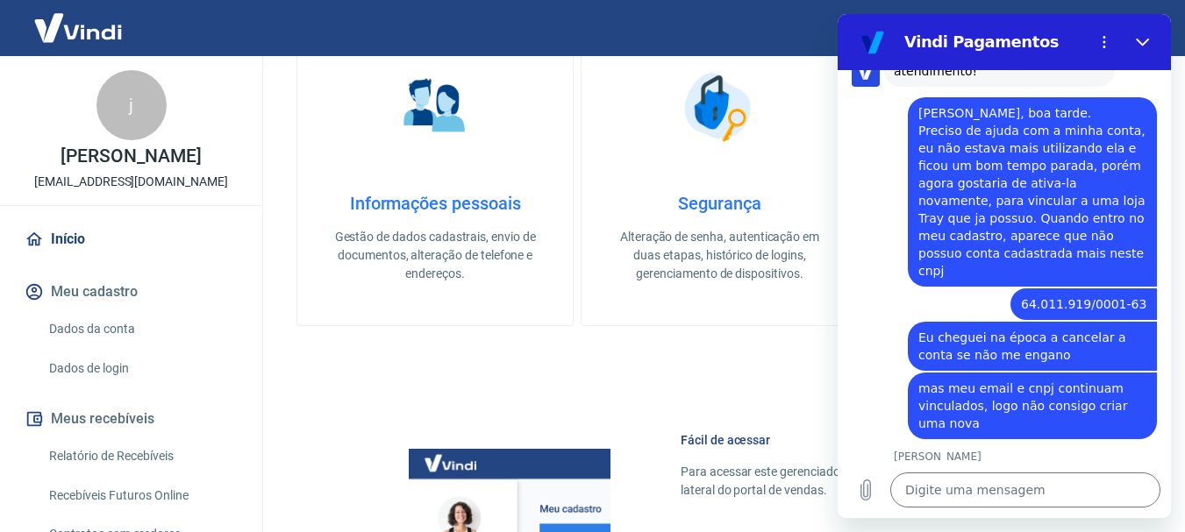
scroll to position [1088, 0]
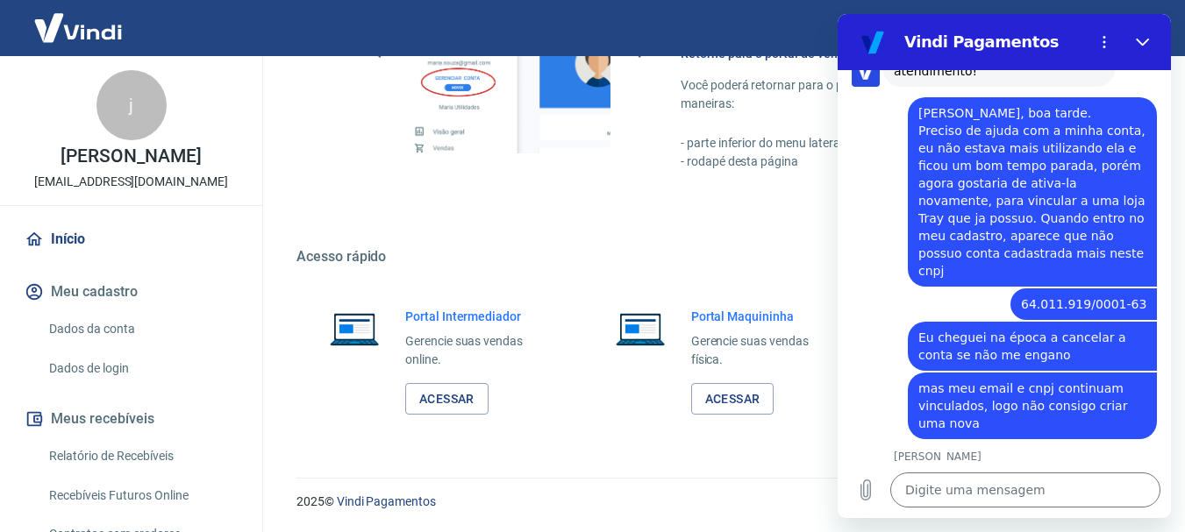
click at [116, 291] on button "Meu cadastro" at bounding box center [131, 292] width 220 height 39
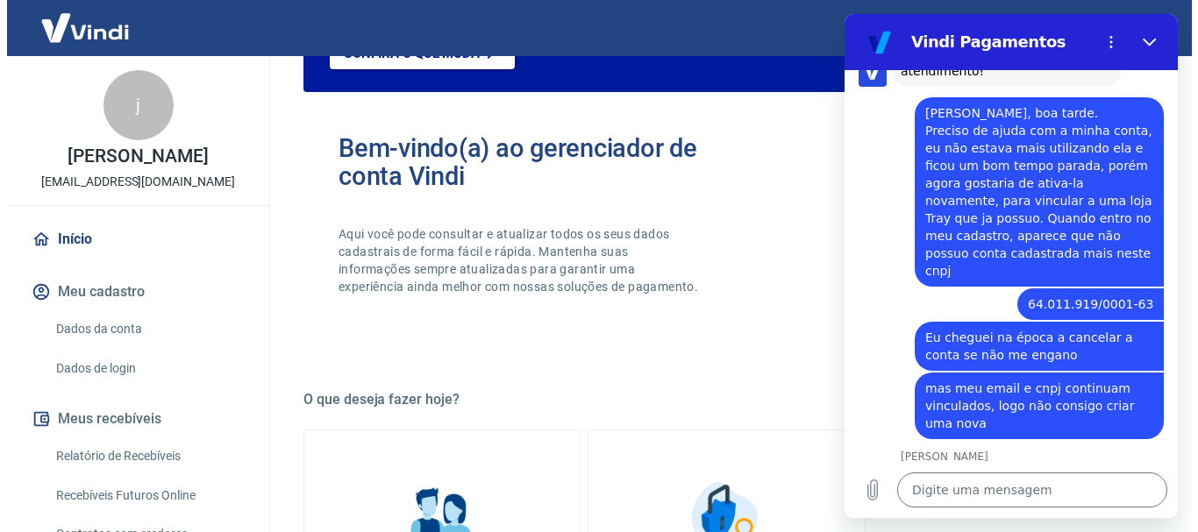
scroll to position [0, 0]
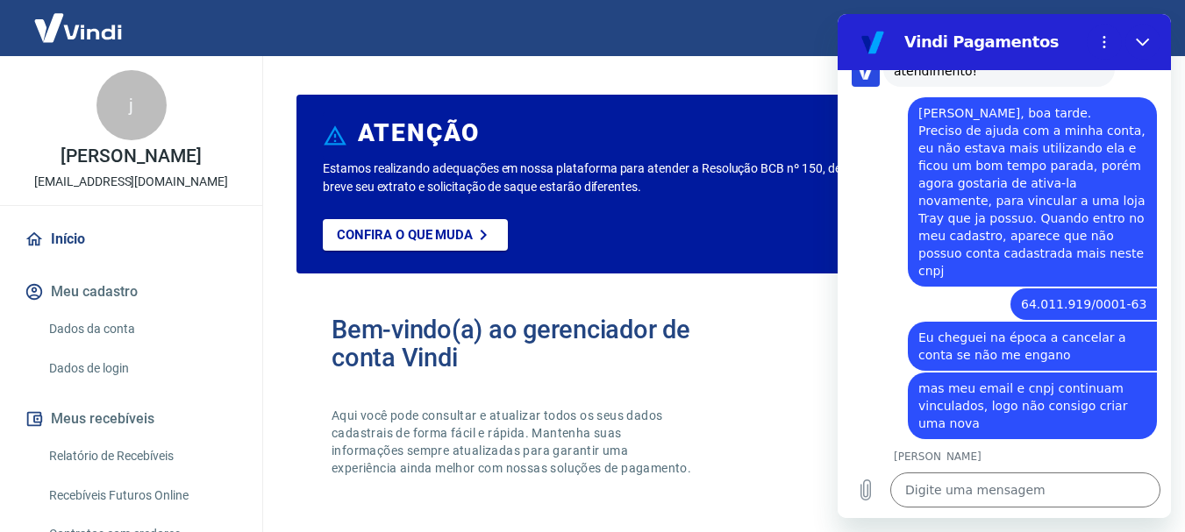
click at [82, 245] on link "Início" at bounding box center [131, 239] width 220 height 39
click at [106, 292] on button "Meu cadastro" at bounding box center [131, 292] width 220 height 39
click at [111, 326] on link "Dados da conta" at bounding box center [141, 329] width 199 height 36
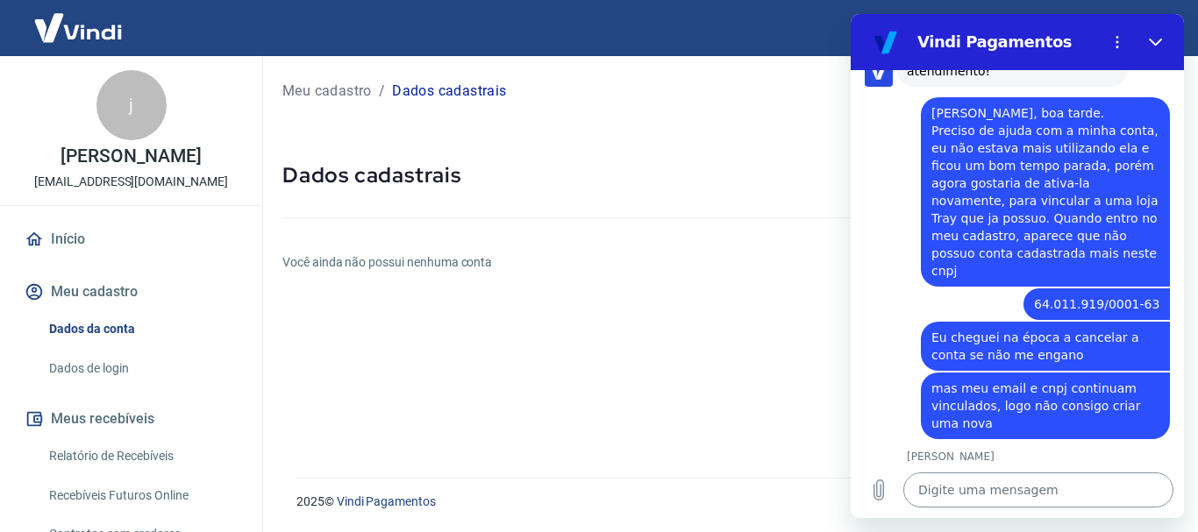
click at [989, 490] on textarea at bounding box center [1038, 490] width 270 height 35
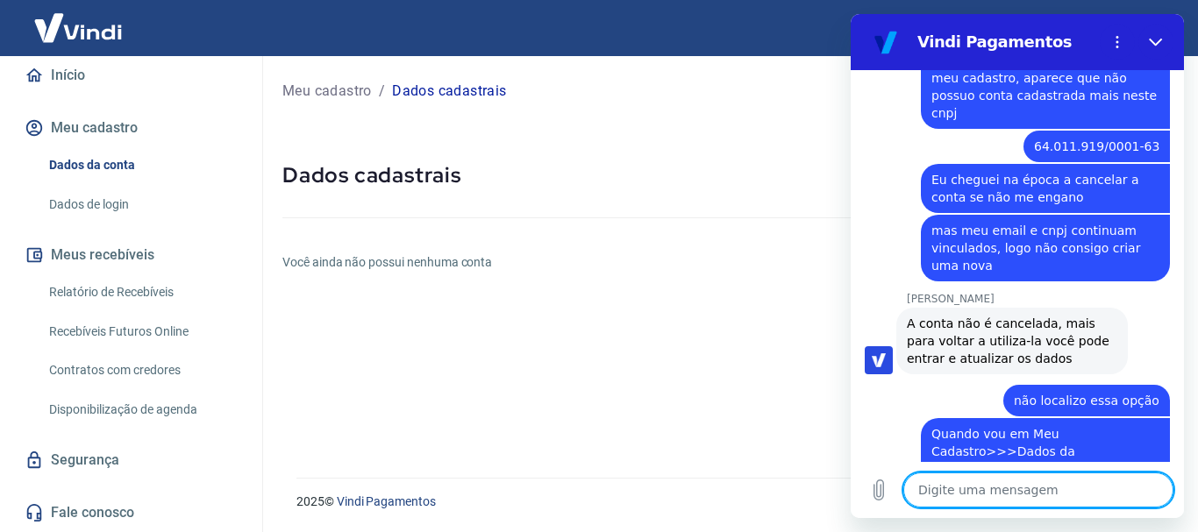
scroll to position [3719, 0]
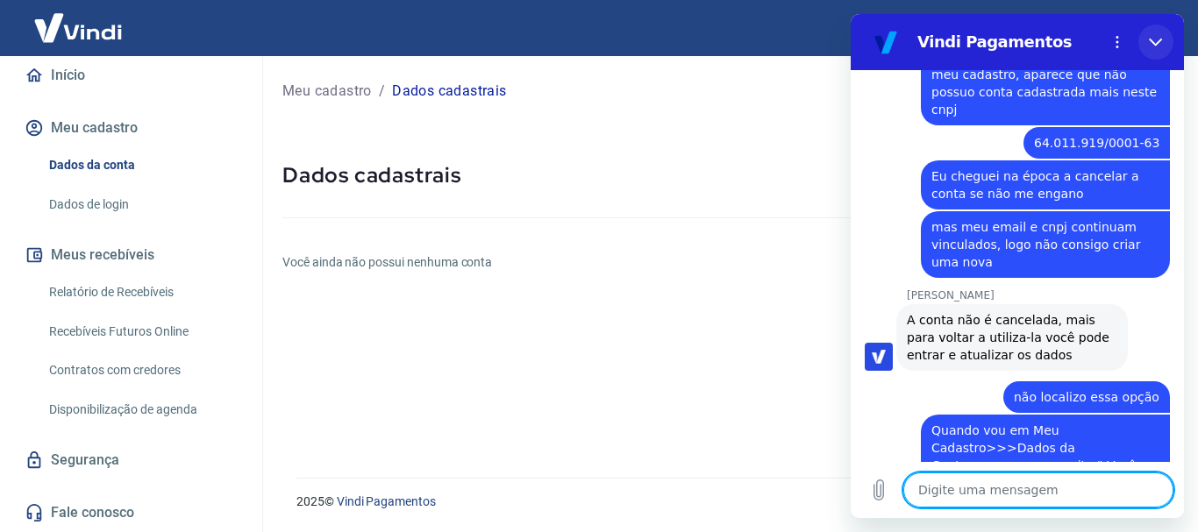
click at [1156, 39] on icon "Fechar" at bounding box center [1156, 42] width 14 height 14
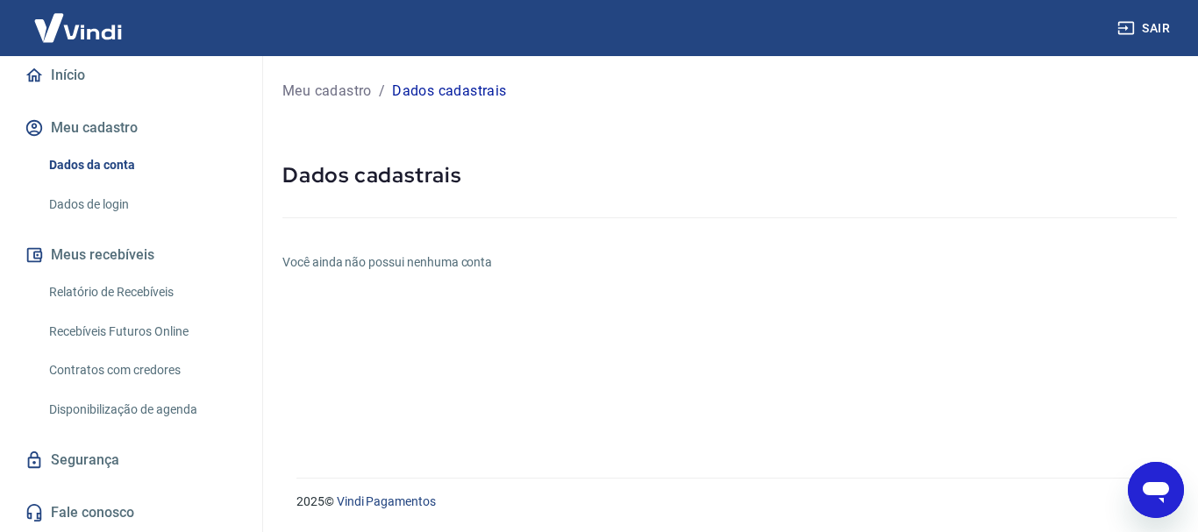
drag, startPoint x: 375, startPoint y: 403, endPoint x: 386, endPoint y: 320, distance: 84.0
click at [384, 387] on div "Meu cadastro / Dados cadastrais Dados cadastrais Você ainda não possui nenhuma …" at bounding box center [729, 256] width 936 height 401
click at [409, 94] on p "Dados cadastrais" at bounding box center [449, 91] width 114 height 21
click at [1159, 487] on icon "Abrir janela de mensagens" at bounding box center [1155, 492] width 26 height 21
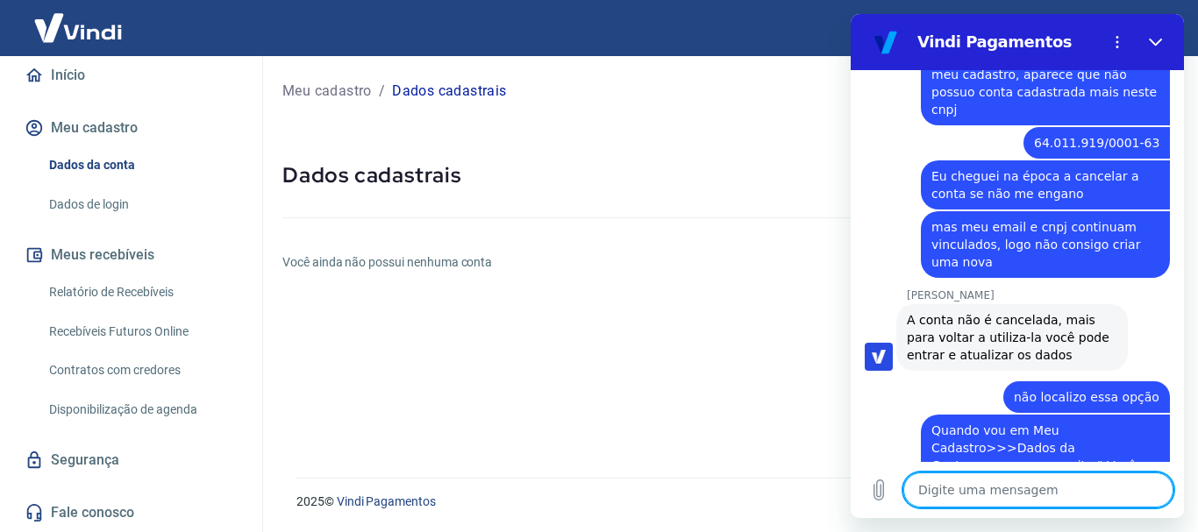
click at [1000, 495] on textarea at bounding box center [1038, 490] width 270 height 35
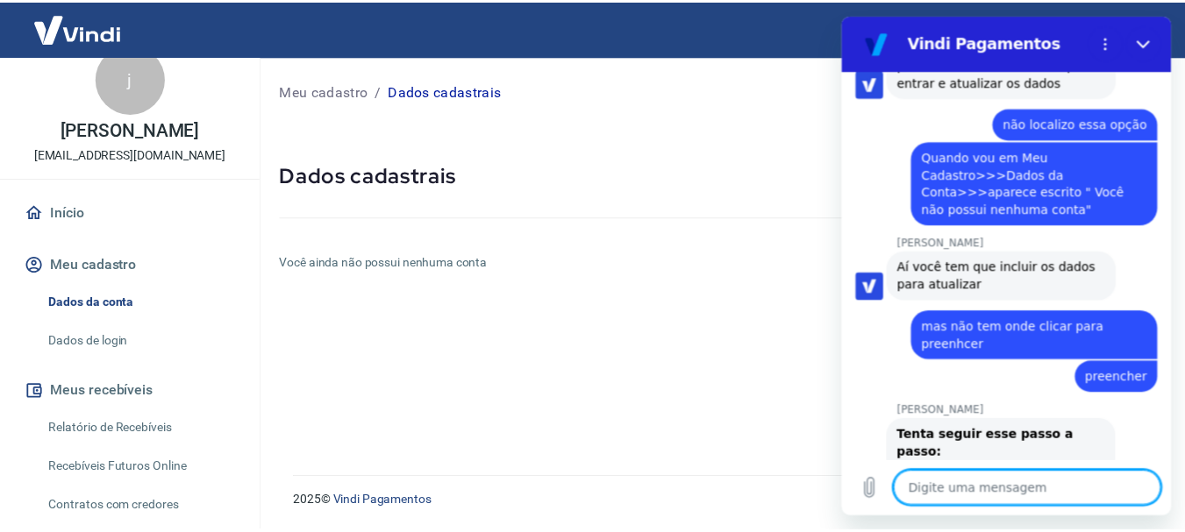
scroll to position [0, 0]
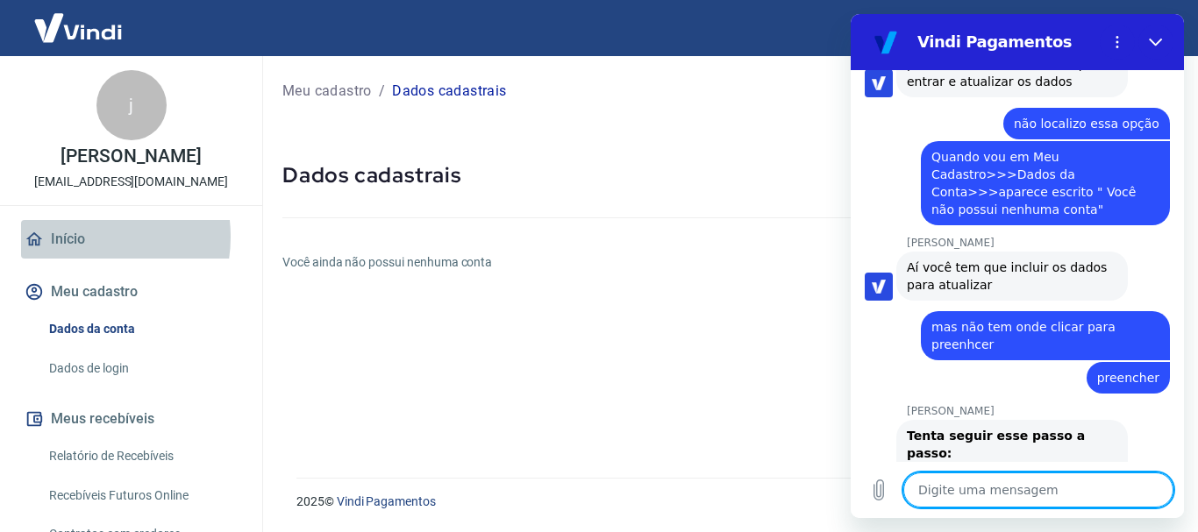
click at [75, 237] on link "Início" at bounding box center [131, 239] width 220 height 39
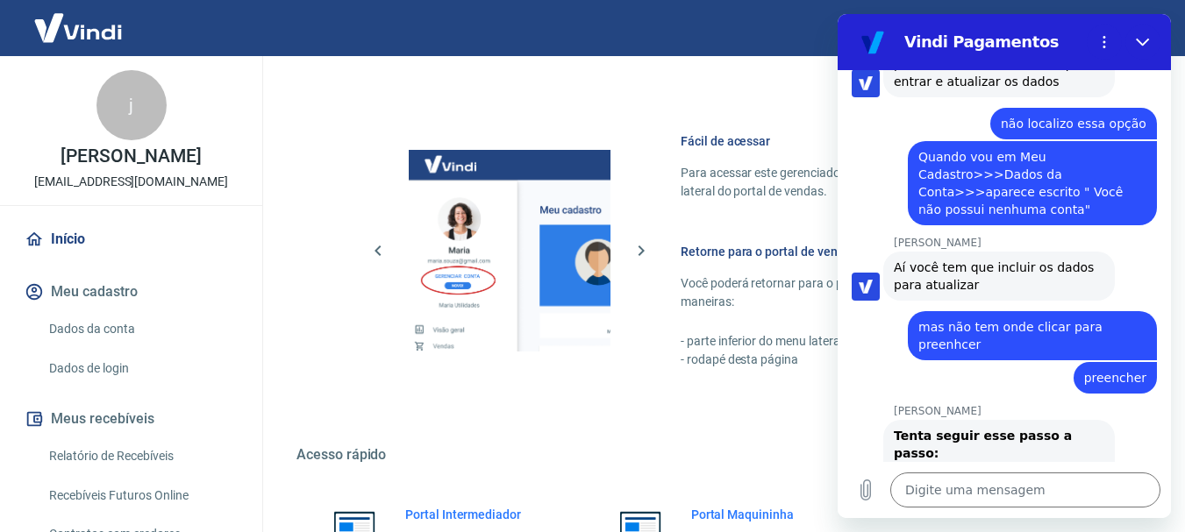
scroll to position [1088, 0]
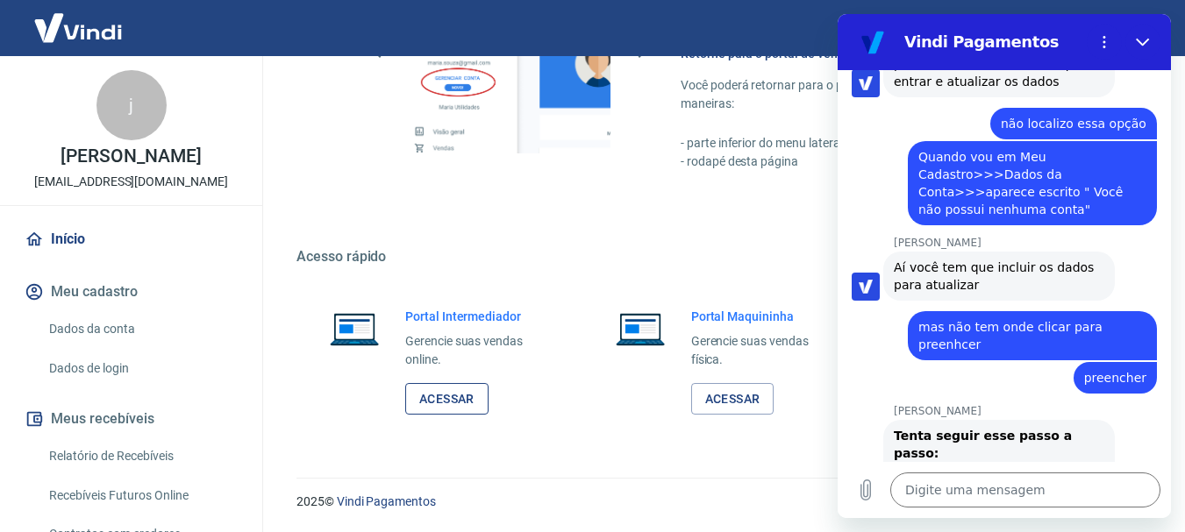
click at [451, 388] on link "Acessar" at bounding box center [446, 399] width 83 height 32
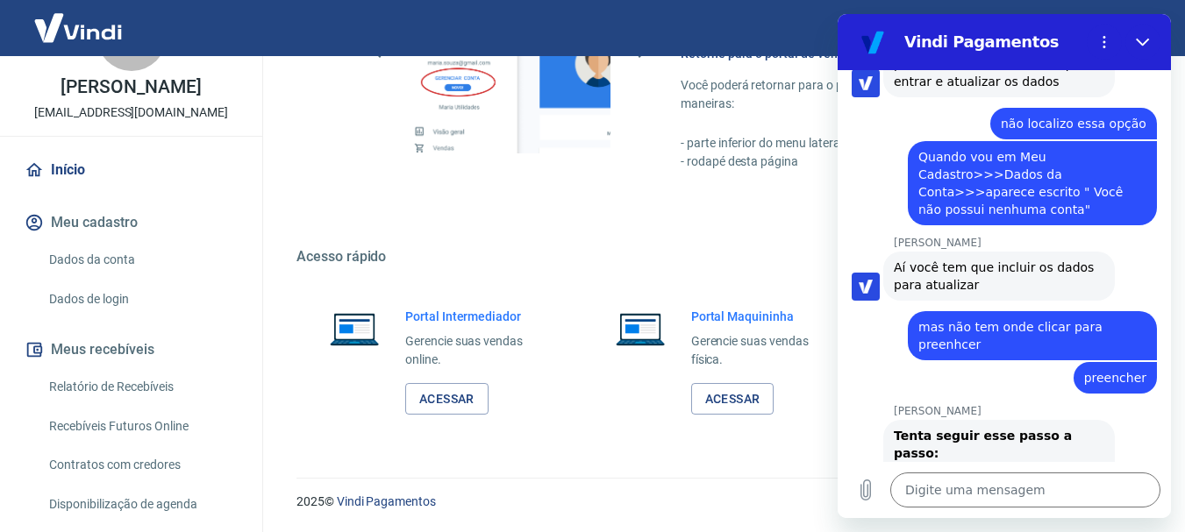
scroll to position [164, 0]
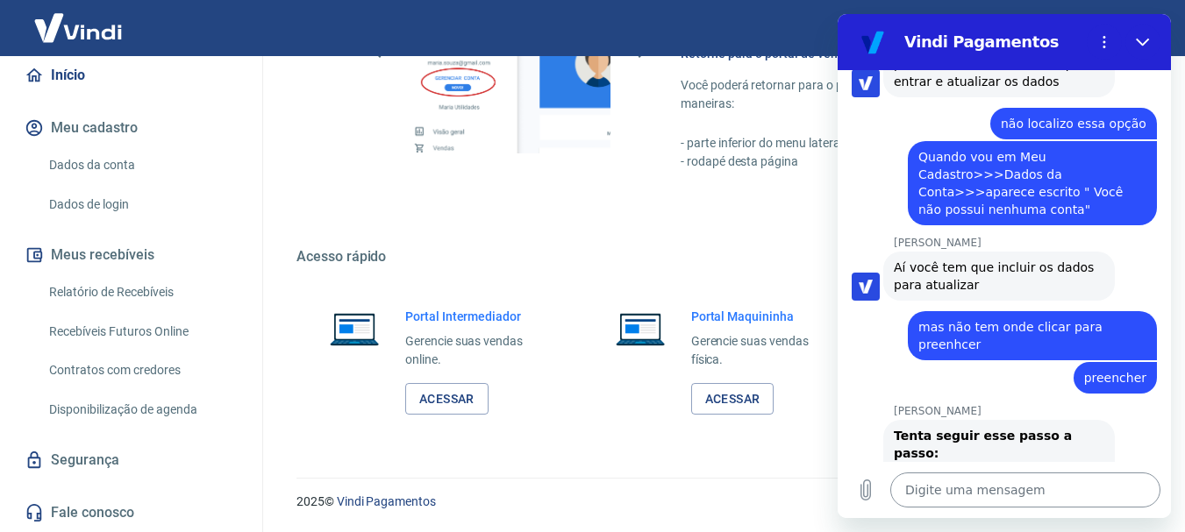
click at [936, 483] on textarea at bounding box center [1025, 490] width 270 height 35
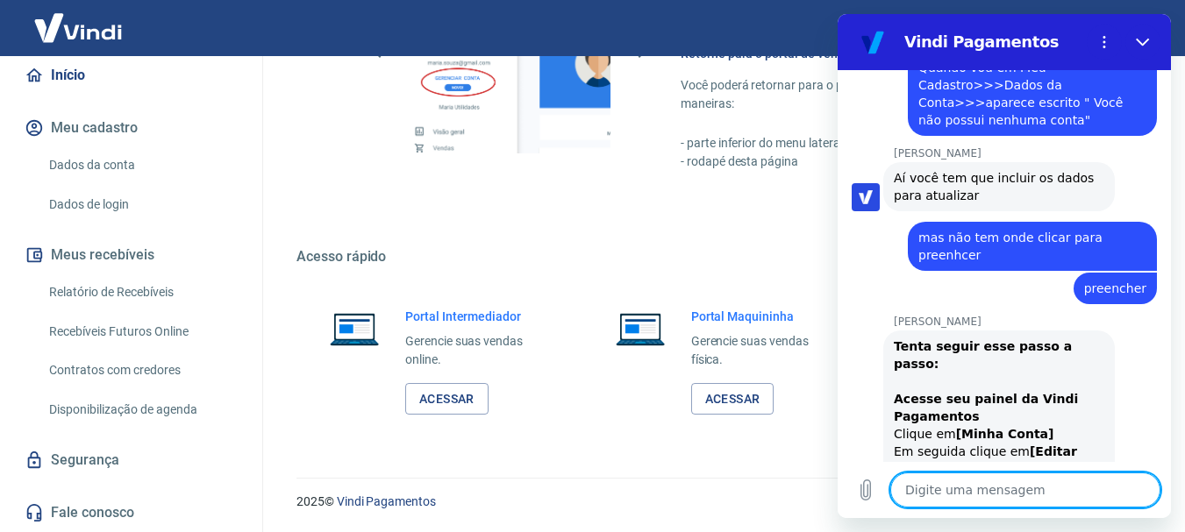
scroll to position [4086, 0]
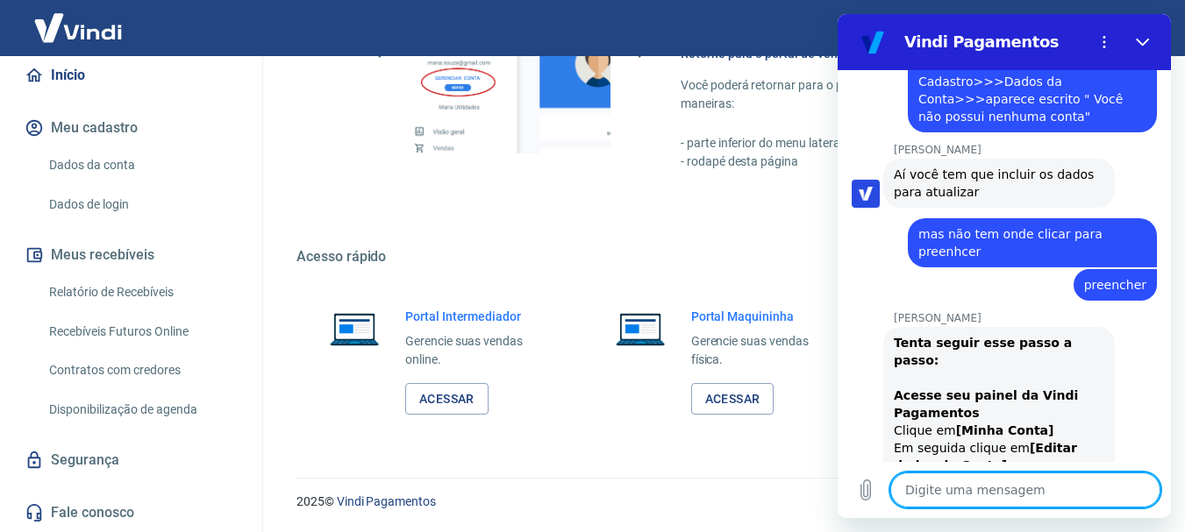
click at [1016, 478] on textarea at bounding box center [1025, 490] width 270 height 35
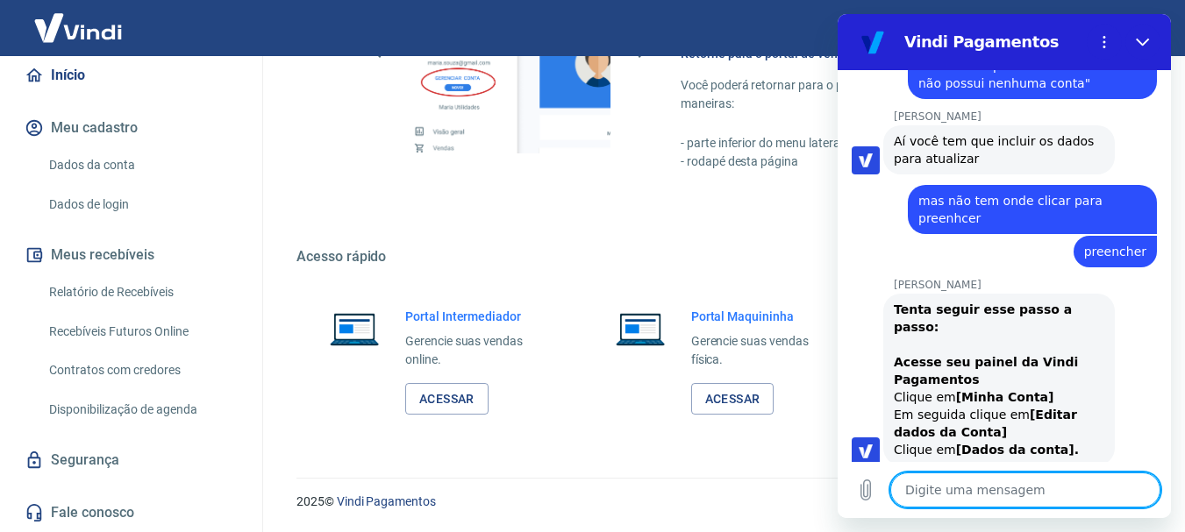
click at [1024, 495] on textarea at bounding box center [1025, 490] width 270 height 35
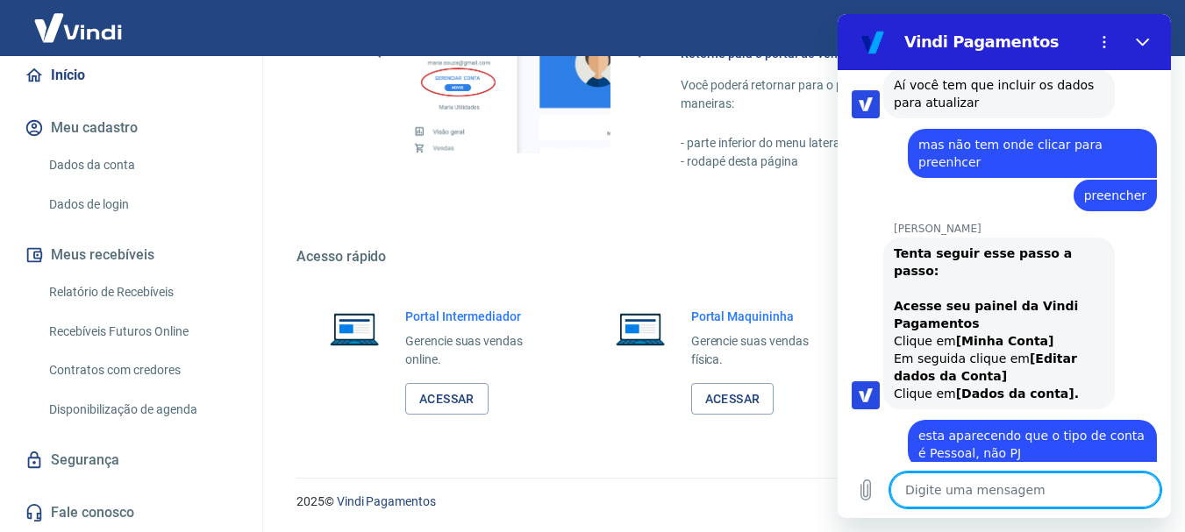
scroll to position [4179, 0]
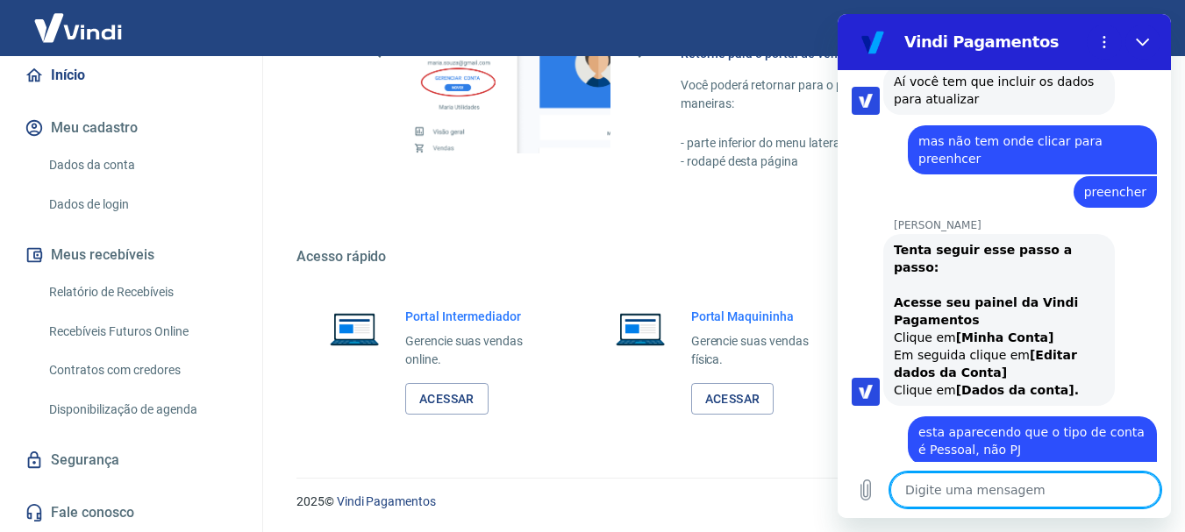
click at [953, 488] on textarea at bounding box center [1025, 490] width 270 height 35
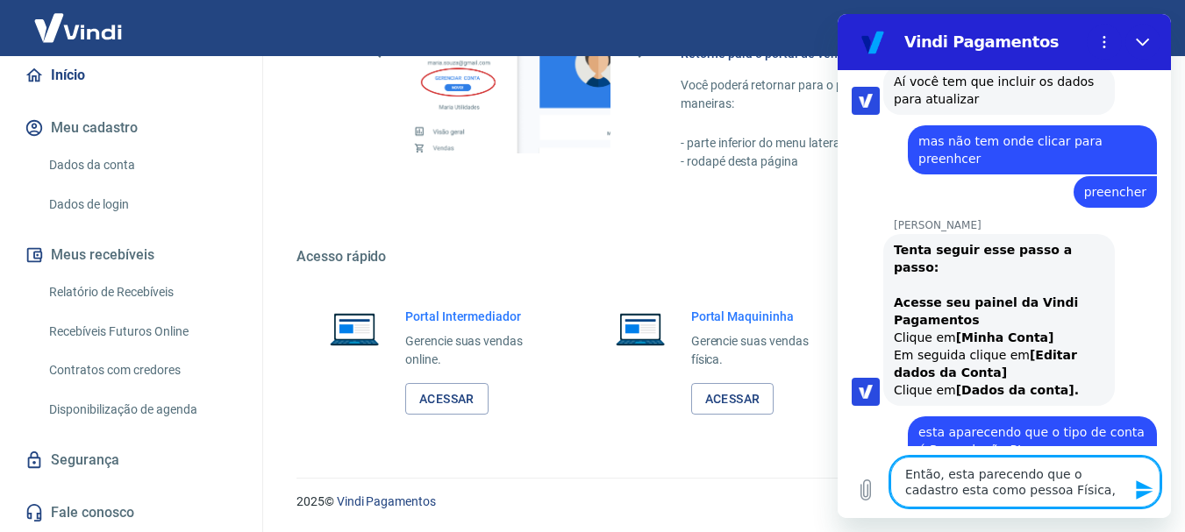
click at [1061, 488] on textarea "Então, esta parecendo que o cadastro esta como pessoa Física," at bounding box center [1025, 482] width 270 height 51
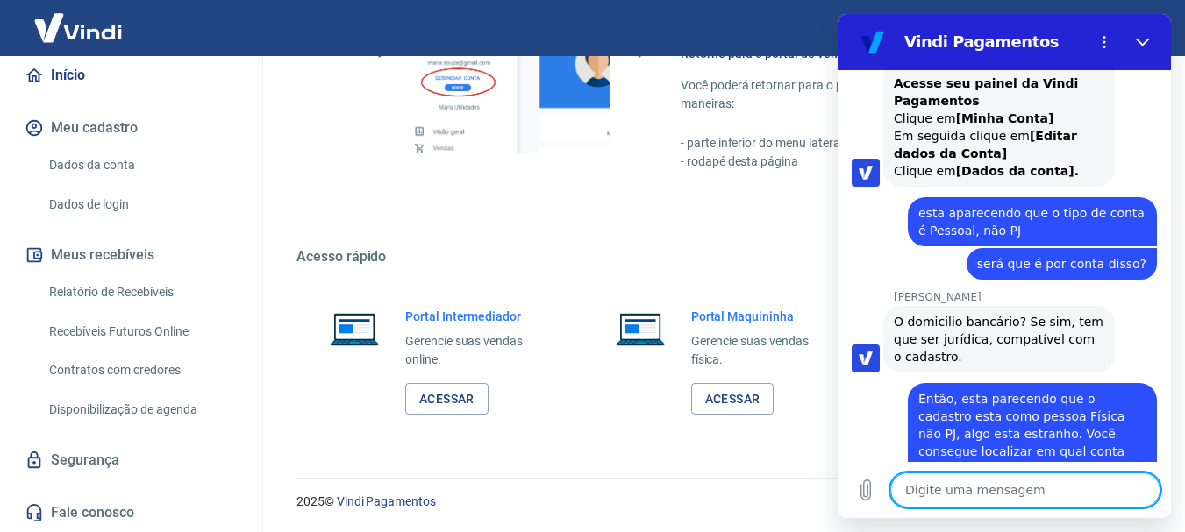
scroll to position [4402, 0]
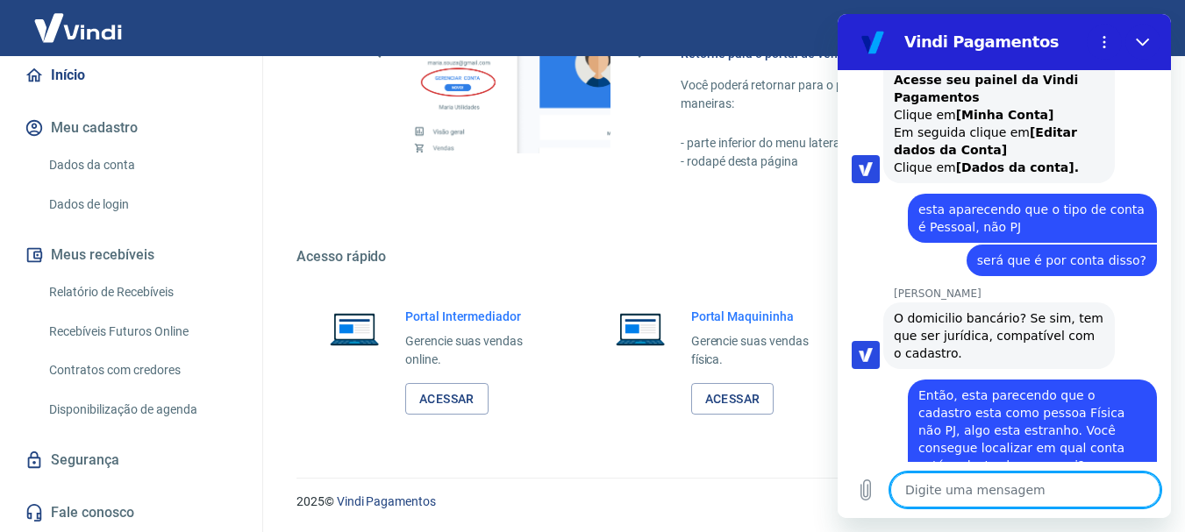
click at [969, 498] on textarea at bounding box center [1025, 490] width 270 height 35
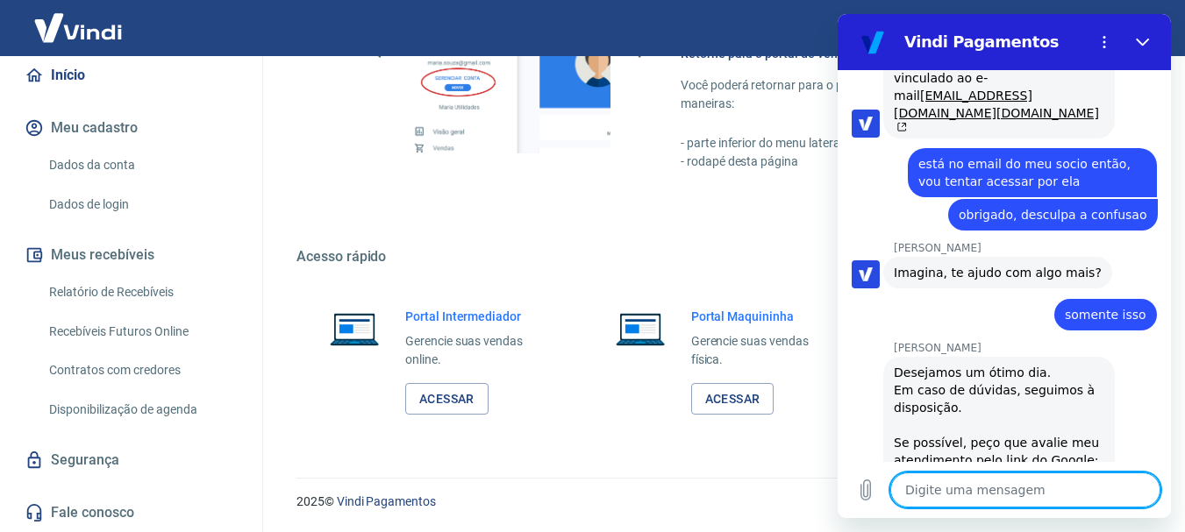
scroll to position [4943, 0]
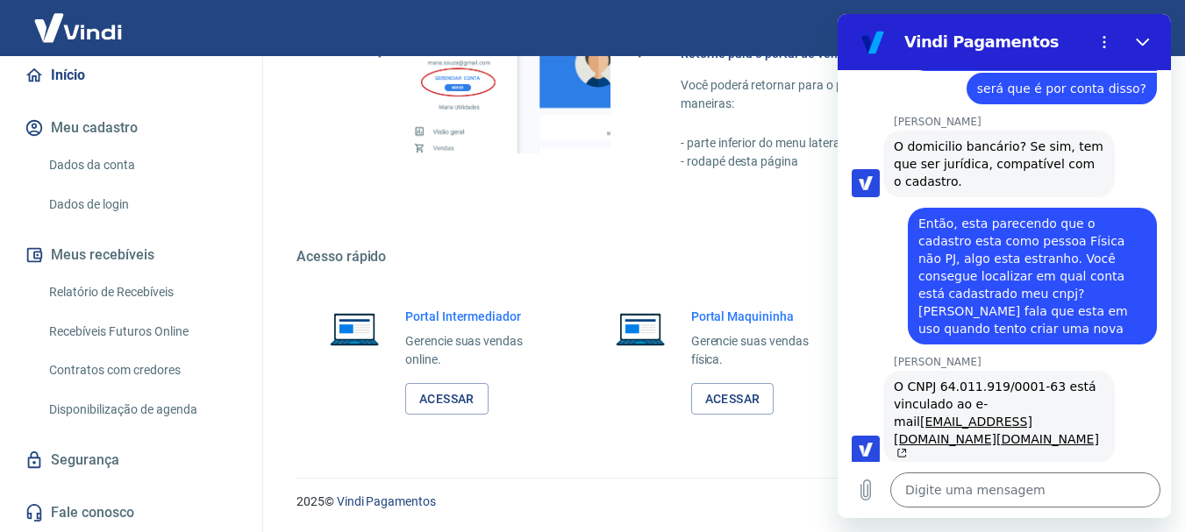
scroll to position [4480, 0]
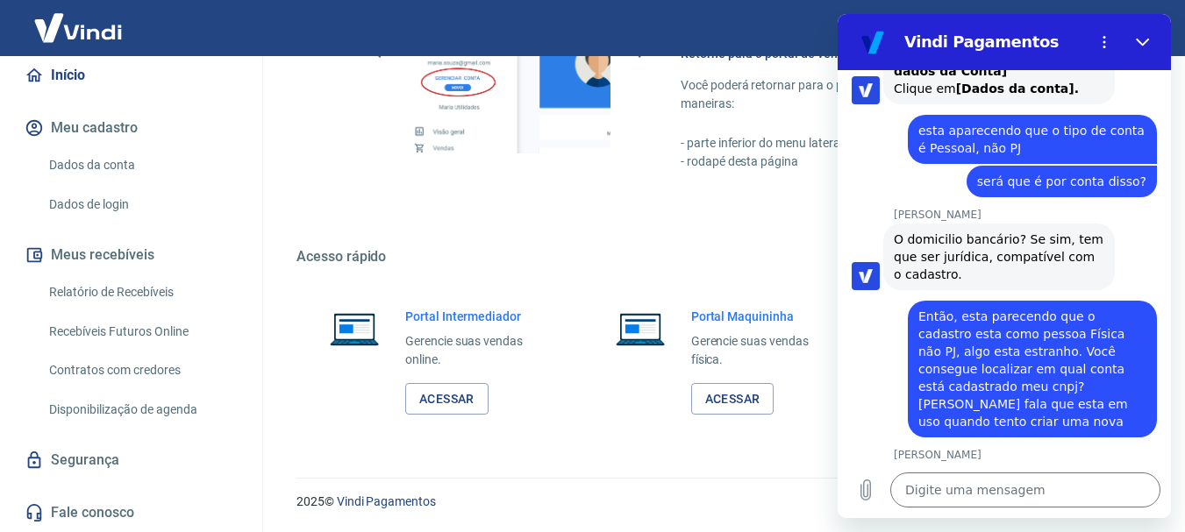
click at [1000, 508] on link "tic**no.tc@terra.com.br" at bounding box center [995, 531] width 205 height 46
drag, startPoint x: 1145, startPoint y: 47, endPoint x: 1983, endPoint y: 60, distance: 838.3
click at [1145, 47] on icon "Fechar" at bounding box center [1142, 42] width 14 height 14
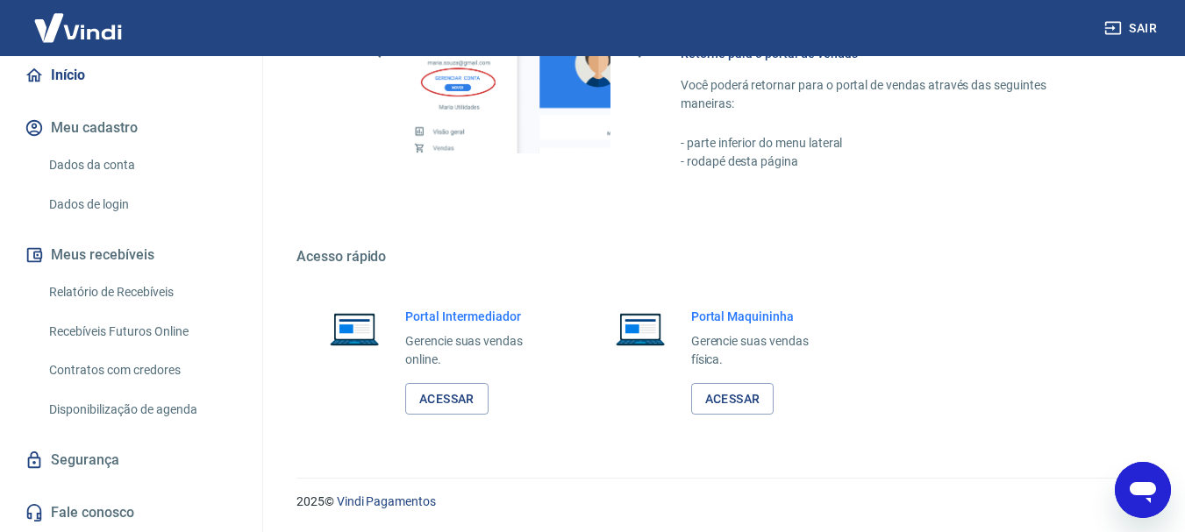
click at [1130, 32] on button "Sair" at bounding box center [1131, 28] width 63 height 32
